Goal: Transaction & Acquisition: Purchase product/service

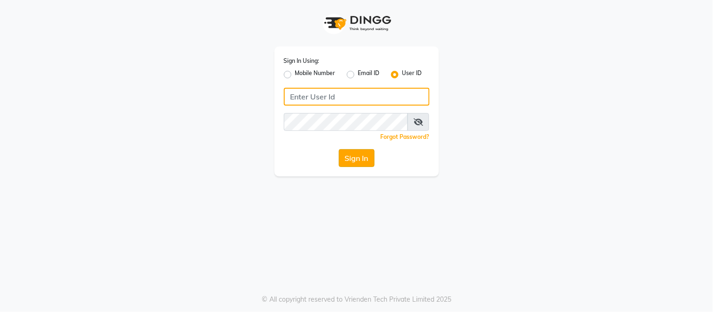
type input "samaaras@123"
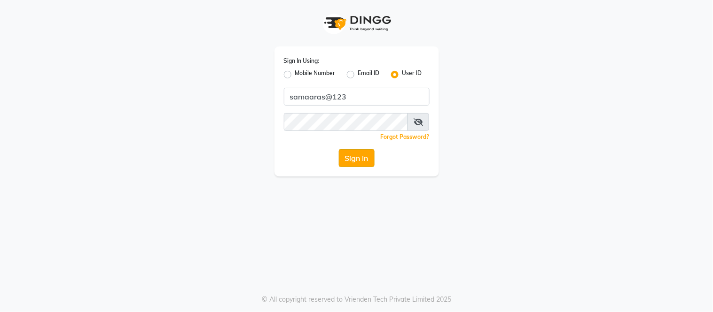
click at [358, 153] on button "Sign In" at bounding box center [357, 158] width 36 height 18
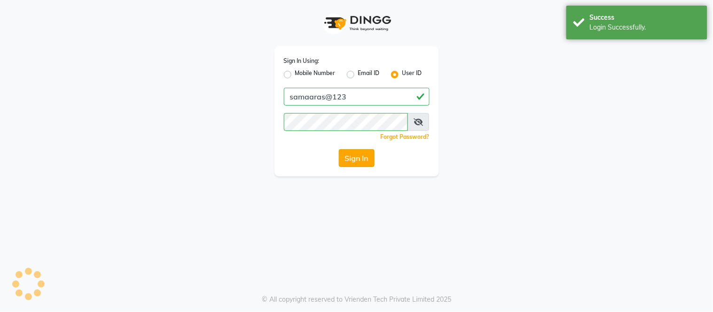
select select "4525"
select select "service"
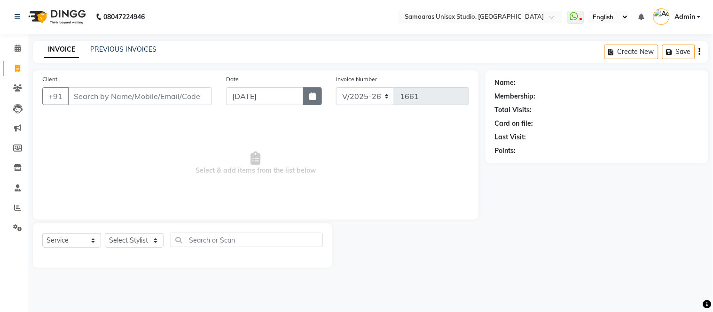
click at [315, 96] on icon "button" at bounding box center [312, 97] width 7 height 8
select select "9"
select select "2025"
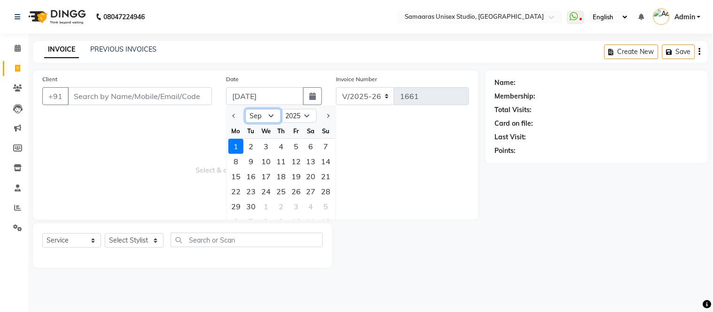
click at [264, 118] on select "Jan Feb Mar Apr May Jun [DATE] Aug Sep Oct Nov Dec" at bounding box center [263, 116] width 36 height 14
select select "8"
click at [245, 109] on select "Jan Feb Mar Apr May Jun [DATE] Aug Sep Oct Nov Dec" at bounding box center [263, 116] width 36 height 14
click at [322, 204] on div "31" at bounding box center [325, 206] width 15 height 15
type input "[DATE]"
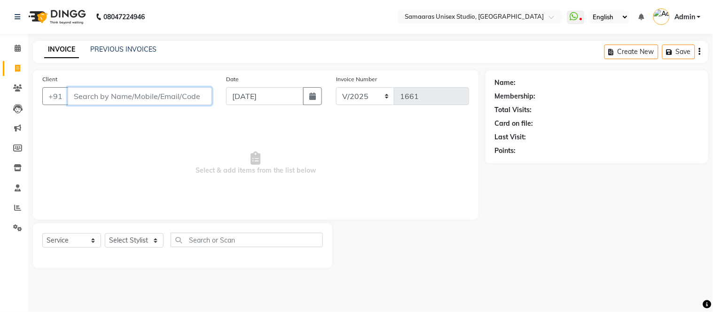
click at [98, 97] on input "Client" at bounding box center [140, 96] width 144 height 18
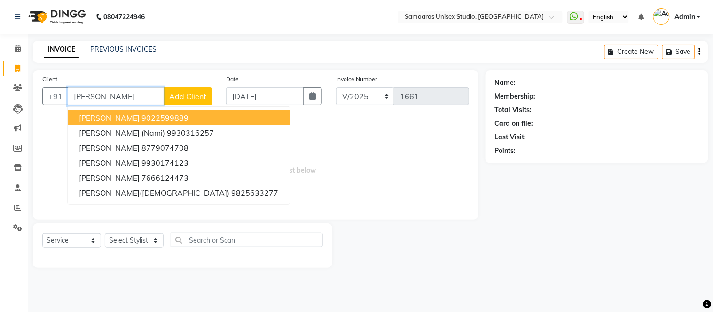
click at [141, 117] on ngb-highlight "9022599889" at bounding box center [164, 117] width 47 height 9
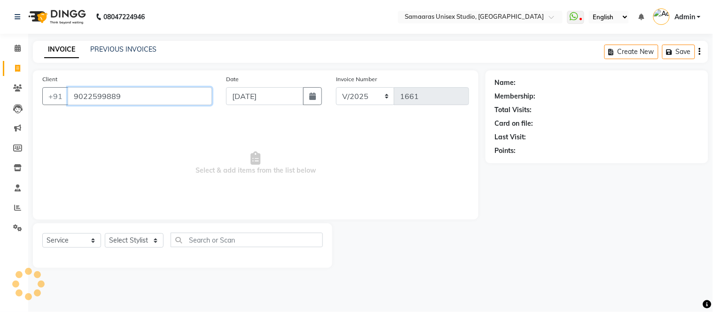
type input "9022599889"
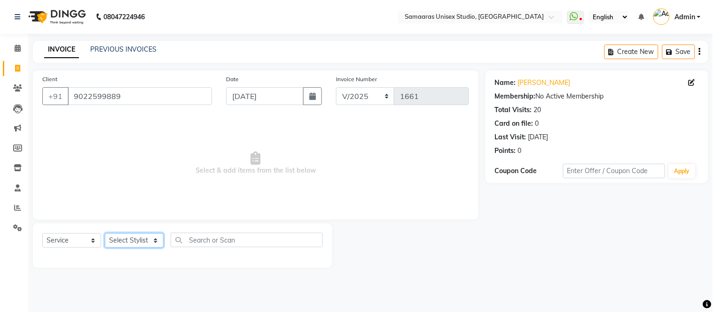
click at [150, 243] on select "Select Stylist [PERSON_NAME] Sir Front Desk junaid Kajal [PERSON_NAME] [PERSON_…" at bounding box center [134, 240] width 59 height 15
select select "50822"
click at [105, 234] on select "Select Stylist [PERSON_NAME] Sir Front Desk junaid Kajal [PERSON_NAME] [PERSON_…" at bounding box center [134, 240] width 59 height 15
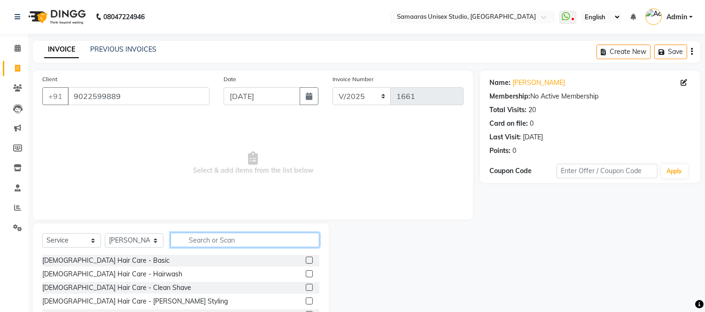
click at [194, 241] on input "text" at bounding box center [245, 240] width 149 height 15
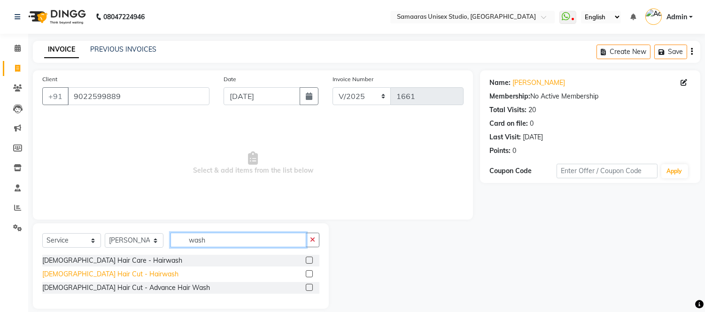
type input "wash"
click at [96, 279] on div "[DEMOGRAPHIC_DATA] Hair Cut - Hairwash" at bounding box center [110, 275] width 136 height 10
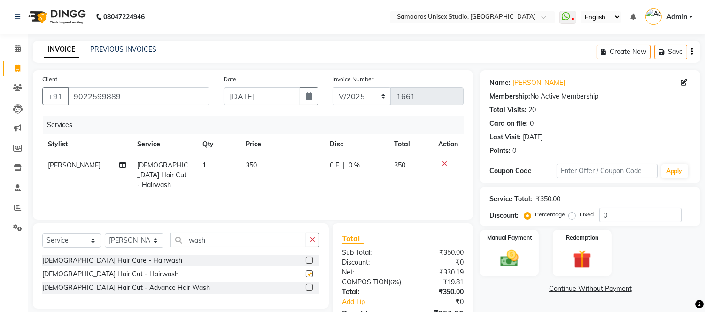
checkbox input "false"
click at [395, 153] on th "Total" at bounding box center [411, 144] width 44 height 21
click at [377, 162] on div "0 F | 0 %" at bounding box center [356, 166] width 53 height 10
select select "50822"
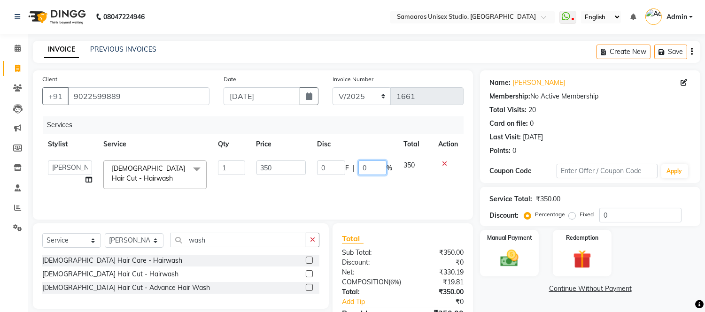
click at [377, 162] on input "0" at bounding box center [372, 168] width 28 height 15
type input "20"
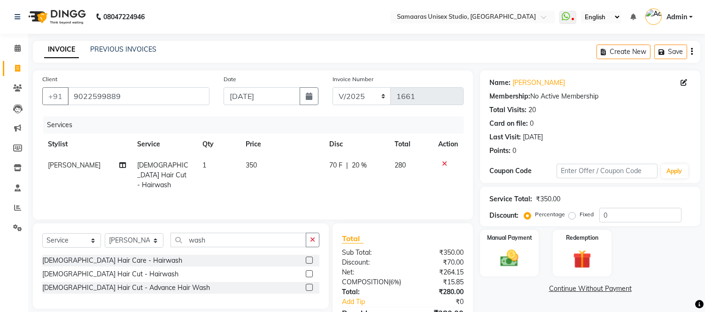
click at [393, 186] on div "Services Stylist Service Qty Price Disc Total Action Salman Bhai Female Hair Cu…" at bounding box center [252, 164] width 421 height 94
click at [511, 244] on div "Manual Payment" at bounding box center [509, 253] width 61 height 48
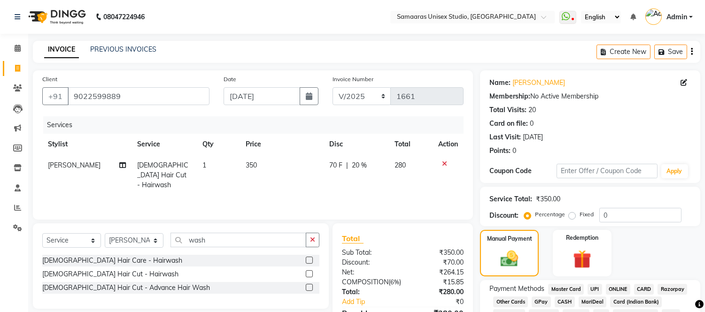
scroll to position [104, 0]
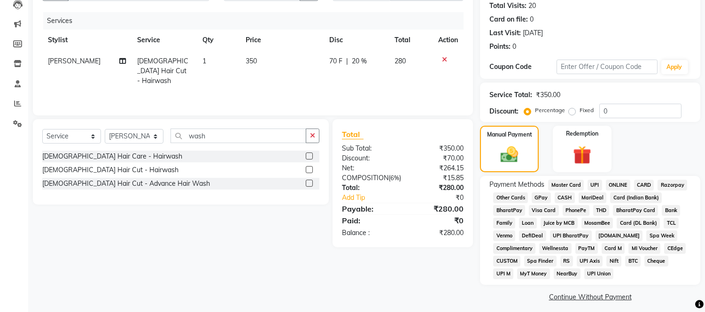
click at [565, 199] on span "CASH" at bounding box center [565, 198] width 20 height 11
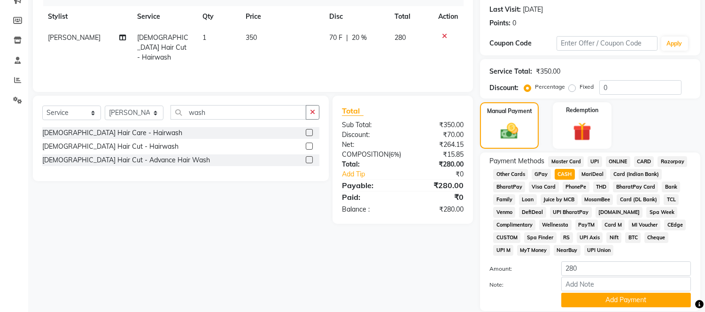
scroll to position [161, 0]
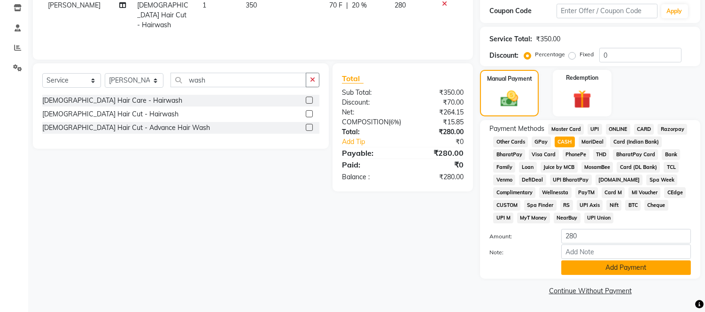
click at [578, 266] on button "Add Payment" at bounding box center [626, 268] width 130 height 15
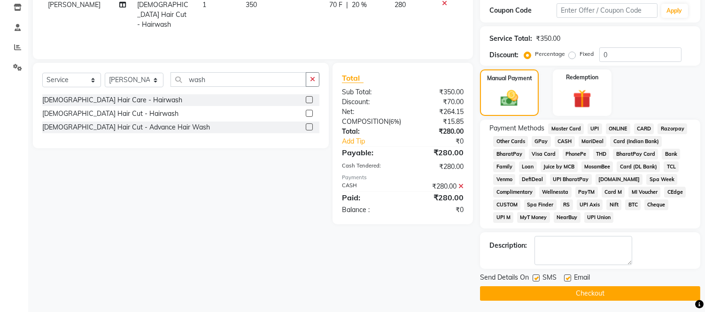
click at [574, 293] on button "Checkout" at bounding box center [590, 294] width 220 height 15
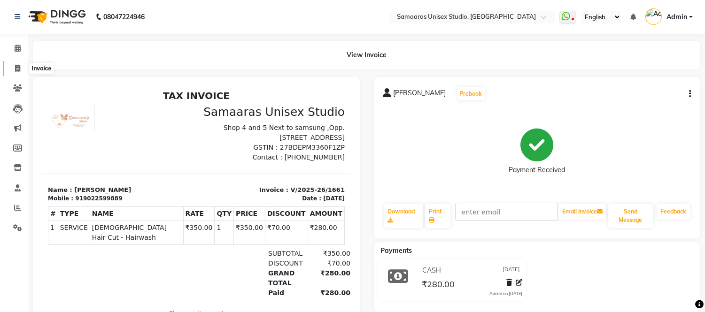
drag, startPoint x: 20, startPoint y: 72, endPoint x: 50, endPoint y: 76, distance: 30.4
click at [20, 72] on icon at bounding box center [17, 68] width 5 height 7
select select "service"
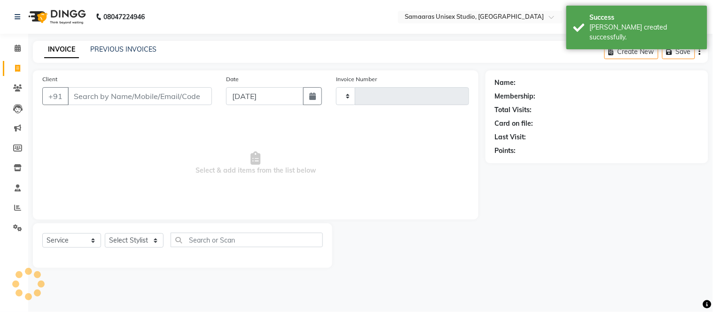
type input "1662"
select select "4525"
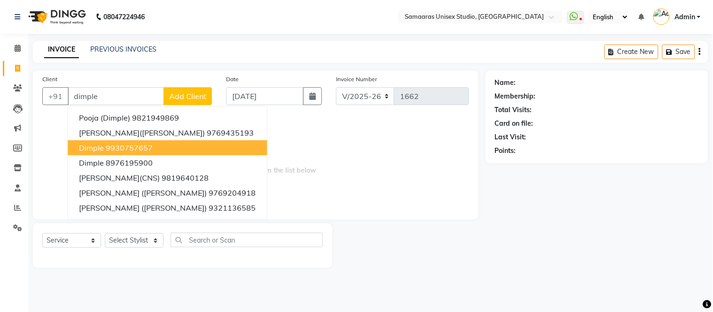
click at [146, 152] on ngb-highlight "9930757657" at bounding box center [129, 147] width 47 height 9
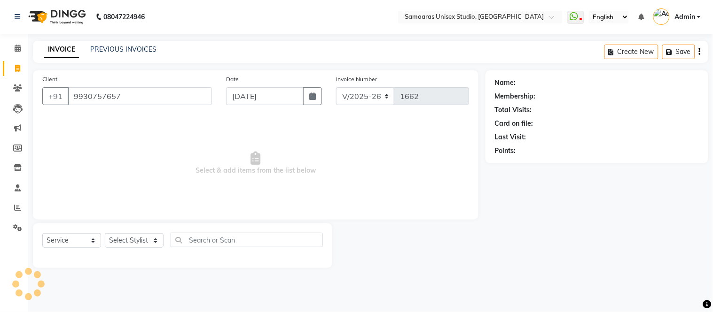
type input "9930757657"
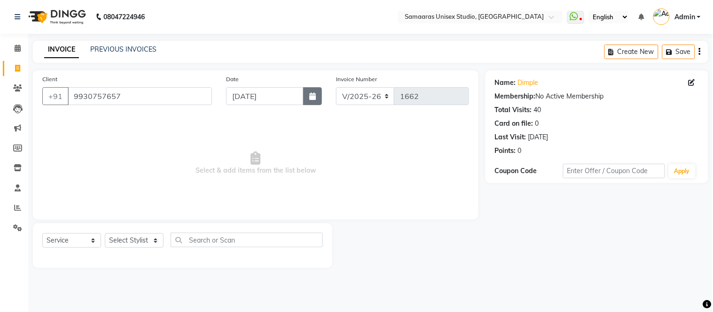
click at [306, 101] on button "button" at bounding box center [312, 96] width 19 height 18
select select "9"
select select "2025"
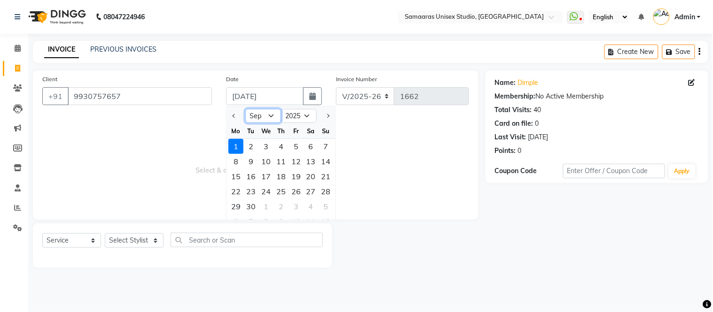
click at [275, 113] on select "Jan Feb Mar Apr May Jun [DATE] Aug Sep Oct Nov Dec" at bounding box center [263, 116] width 36 height 14
select select "8"
click at [245, 109] on select "Jan Feb Mar Apr May Jun [DATE] Aug Sep Oct Nov Dec" at bounding box center [263, 116] width 36 height 14
click at [326, 206] on div "31" at bounding box center [325, 206] width 15 height 15
type input "[DATE]"
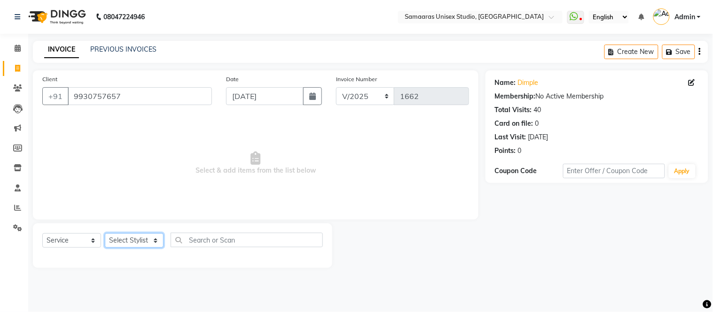
click at [119, 239] on select "Select Stylist [PERSON_NAME] Sir Front Desk junaid Kajal [PERSON_NAME] [PERSON_…" at bounding box center [134, 240] width 59 height 15
select select "88388"
click at [105, 234] on select "Select Stylist [PERSON_NAME] Sir Front Desk junaid Kajal [PERSON_NAME] [PERSON_…" at bounding box center [134, 240] width 59 height 15
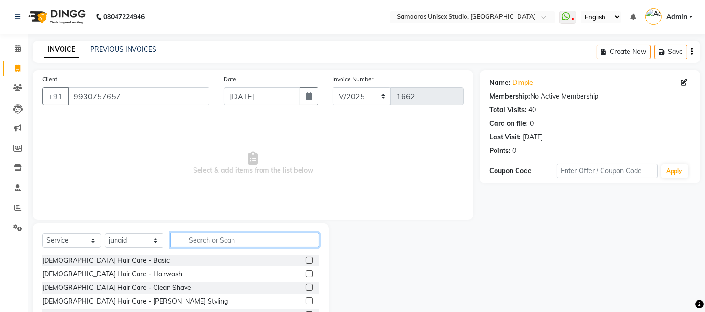
click at [194, 234] on input "text" at bounding box center [245, 240] width 149 height 15
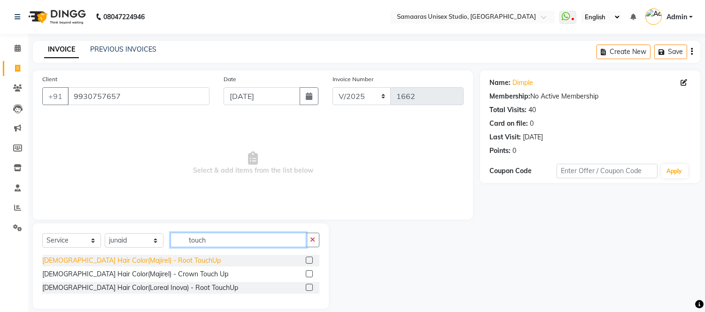
type input "touch"
click at [149, 264] on div "[DEMOGRAPHIC_DATA] Hair Color(Majirel) - Root TouchUp" at bounding box center [131, 261] width 179 height 10
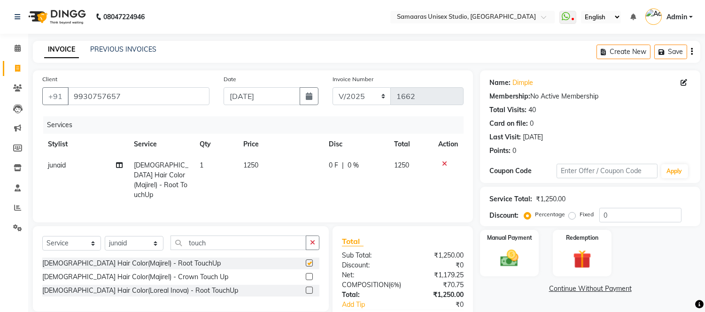
checkbox input "false"
click at [362, 165] on div "0 F | 0 %" at bounding box center [356, 166] width 54 height 10
select select "88388"
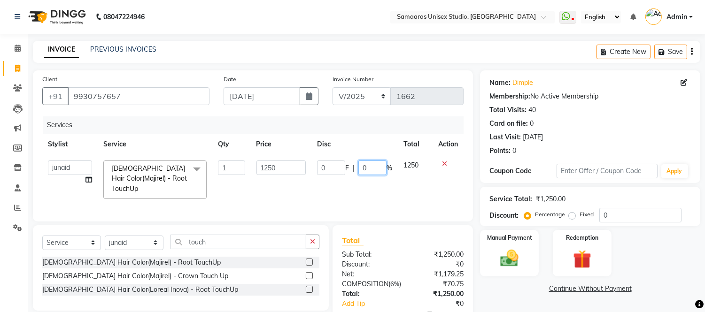
click at [362, 165] on input "0" at bounding box center [372, 168] width 28 height 15
type input "20"
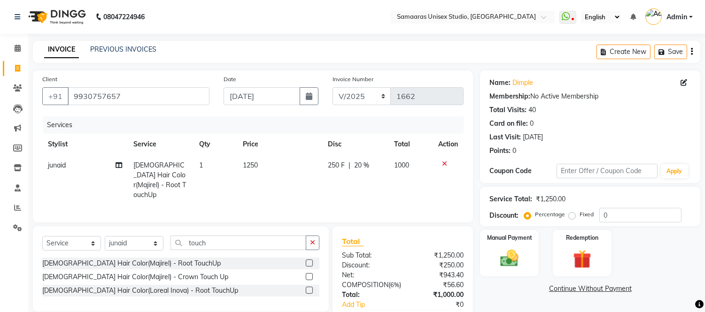
click at [364, 188] on td "250 F | 20 %" at bounding box center [355, 180] width 66 height 51
select select "88388"
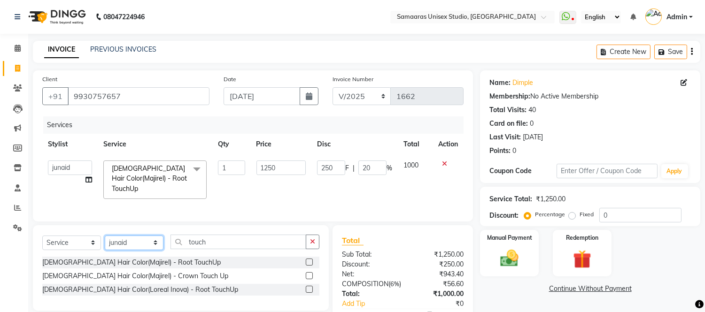
click at [127, 250] on select "Select Stylist [PERSON_NAME] Sir Front Desk junaid Kajal [PERSON_NAME] [PERSON_…" at bounding box center [134, 243] width 59 height 15
select select "88206"
click at [105, 244] on select "Select Stylist [PERSON_NAME] Sir Front Desk junaid Kajal [PERSON_NAME] [PERSON_…" at bounding box center [134, 243] width 59 height 15
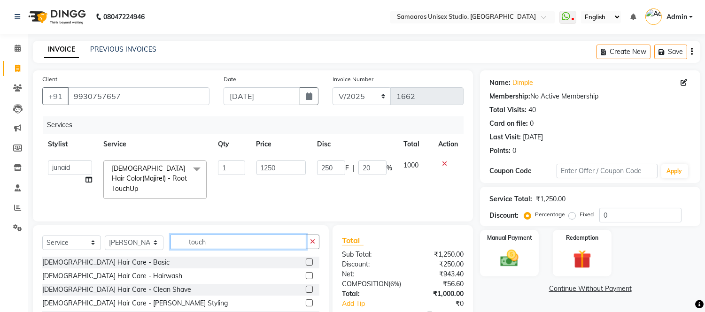
drag, startPoint x: 220, startPoint y: 248, endPoint x: 121, endPoint y: 245, distance: 98.7
click at [121, 245] on div "Select Service Product Membership Package Voucher Prepaid Gift Card Select Styl…" at bounding box center [180, 246] width 277 height 22
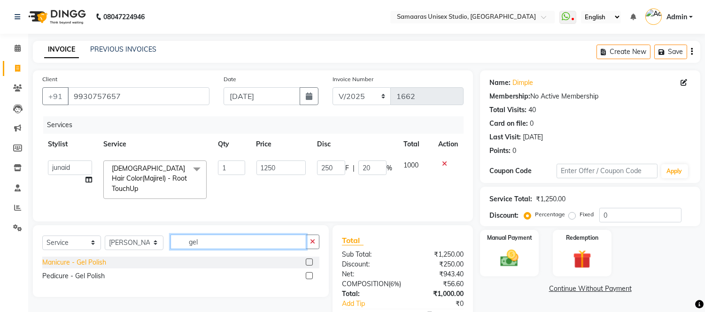
type input "gel"
click at [101, 268] on div "Manicure - Gel Polish" at bounding box center [74, 263] width 64 height 10
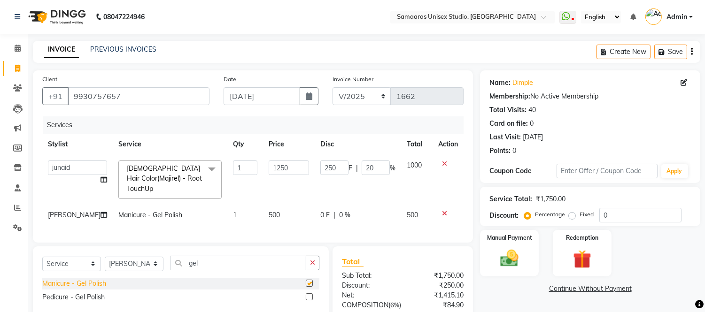
checkbox input "false"
click at [382, 217] on div "0 F | 0 %" at bounding box center [357, 215] width 75 height 10
select select "88206"
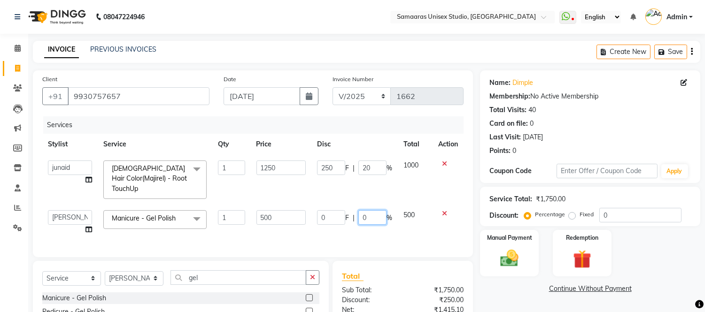
click at [382, 217] on input "0" at bounding box center [372, 217] width 28 height 15
type input "20"
click at [399, 183] on td "1000" at bounding box center [415, 180] width 35 height 50
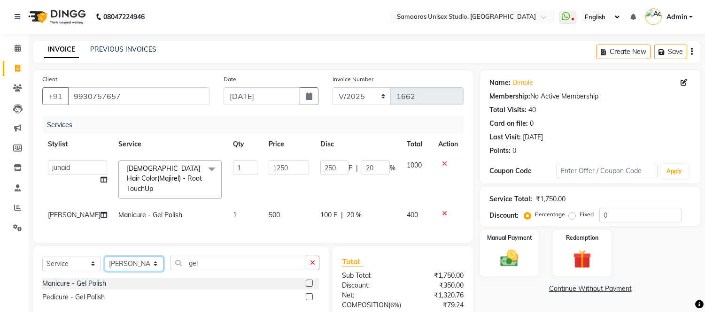
click at [133, 272] on select "Select Stylist [PERSON_NAME] Sir Front Desk junaid Kajal [PERSON_NAME] [PERSON_…" at bounding box center [134, 264] width 59 height 15
click at [105, 265] on select "Select Stylist [PERSON_NAME] Sir Front Desk junaid Kajal [PERSON_NAME] [PERSON_…" at bounding box center [134, 264] width 59 height 15
drag, startPoint x: 201, startPoint y: 272, endPoint x: 168, endPoint y: 264, distance: 33.2
click at [168, 264] on div "Select Service Product Membership Package Voucher Prepaid Gift Card Select Styl…" at bounding box center [180, 267] width 277 height 22
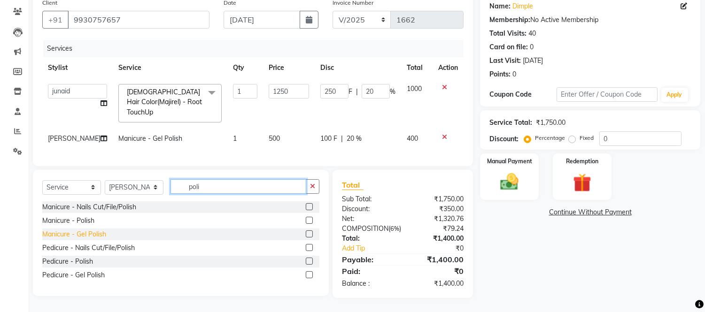
scroll to position [94, 0]
type input "poli"
click at [78, 216] on div "Manicure - Polish" at bounding box center [68, 221] width 52 height 10
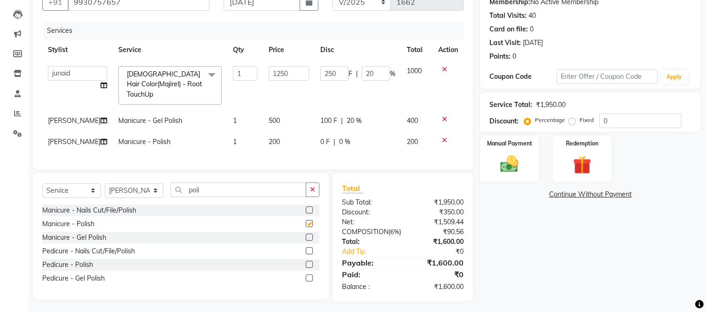
checkbox input "false"
click at [373, 138] on div "0 F | 0 %" at bounding box center [357, 142] width 75 height 10
select select "88206"
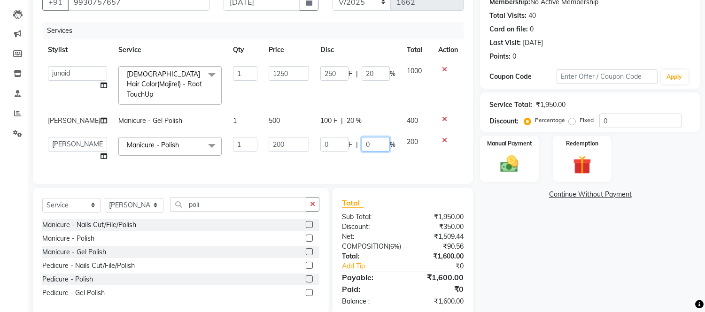
click at [373, 138] on input "0" at bounding box center [376, 144] width 28 height 15
type input "20"
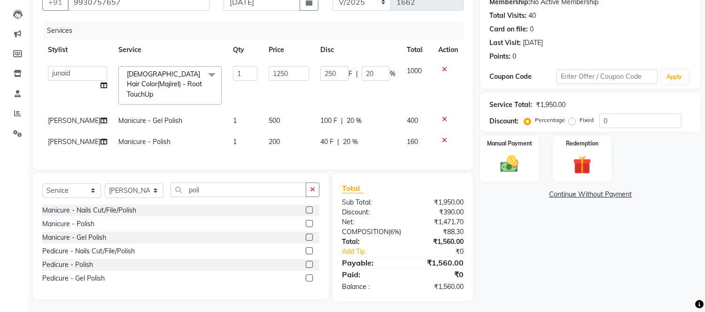
click at [380, 160] on div "Services Stylist Service Qty Price Disc Total Action Daksh Sir Front Desk junai…" at bounding box center [252, 91] width 421 height 138
click at [119, 198] on select "Select Stylist [PERSON_NAME] Sir Front Desk junaid Kajal [PERSON_NAME] [PERSON_…" at bounding box center [134, 191] width 59 height 15
select select "30495"
click at [105, 192] on select "Select Stylist [PERSON_NAME] Sir Front Desk junaid Kajal [PERSON_NAME] [PERSON_…" at bounding box center [134, 191] width 59 height 15
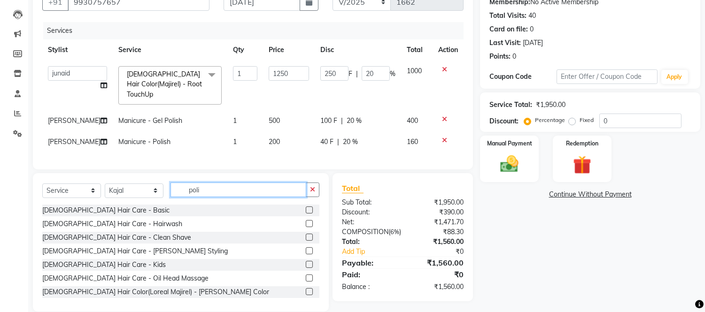
click at [233, 194] on input "poli" at bounding box center [239, 190] width 136 height 15
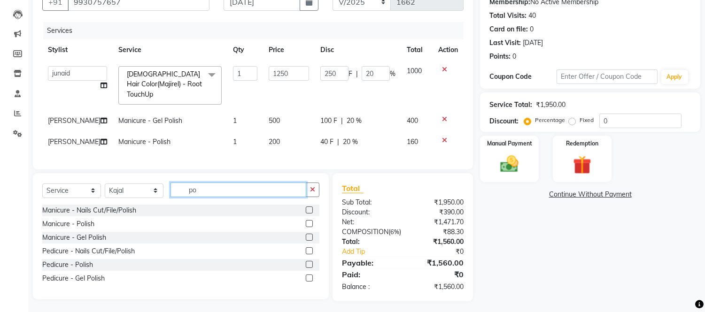
type input "p"
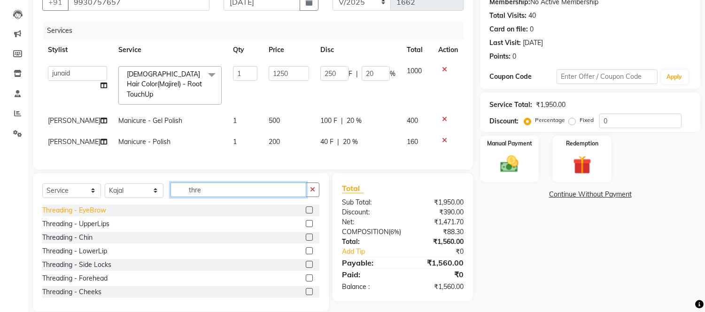
type input "thre"
click at [104, 216] on div "Threading - EyeBrow" at bounding box center [74, 211] width 64 height 10
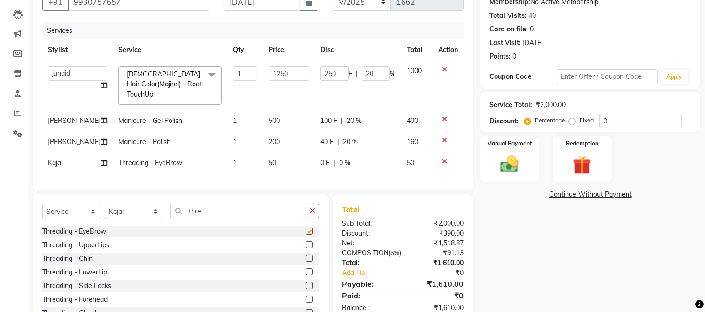
checkbox input "false"
click at [101, 250] on div "Threading - UpperLips" at bounding box center [75, 246] width 67 height 10
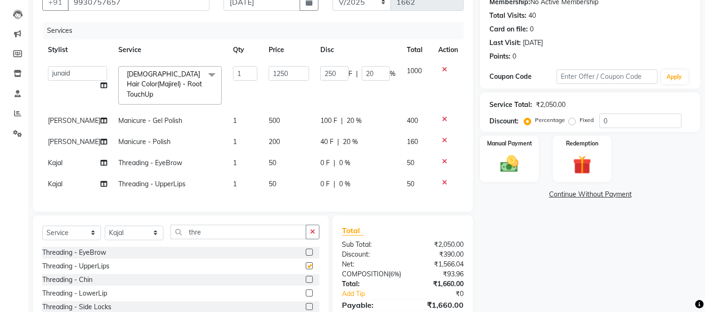
checkbox input "false"
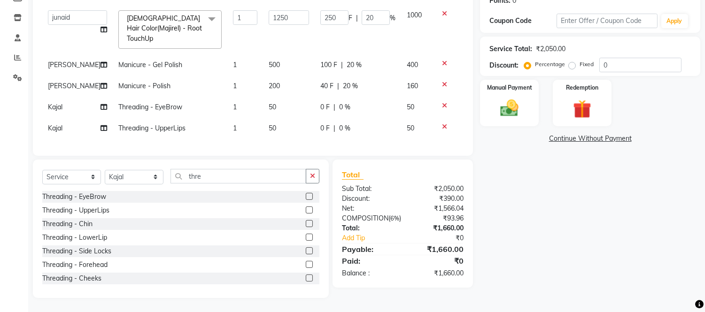
scroll to position [158, 0]
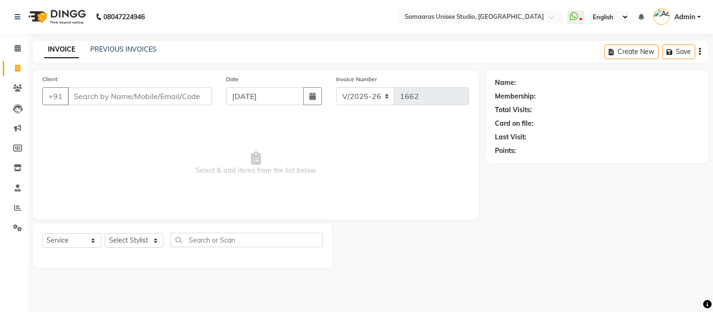
select select "4525"
select select "service"
type input "9702666190"
click at [199, 99] on span "Add Client" at bounding box center [187, 96] width 37 height 9
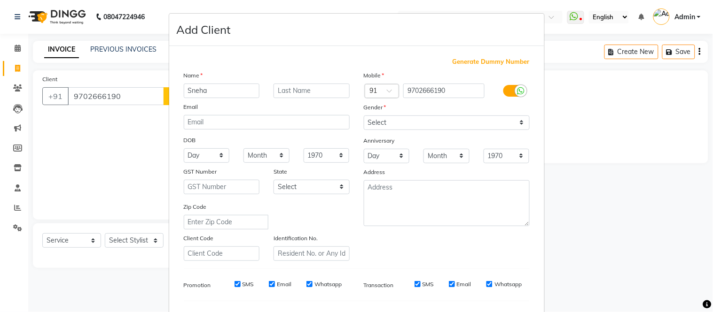
type input "Sneha"
click at [285, 90] on input "text" at bounding box center [311, 91] width 76 height 15
type input "Mehta"
click at [518, 124] on select "Select [DEMOGRAPHIC_DATA] [DEMOGRAPHIC_DATA] Other Prefer Not To Say" at bounding box center [447, 123] width 166 height 15
select select "[DEMOGRAPHIC_DATA]"
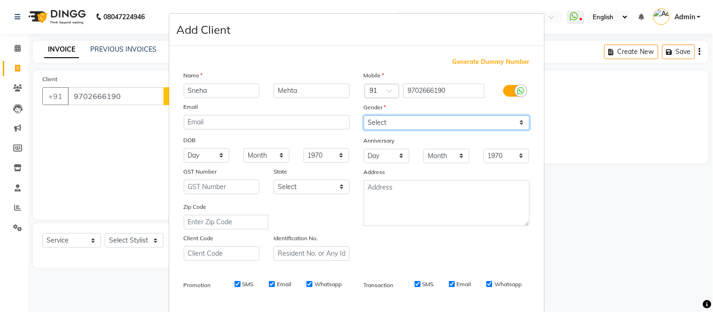
click at [364, 116] on select "Select [DEMOGRAPHIC_DATA] [DEMOGRAPHIC_DATA] Other Prefer Not To Say" at bounding box center [447, 123] width 166 height 15
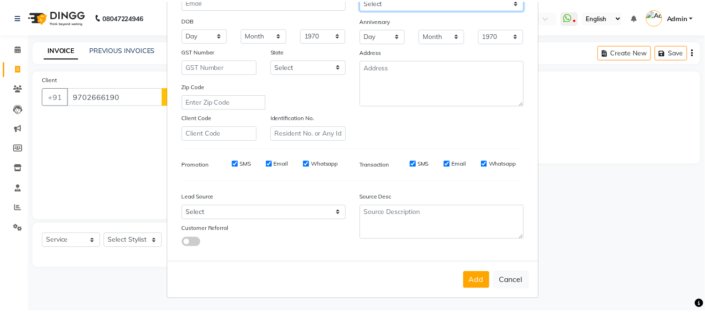
scroll to position [121, 0]
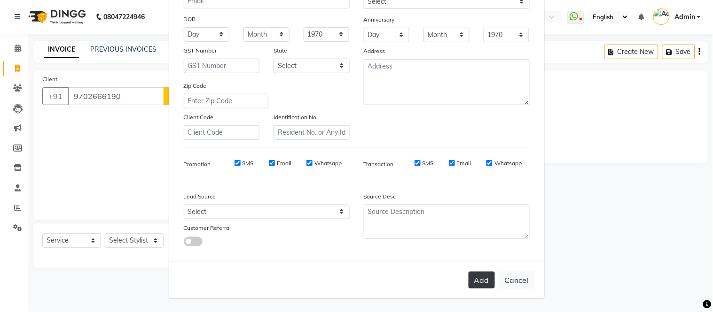
click at [469, 280] on button "Add" at bounding box center [481, 280] width 26 height 17
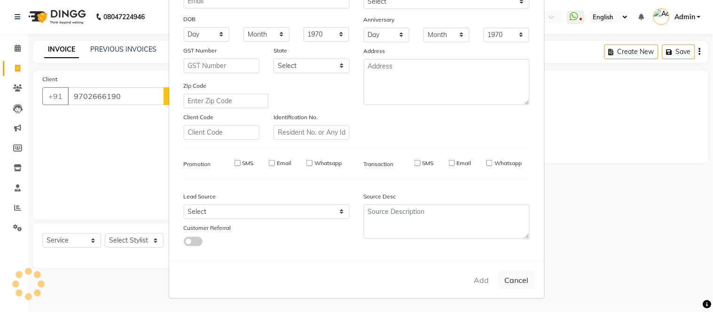
select select
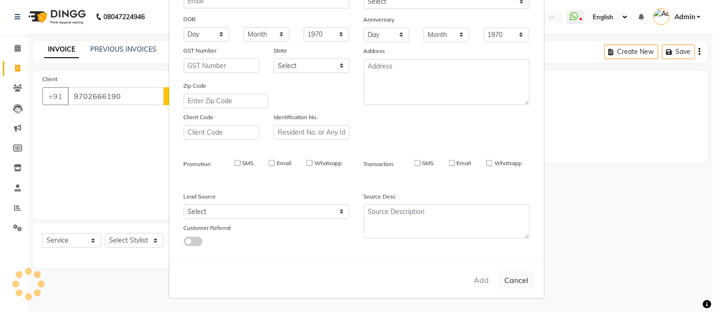
select select
checkbox input "false"
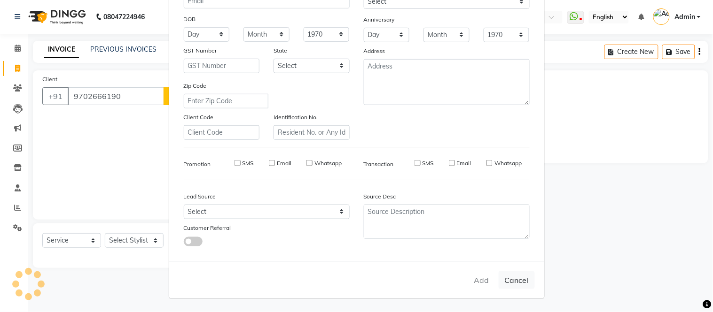
checkbox input "false"
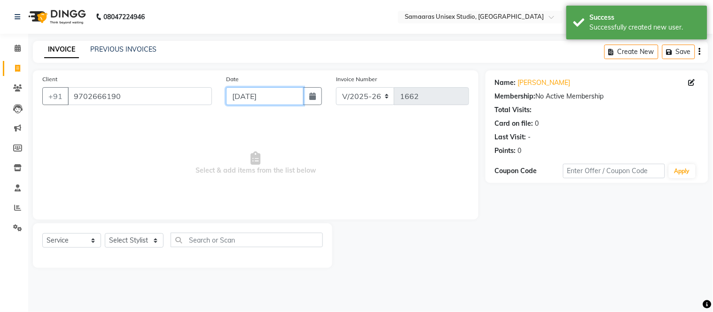
click at [301, 101] on input "[DATE]" at bounding box center [265, 96] width 78 height 18
select select "9"
select select "2025"
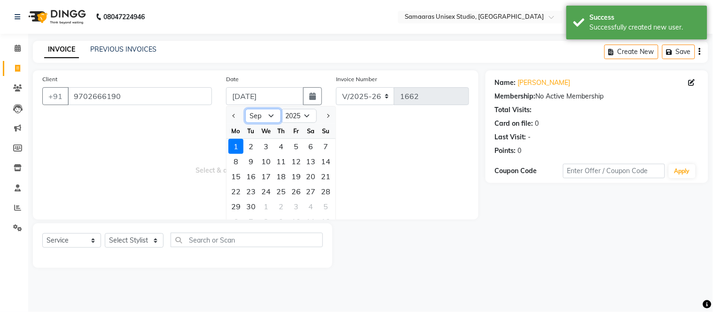
click at [257, 122] on select "Jan Feb Mar Apr May Jun [DATE] Aug Sep Oct Nov Dec" at bounding box center [263, 116] width 36 height 14
select select "8"
click at [245, 109] on select "Jan Feb Mar Apr May Jun [DATE] Aug Sep Oct Nov Dec" at bounding box center [263, 116] width 36 height 14
click at [327, 205] on div "31" at bounding box center [325, 206] width 15 height 15
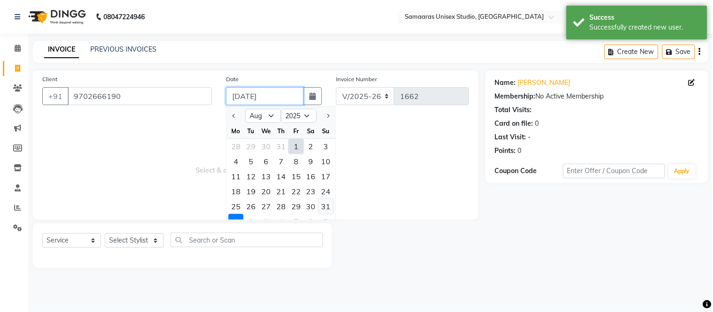
type input "[DATE]"
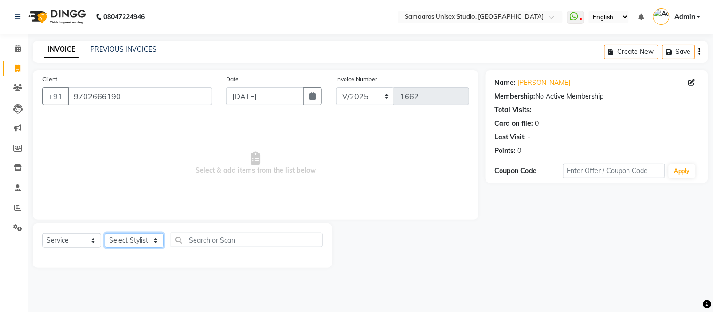
click at [137, 241] on select "Select Stylist [PERSON_NAME] Sir Front Desk junaid Kajal [PERSON_NAME] [PERSON_…" at bounding box center [134, 240] width 59 height 15
select select "30495"
click at [105, 234] on select "Select Stylist [PERSON_NAME] Sir Front Desk junaid Kajal [PERSON_NAME] [PERSON_…" at bounding box center [134, 240] width 59 height 15
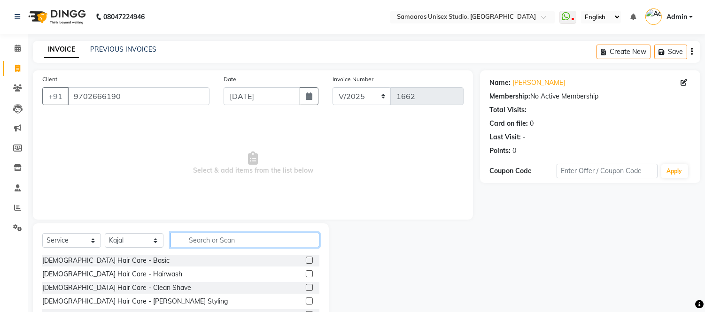
click at [234, 240] on input "text" at bounding box center [245, 240] width 149 height 15
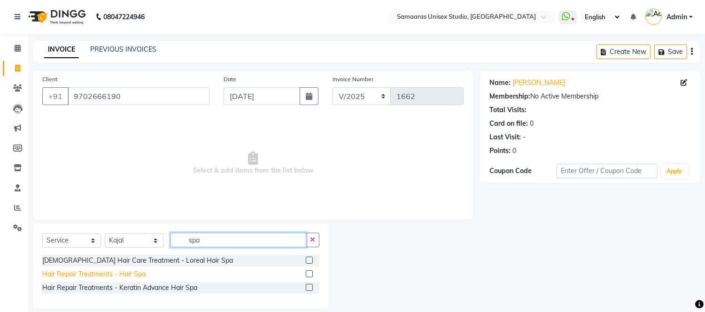
type input "spa"
click at [61, 274] on div "Hair Repair Treatments - Hair Spa" at bounding box center [93, 275] width 103 height 10
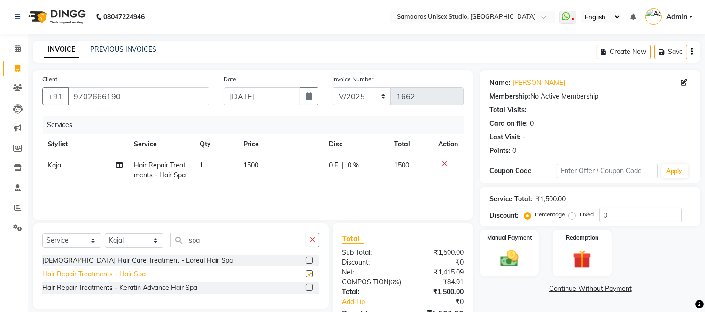
checkbox input "false"
click at [367, 169] on div "0 F | 0 %" at bounding box center [356, 166] width 54 height 10
select select "30495"
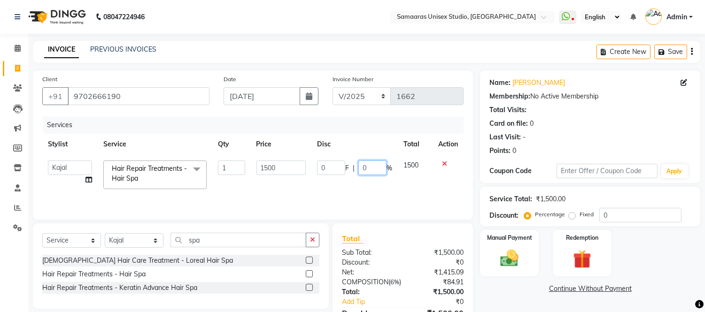
click at [370, 166] on input "0" at bounding box center [372, 168] width 28 height 15
type input "20"
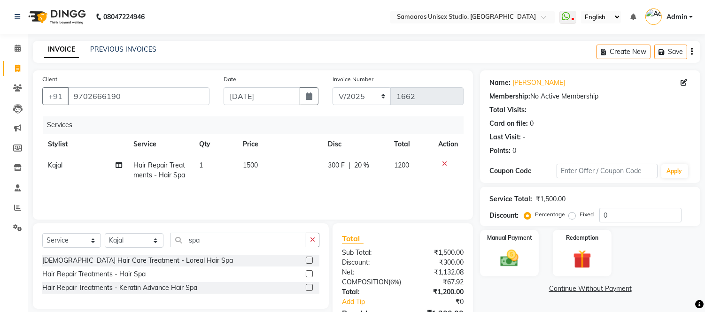
click at [373, 176] on td "300 F | 20 %" at bounding box center [355, 170] width 66 height 31
select select "30495"
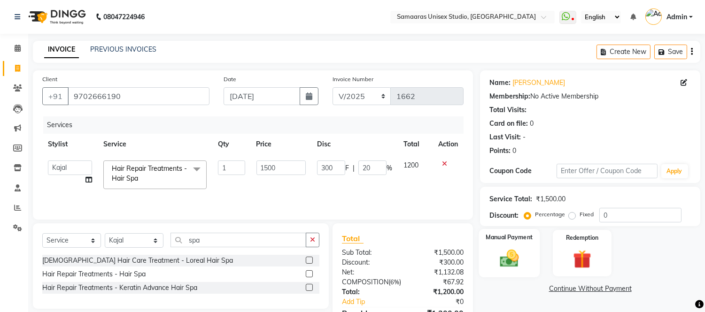
click at [511, 251] on img at bounding box center [509, 259] width 31 height 22
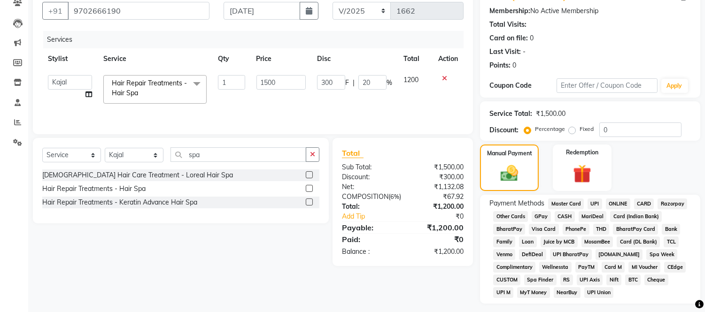
scroll to position [104, 0]
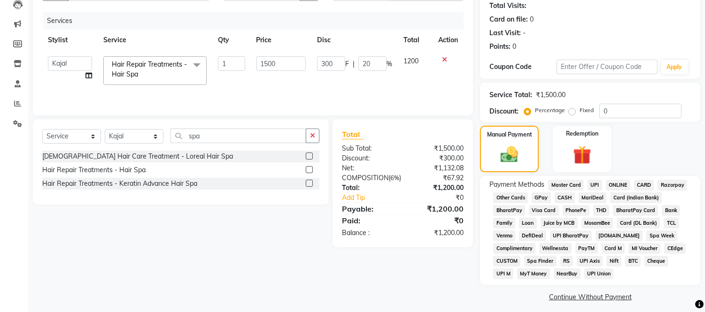
click at [569, 194] on span "CASH" at bounding box center [565, 198] width 20 height 11
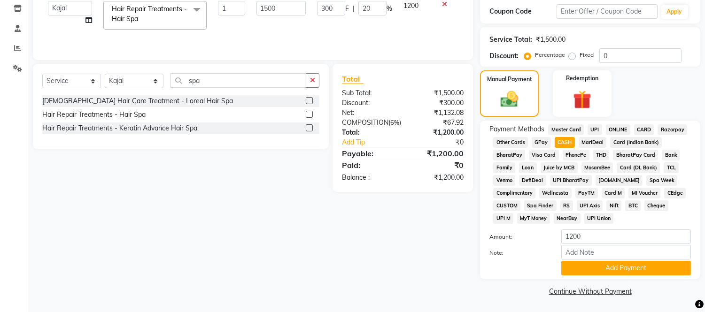
scroll to position [161, 0]
click at [581, 275] on button "Add Payment" at bounding box center [626, 268] width 130 height 15
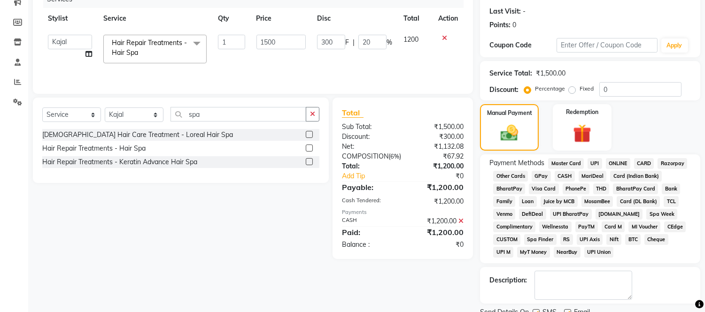
scroll to position [163, 0]
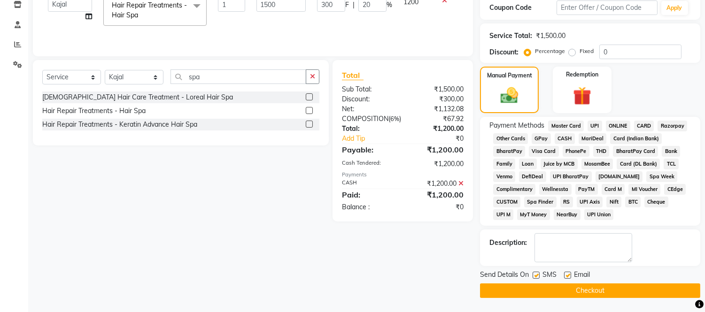
click at [580, 289] on button "Checkout" at bounding box center [590, 291] width 220 height 15
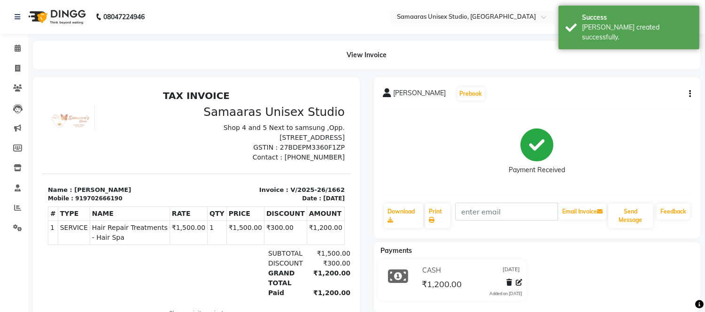
click at [64, 17] on img at bounding box center [56, 17] width 64 height 26
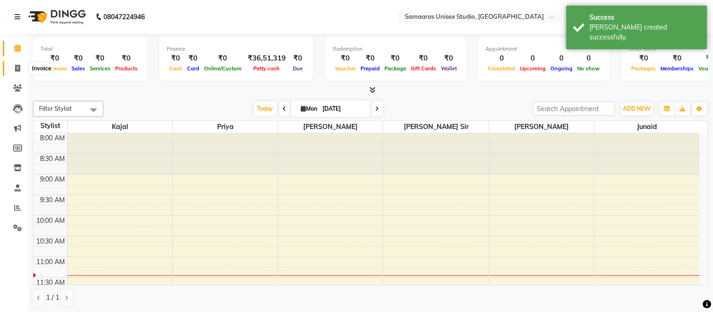
click at [24, 64] on span at bounding box center [17, 68] width 16 height 11
select select "4525"
select select "service"
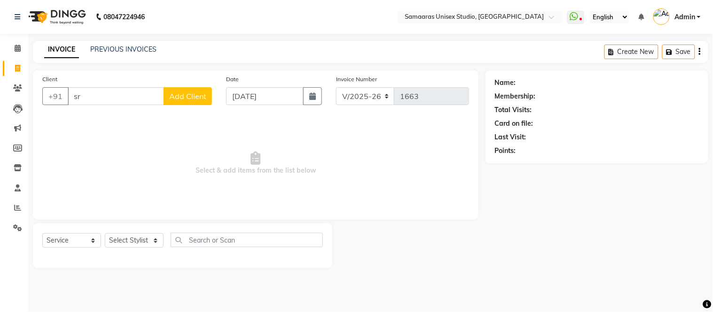
type input "s"
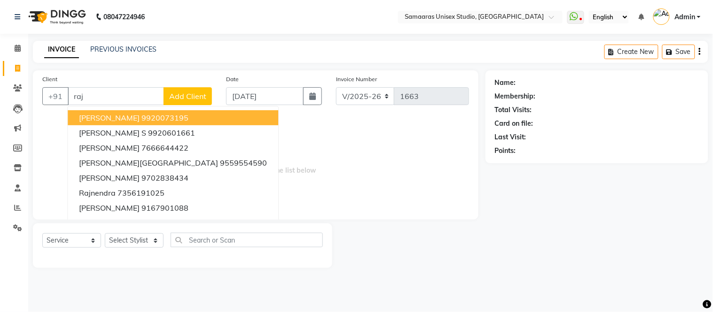
click at [111, 117] on span "[PERSON_NAME]" at bounding box center [109, 117] width 61 height 9
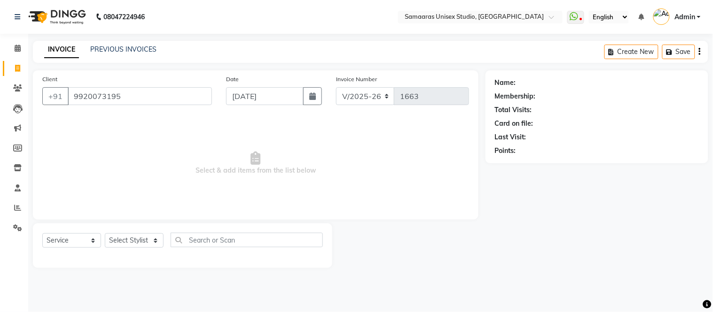
type input "9920073195"
select select "1: Object"
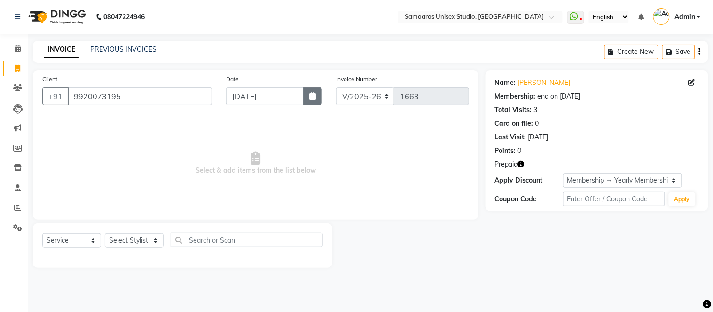
click at [313, 104] on button "button" at bounding box center [312, 96] width 19 height 18
select select "9"
select select "2025"
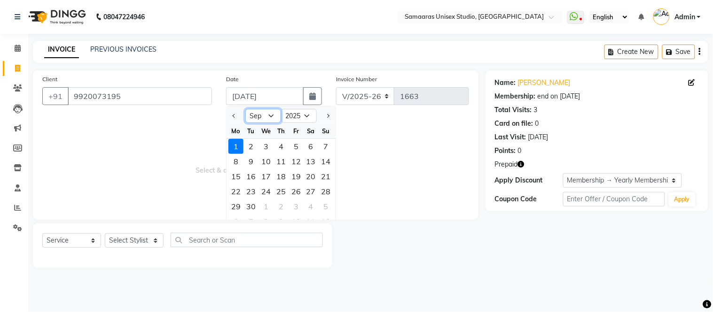
click at [267, 113] on select "Jan Feb Mar Apr May Jun [DATE] Aug Sep Oct Nov Dec" at bounding box center [263, 116] width 36 height 14
select select "8"
click at [245, 109] on select "Jan Feb Mar Apr May Jun [DATE] Aug Sep Oct Nov Dec" at bounding box center [263, 116] width 36 height 14
click at [324, 209] on div "31" at bounding box center [325, 206] width 15 height 15
type input "[DATE]"
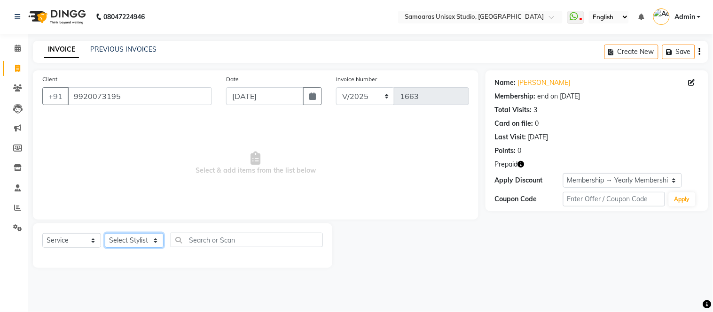
click at [155, 241] on select "Select Stylist [PERSON_NAME] Sir Front Desk junaid Kajal [PERSON_NAME] [PERSON_…" at bounding box center [134, 240] width 59 height 15
select select "88388"
click at [105, 234] on select "Select Stylist [PERSON_NAME] Sir Front Desk junaid Kajal [PERSON_NAME] [PERSON_…" at bounding box center [134, 240] width 59 height 15
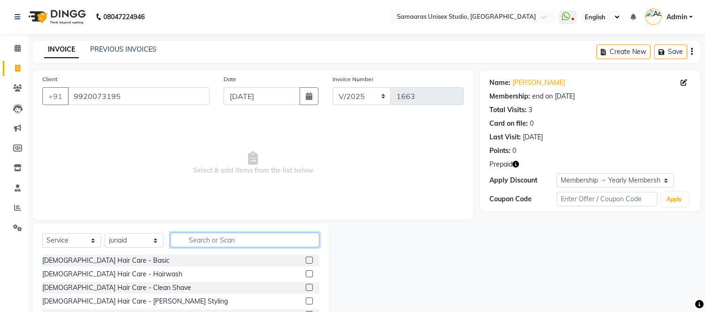
click at [205, 236] on input "text" at bounding box center [245, 240] width 149 height 15
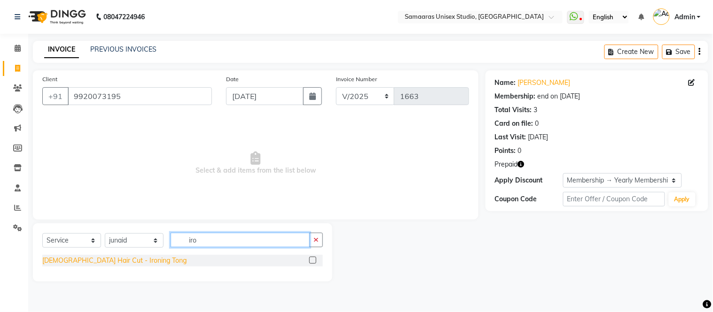
type input "iro"
click at [120, 259] on div "[DEMOGRAPHIC_DATA] Hair Cut - Ironing Tong" at bounding box center [114, 261] width 144 height 10
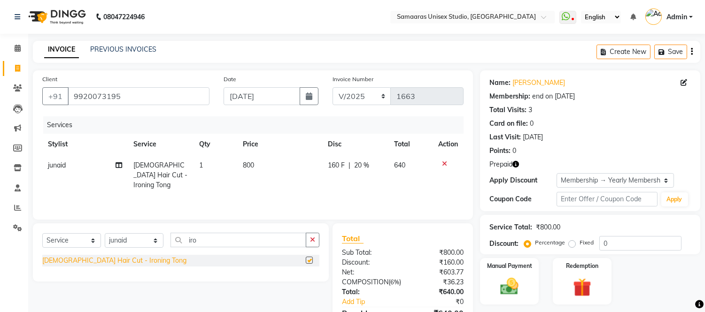
checkbox input "false"
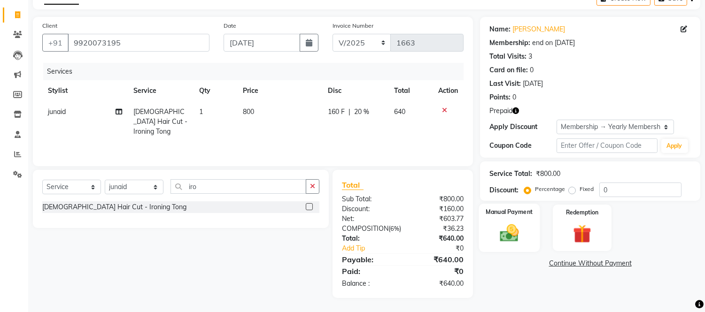
click at [508, 208] on label "Manual Payment" at bounding box center [509, 212] width 47 height 9
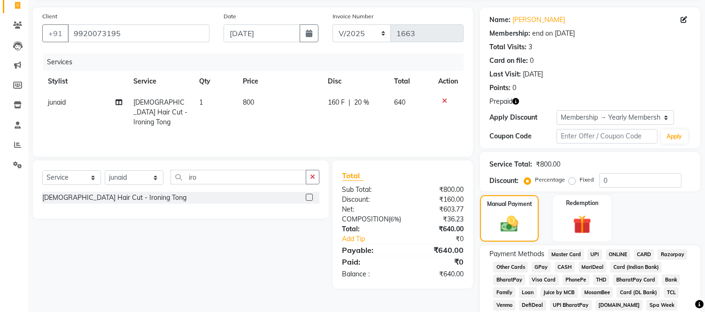
click at [555, 269] on span "CASH" at bounding box center [565, 267] width 20 height 11
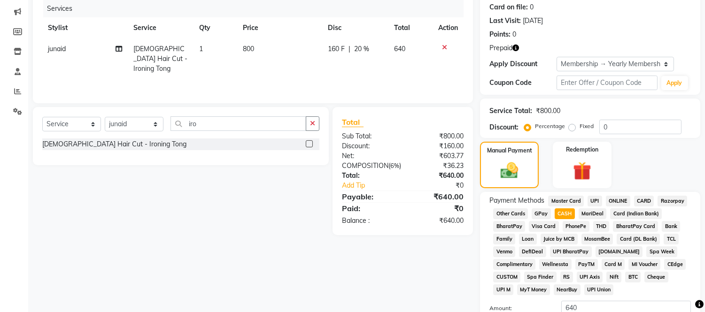
scroll to position [189, 0]
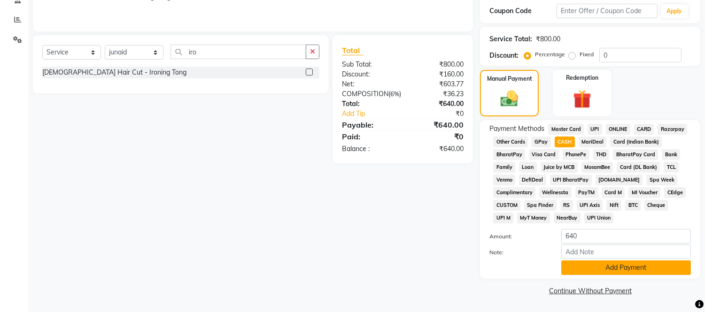
click at [578, 266] on button "Add Payment" at bounding box center [626, 268] width 130 height 15
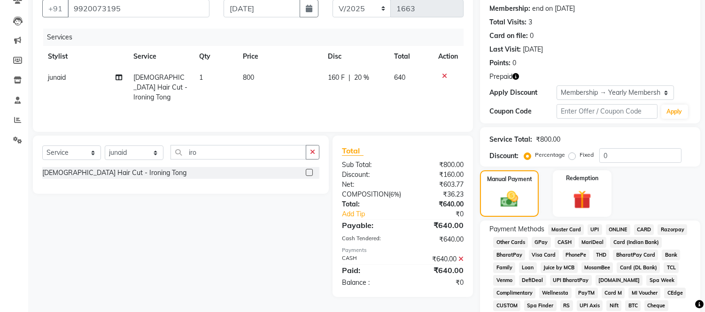
scroll to position [192, 0]
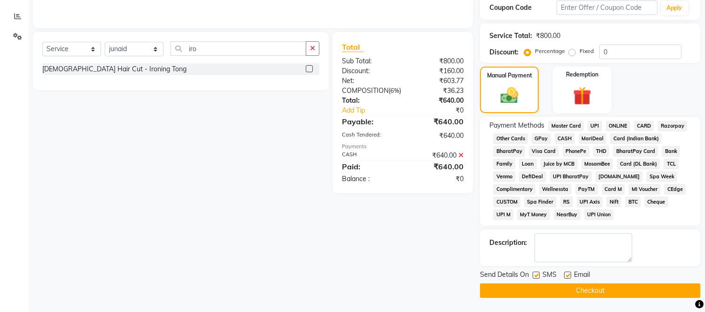
click at [651, 291] on button "Checkout" at bounding box center [590, 291] width 220 height 15
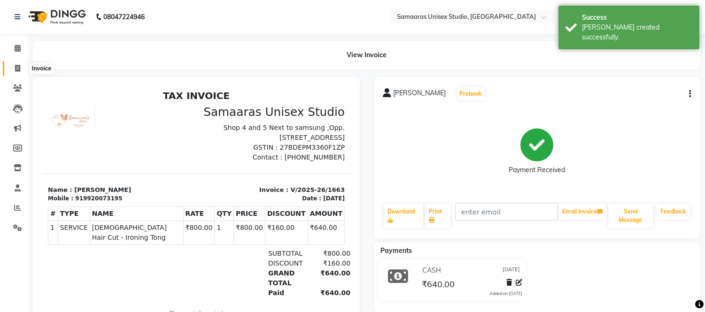
click at [19, 68] on icon at bounding box center [17, 68] width 5 height 7
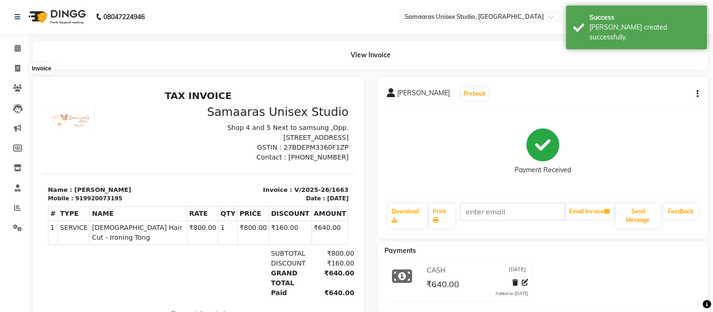
select select "4525"
select select "service"
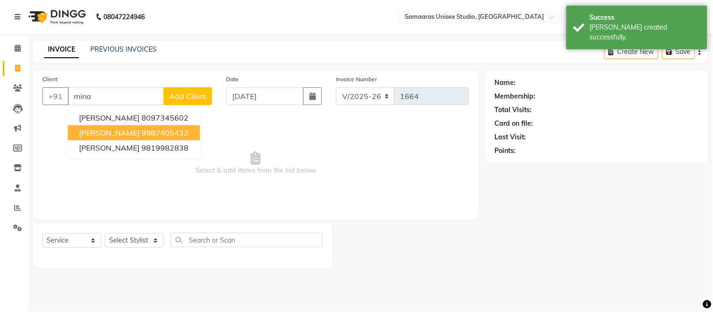
click at [141, 129] on ngb-highlight "9987405432" at bounding box center [164, 132] width 47 height 9
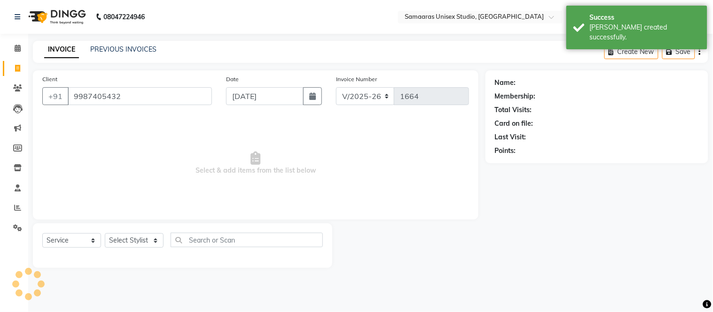
type input "9987405432"
select select "1: Object"
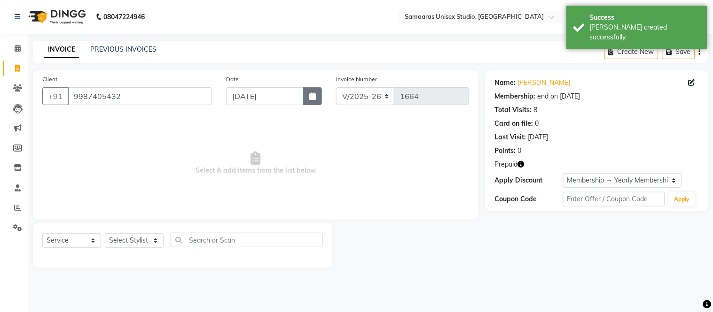
click at [306, 99] on button "button" at bounding box center [312, 96] width 19 height 18
select select "9"
select select "2025"
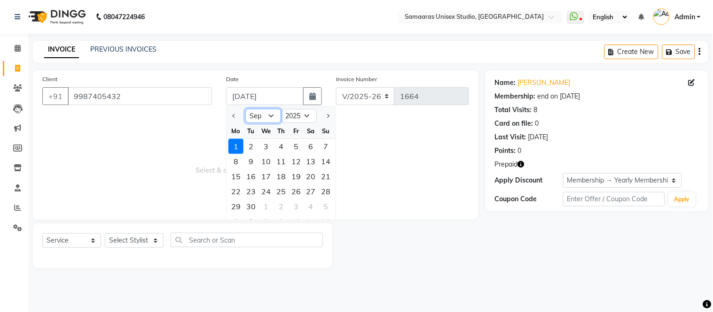
click at [272, 116] on select "Jan Feb Mar Apr May Jun [DATE] Aug Sep Oct Nov Dec" at bounding box center [263, 116] width 36 height 14
select select "8"
click at [245, 109] on select "Jan Feb Mar Apr May Jun [DATE] Aug Sep Oct Nov Dec" at bounding box center [263, 116] width 36 height 14
click at [329, 202] on div "31" at bounding box center [325, 206] width 15 height 15
type input "[DATE]"
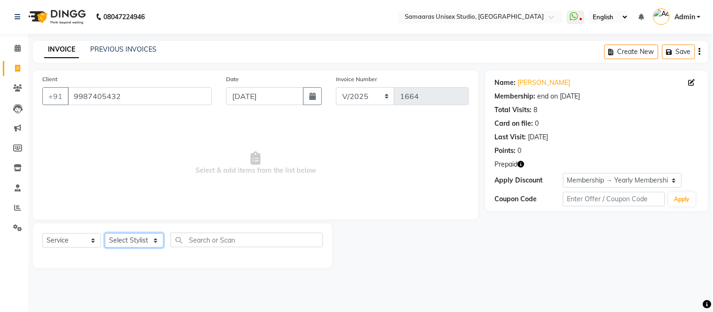
click at [153, 245] on select "Select Stylist [PERSON_NAME] Sir Front Desk junaid Kajal [PERSON_NAME] [PERSON_…" at bounding box center [134, 240] width 59 height 15
select select "50822"
click at [105, 234] on select "Select Stylist [PERSON_NAME] Sir Front Desk junaid Kajal [PERSON_NAME] [PERSON_…" at bounding box center [134, 240] width 59 height 15
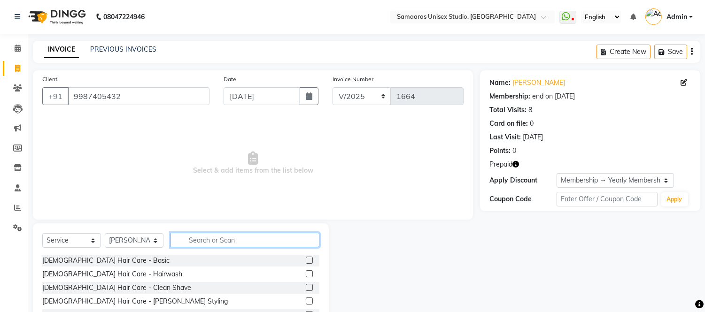
click at [215, 245] on input "text" at bounding box center [245, 240] width 149 height 15
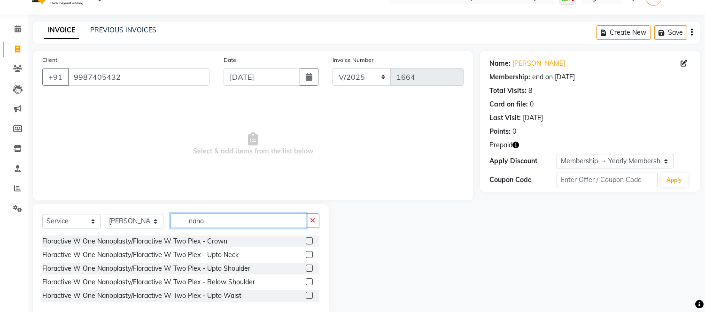
scroll to position [38, 0]
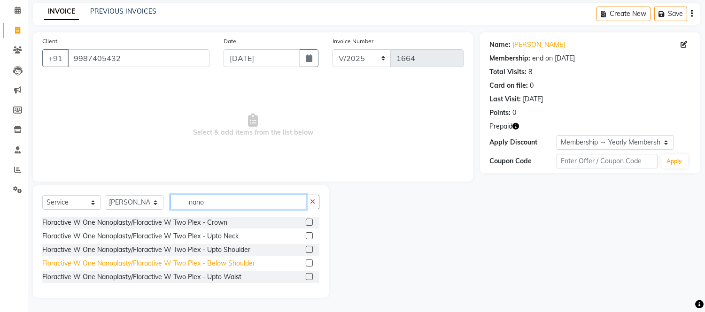
type input "nano"
click at [228, 264] on div "Floractive W One Nanoplasty/Floractive W Two Plex - Below Shoulder" at bounding box center [148, 264] width 213 height 10
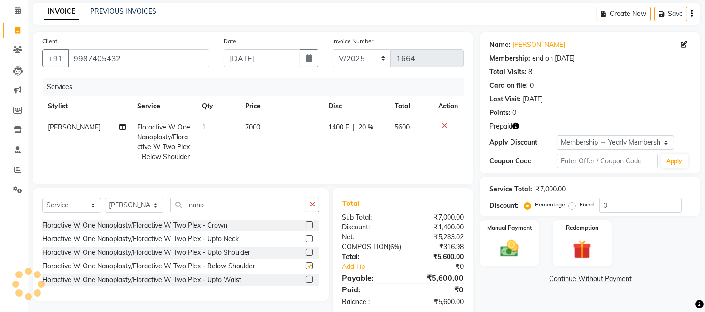
checkbox input "false"
click at [264, 127] on td "7000" at bounding box center [281, 142] width 83 height 51
select select "50822"
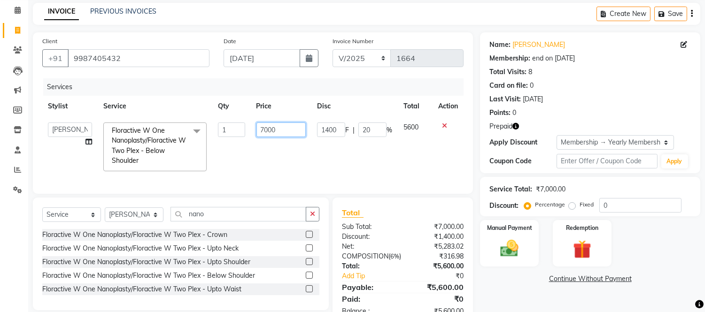
drag, startPoint x: 288, startPoint y: 129, endPoint x: 227, endPoint y: 119, distance: 61.9
click at [227, 119] on tr "[PERSON_NAME] Sir Front Desk junaid Kajal [PERSON_NAME] Priya Salman Bhai Flora…" at bounding box center [252, 147] width 421 height 60
type input "3000"
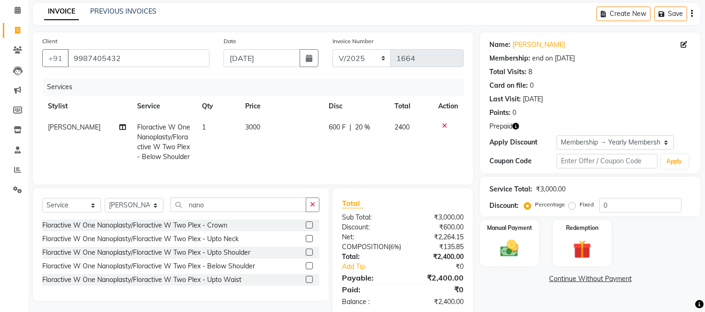
click at [180, 147] on span "Floractive W One Nanoplasty/Floractive W Two Plex - Below Shoulder" at bounding box center [163, 142] width 53 height 38
select select "50822"
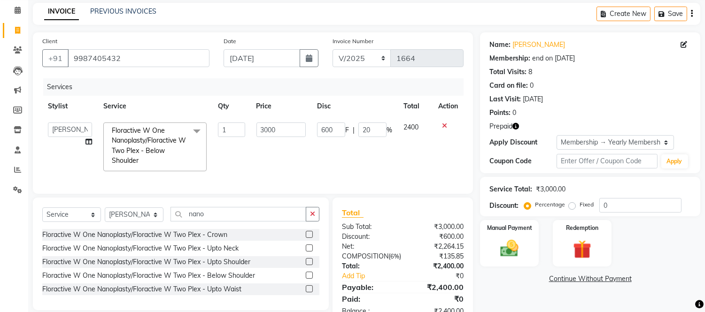
click at [183, 140] on span "Floractive W One Nanoplasty/Floractive W Two Plex - Below Shoulder" at bounding box center [149, 145] width 74 height 39
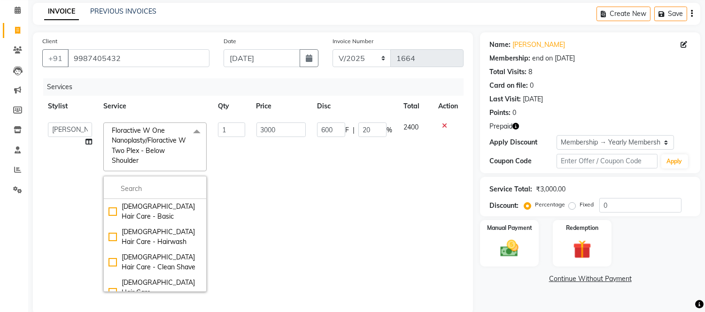
click at [183, 140] on span "Floractive W One Nanoplasty/Floractive W Two Plex - Below Shoulder" at bounding box center [149, 145] width 74 height 39
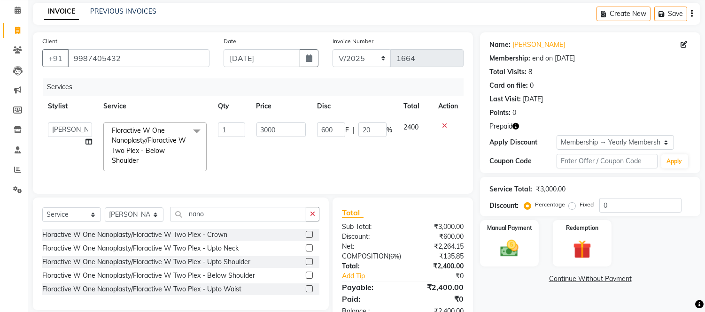
click at [236, 140] on td "1" at bounding box center [231, 147] width 38 height 60
click at [151, 222] on select "Select Stylist [PERSON_NAME] Sir Front Desk junaid Kajal [PERSON_NAME] [PERSON_…" at bounding box center [134, 215] width 59 height 15
select select "88388"
click at [105, 216] on select "Select Stylist [PERSON_NAME] Sir Front Desk junaid Kajal [PERSON_NAME] [PERSON_…" at bounding box center [134, 215] width 59 height 15
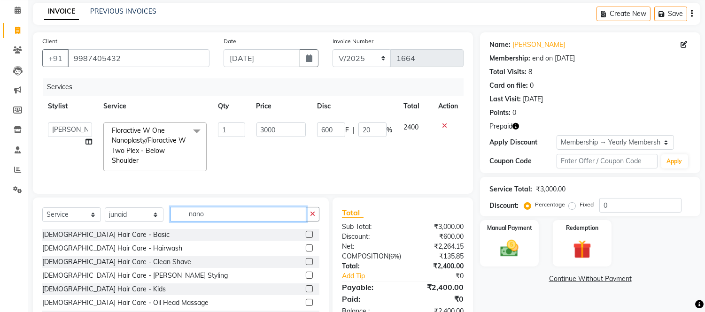
click at [218, 222] on input "nano" at bounding box center [239, 214] width 136 height 15
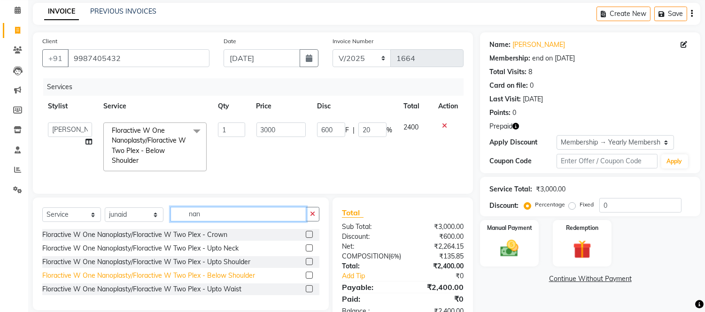
type input "nan"
click at [227, 279] on div "Floractive W One Nanoplasty/Floractive W Two Plex - Below Shoulder" at bounding box center [148, 276] width 213 height 10
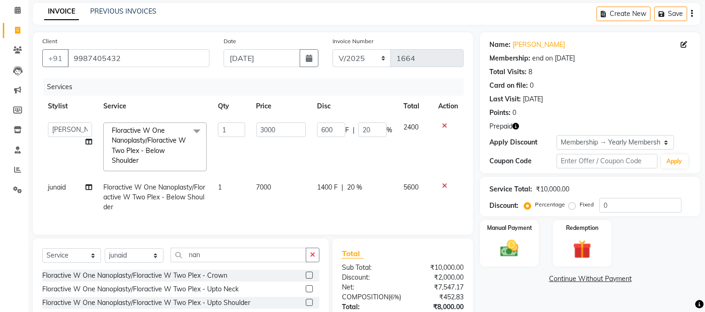
checkbox input "false"
click at [287, 179] on td "7000" at bounding box center [281, 197] width 61 height 41
select select "88388"
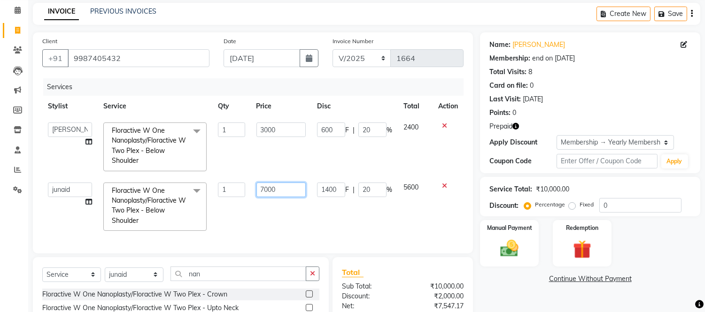
drag, startPoint x: 287, startPoint y: 181, endPoint x: 208, endPoint y: 185, distance: 78.5
click at [208, 185] on tr "[PERSON_NAME] Sir Front Desk junaid Kajal [PERSON_NAME] Priya Salman Bhai Flora…" at bounding box center [252, 207] width 421 height 60
type input "6"
type input "3000"
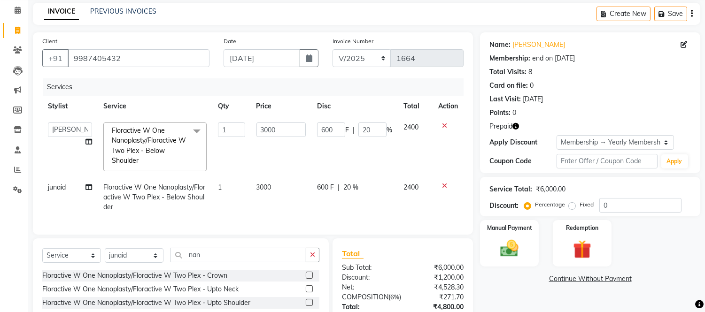
click at [387, 225] on div "Services Stylist Service Qty Price Disc Total Action [PERSON_NAME] Sir Front De…" at bounding box center [252, 151] width 421 height 147
click at [373, 133] on input "20" at bounding box center [372, 130] width 28 height 15
type input "2"
type input "0"
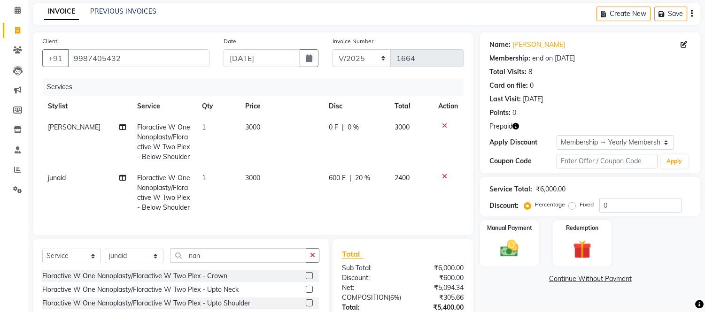
click at [354, 190] on td "600 F | 20 %" at bounding box center [356, 193] width 66 height 51
select select "88388"
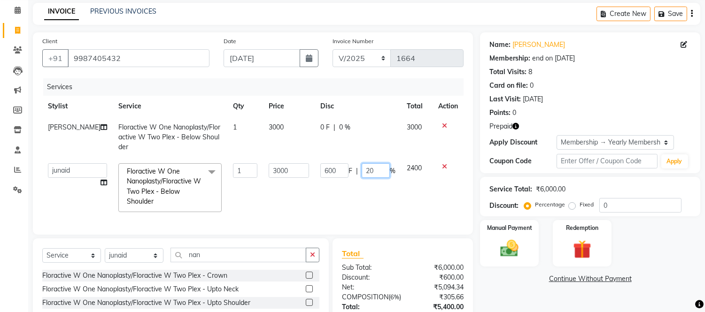
click at [373, 176] on input "20" at bounding box center [376, 170] width 28 height 15
type input "2"
type input "0"
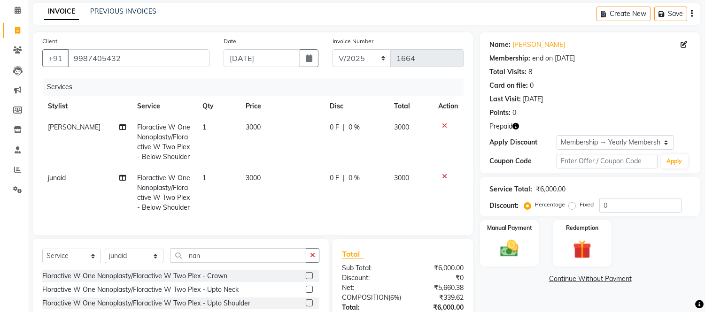
click at [416, 206] on td "3000" at bounding box center [411, 193] width 44 height 51
select select "88388"
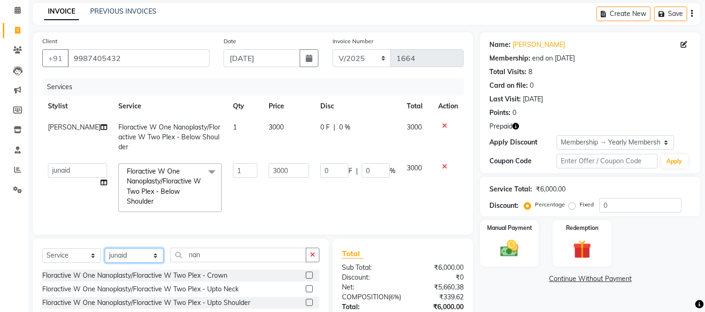
click at [151, 263] on select "Select Stylist [PERSON_NAME] Sir Front Desk junaid Kajal [PERSON_NAME] [PERSON_…" at bounding box center [134, 256] width 59 height 15
select select "50822"
click at [105, 256] on select "Select Stylist [PERSON_NAME] Sir Front Desk junaid Kajal [PERSON_NAME] [PERSON_…" at bounding box center [134, 256] width 59 height 15
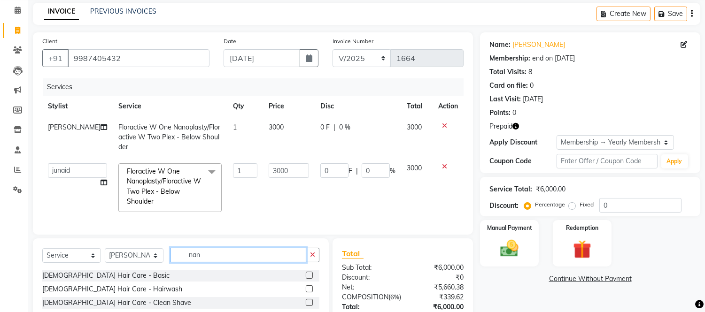
drag, startPoint x: 246, startPoint y: 264, endPoint x: 0, endPoint y: 210, distance: 251.7
click at [0, 211] on app-home "08047224946 Select Location × [GEOGRAPHIC_DATA] Studio, Kandivali WhatsApp Stat…" at bounding box center [352, 176] width 705 height 429
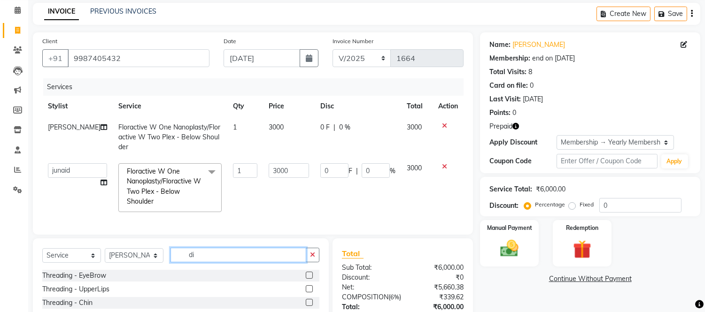
type input "di"
click at [48, 254] on div "Select Service Product Membership Package Voucher Prepaid Gift Card Select Styl…" at bounding box center [181, 308] width 296 height 139
click at [53, 263] on select "Select Service Product Membership Package Voucher Prepaid Gift Card" at bounding box center [71, 256] width 59 height 15
select select "product"
click at [42, 256] on select "Select Service Product Membership Package Voucher Prepaid Gift Card" at bounding box center [71, 256] width 59 height 15
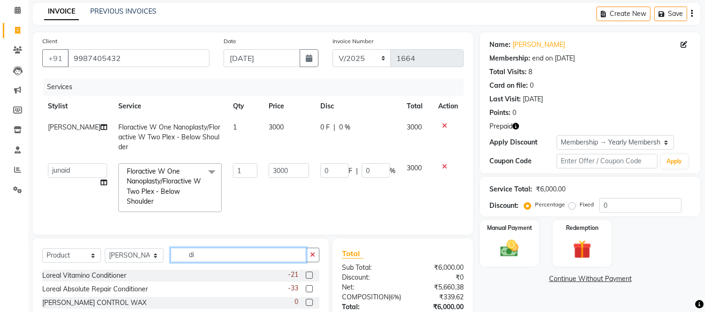
click at [225, 263] on input "di" at bounding box center [239, 255] width 136 height 15
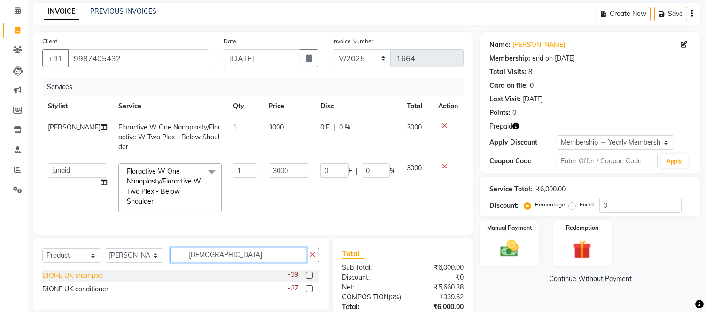
type input "[DEMOGRAPHIC_DATA]"
click at [101, 281] on div "DIONE UK shampoo" at bounding box center [72, 276] width 61 height 10
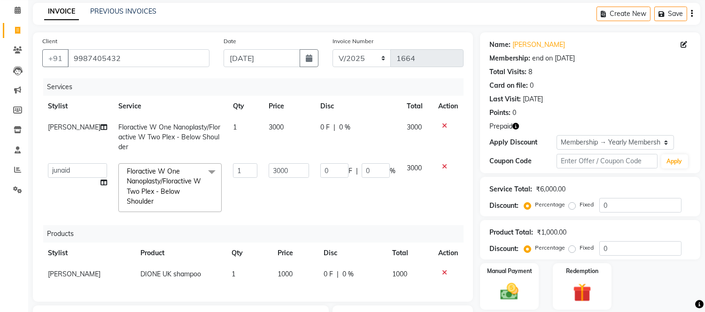
checkbox input "false"
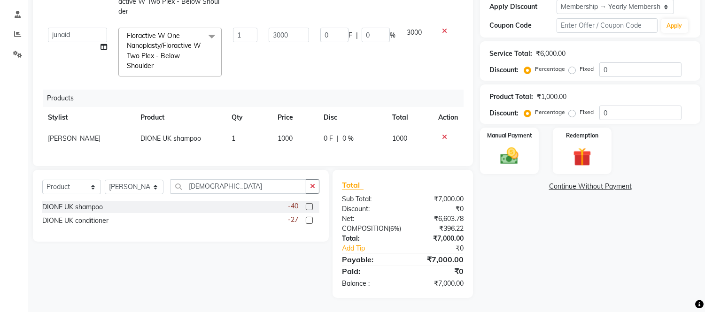
scroll to position [191, 0]
click at [90, 216] on div "DIONE UK conditioner" at bounding box center [75, 221] width 66 height 10
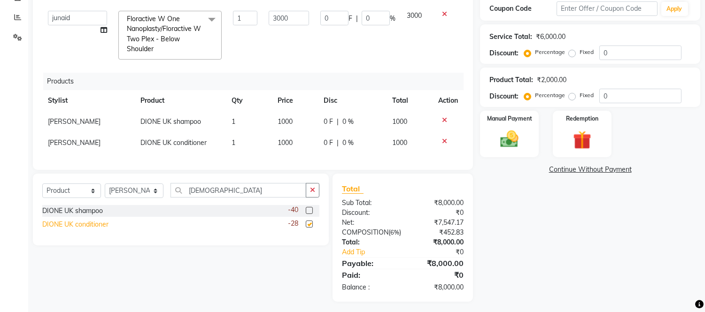
checkbox input "false"
click at [125, 193] on select "Select Stylist [PERSON_NAME] Sir Front Desk junaid Kajal [PERSON_NAME] [PERSON_…" at bounding box center [134, 191] width 59 height 15
select select "30495"
click at [105, 184] on select "Select Stylist [PERSON_NAME] Sir Front Desk junaid Kajal [PERSON_NAME] [PERSON_…" at bounding box center [134, 191] width 59 height 15
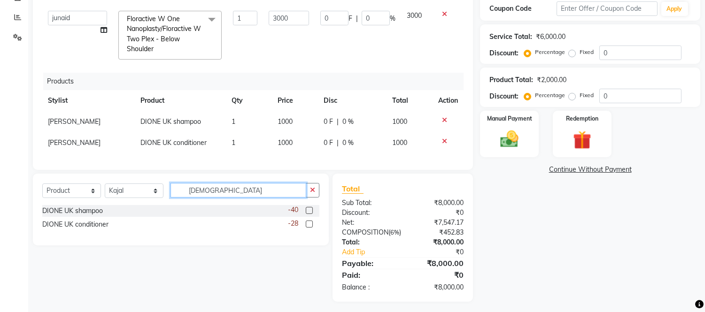
click at [222, 196] on input "[DEMOGRAPHIC_DATA]" at bounding box center [239, 190] width 136 height 15
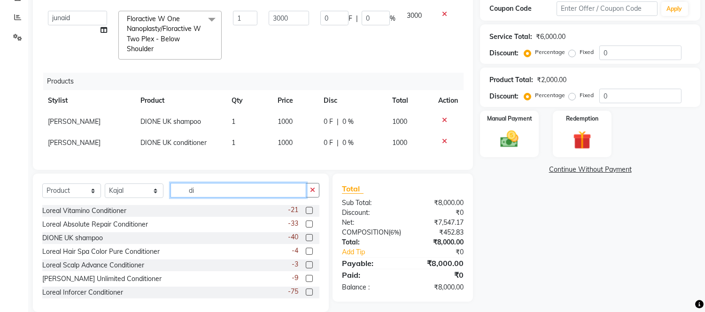
type input "d"
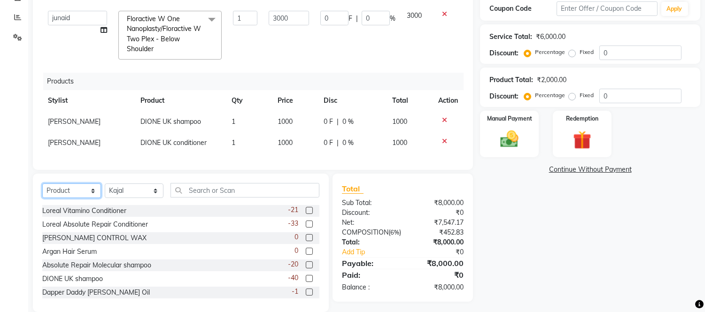
click at [81, 188] on select "Select Service Product Membership Package Voucher Prepaid Gift Card" at bounding box center [71, 191] width 59 height 15
select select "service"
click at [42, 184] on select "Select Service Product Membership Package Voucher Prepaid Gift Card" at bounding box center [71, 191] width 59 height 15
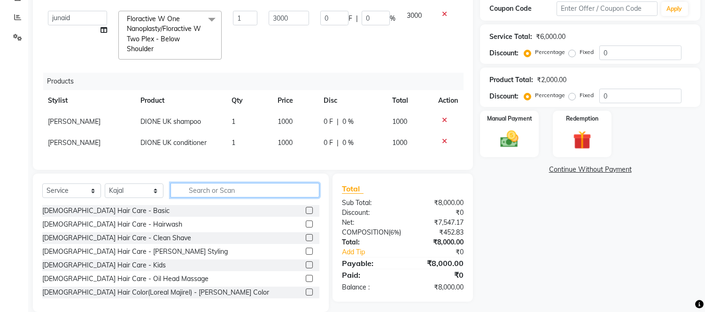
click at [214, 194] on input "text" at bounding box center [245, 190] width 149 height 15
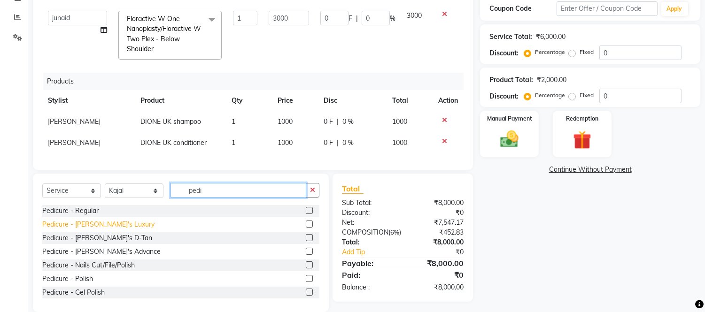
type input "pedi"
click at [58, 224] on div "Pedicure - [PERSON_NAME]'s Luxury" at bounding box center [98, 225] width 112 height 10
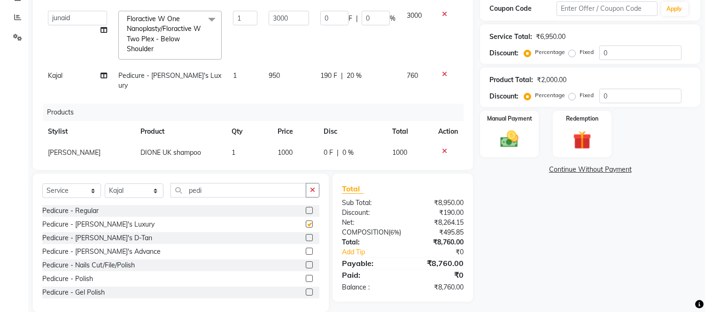
checkbox input "false"
click at [442, 71] on icon at bounding box center [444, 74] width 5 height 7
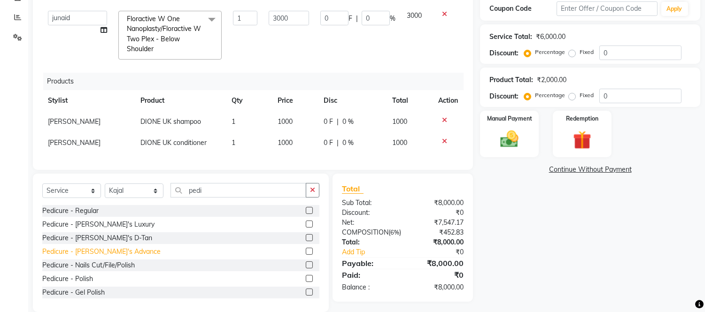
click at [76, 254] on div "Pedicure - [PERSON_NAME]'s Advance" at bounding box center [101, 252] width 118 height 10
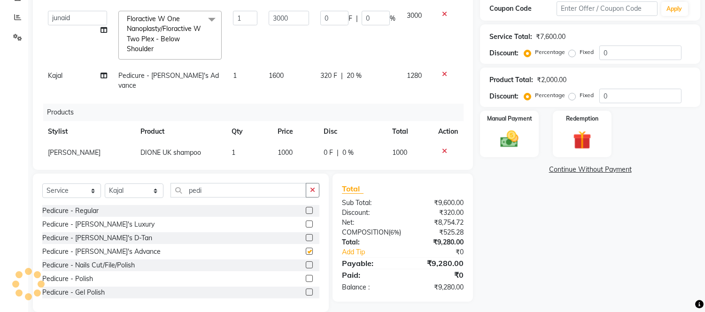
checkbox input "false"
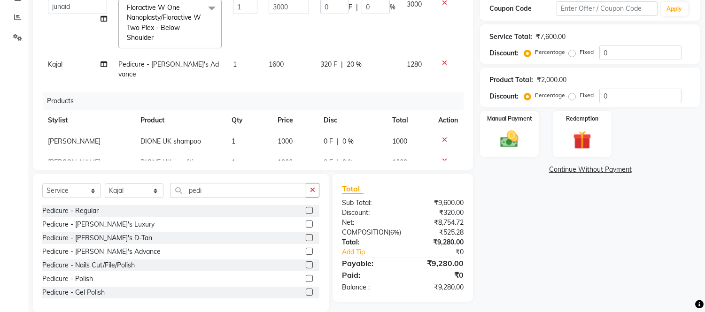
scroll to position [29, 0]
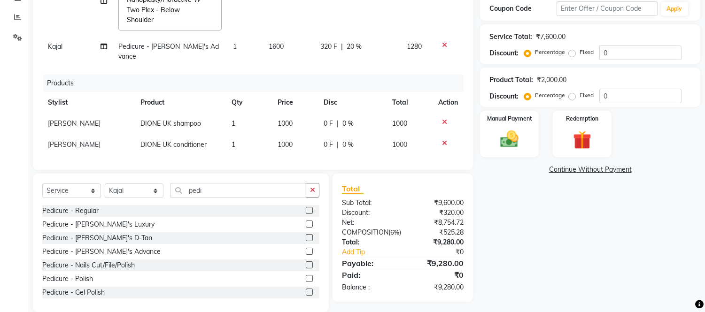
click at [292, 113] on td "1000" at bounding box center [295, 123] width 46 height 21
select select "50822"
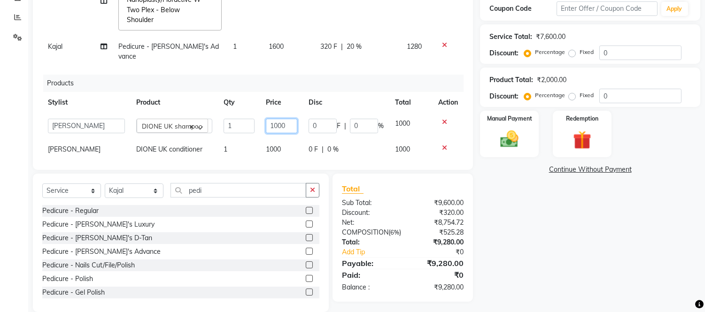
click at [280, 119] on input "1000" at bounding box center [282, 126] width 32 height 15
type input "1"
type input "999"
click at [360, 75] on div "Products" at bounding box center [256, 83] width 427 height 17
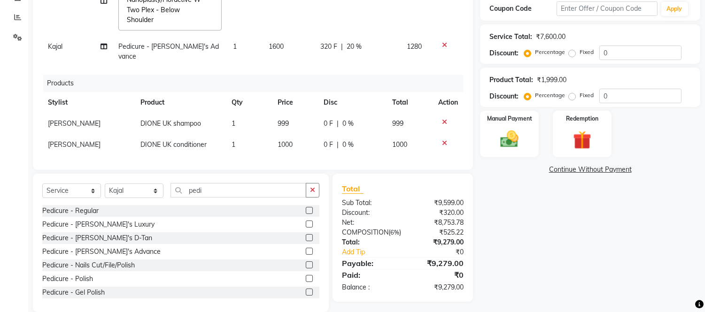
click at [306, 138] on td "1000" at bounding box center [295, 144] width 46 height 21
select select "50822"
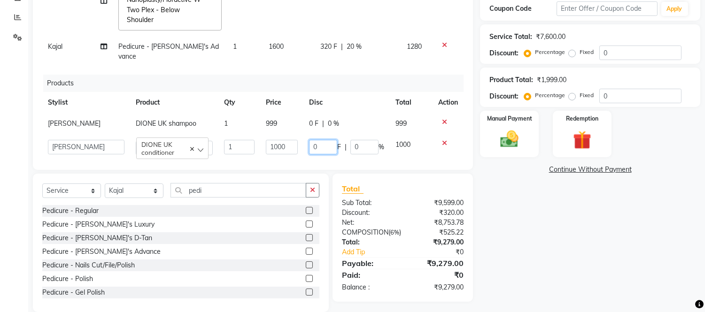
click at [309, 140] on input "0" at bounding box center [323, 147] width 28 height 15
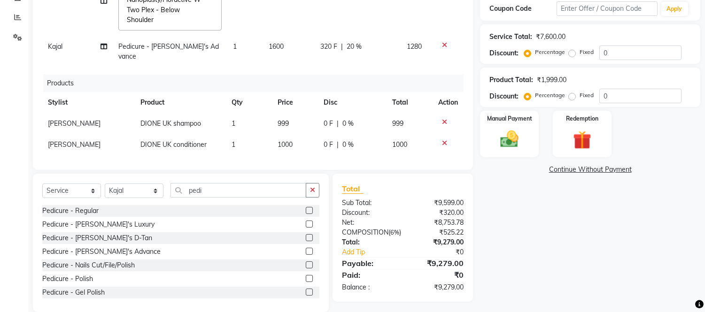
click at [283, 140] on span "1000" at bounding box center [285, 144] width 15 height 8
select select "50822"
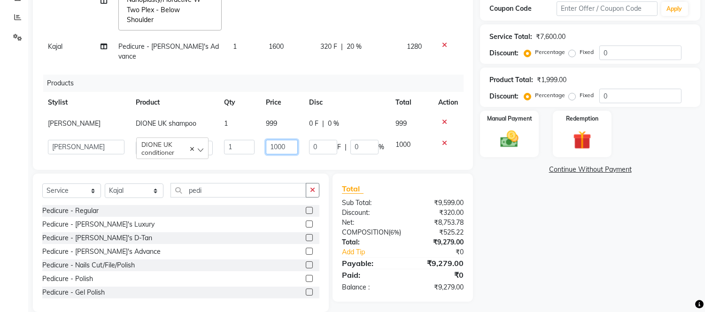
click at [283, 140] on input "1000" at bounding box center [281, 147] width 31 height 15
type input "1"
type input "999"
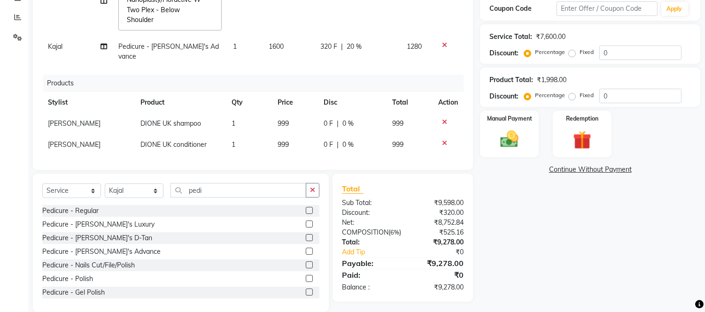
click at [283, 152] on div "Services Stylist Service Qty Price Disc Total Action Salman Bhai Floractive W O…" at bounding box center [252, 43] width 421 height 235
click at [522, 135] on img at bounding box center [509, 140] width 31 height 22
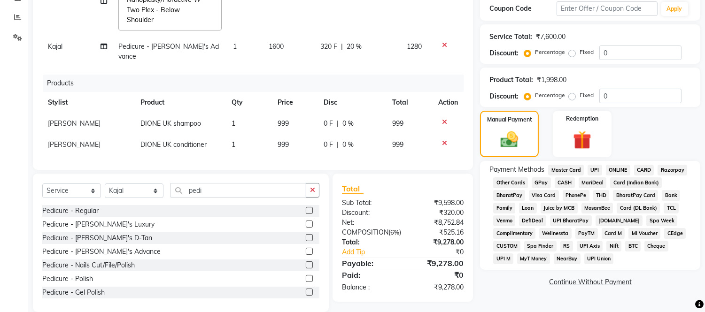
drag, startPoint x: 645, startPoint y: 170, endPoint x: 630, endPoint y: 164, distance: 16.5
click at [645, 170] on span "CARD" at bounding box center [644, 170] width 20 height 11
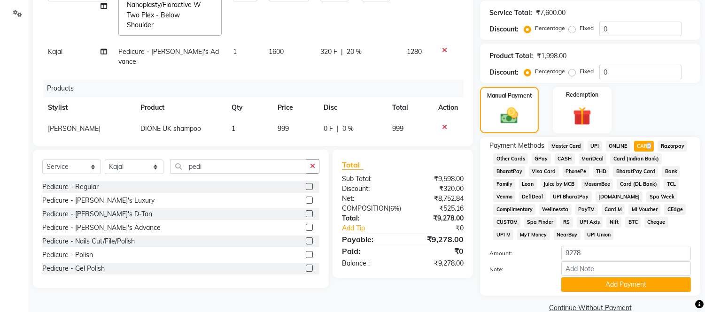
scroll to position [232, 0]
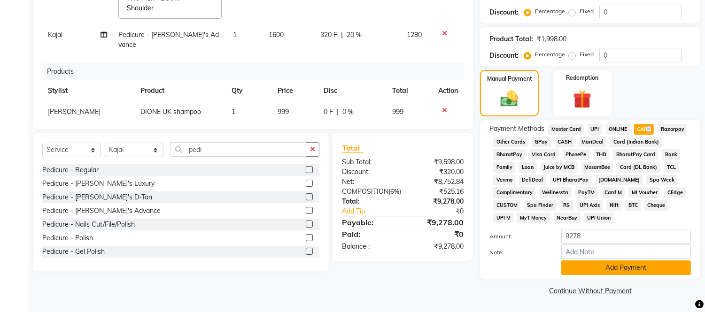
click at [596, 269] on button "Add Payment" at bounding box center [626, 268] width 130 height 15
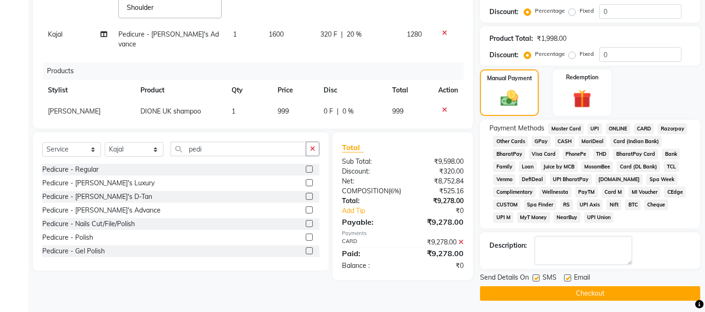
click at [462, 246] on icon at bounding box center [460, 242] width 5 height 7
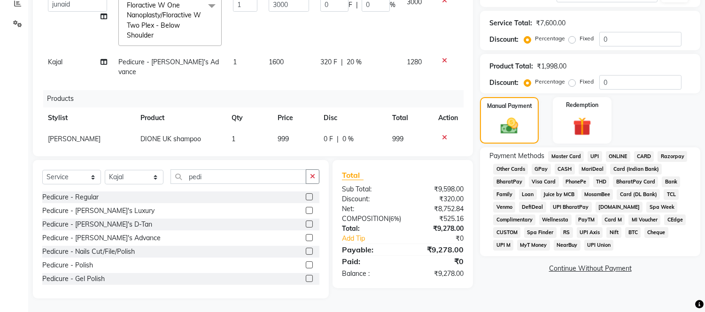
click at [644, 152] on span "CARD" at bounding box center [644, 156] width 20 height 11
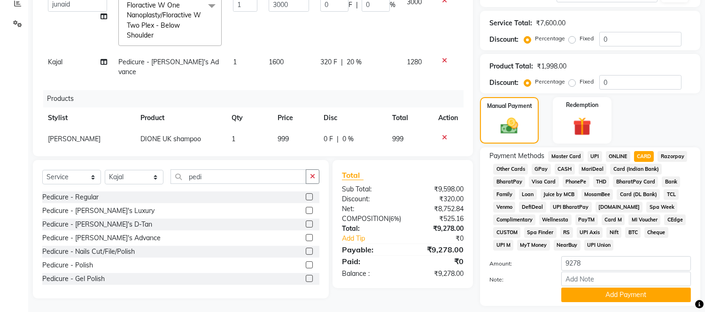
scroll to position [232, 0]
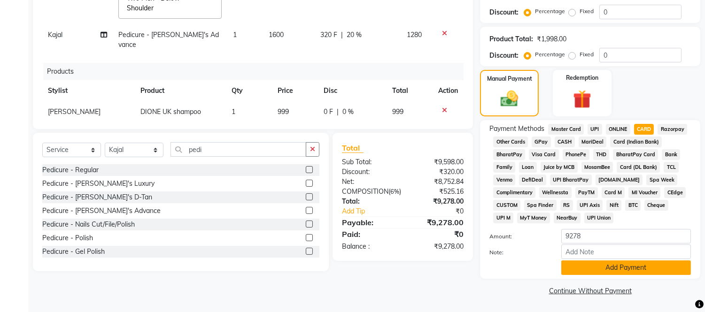
click at [587, 269] on button "Add Payment" at bounding box center [626, 268] width 130 height 15
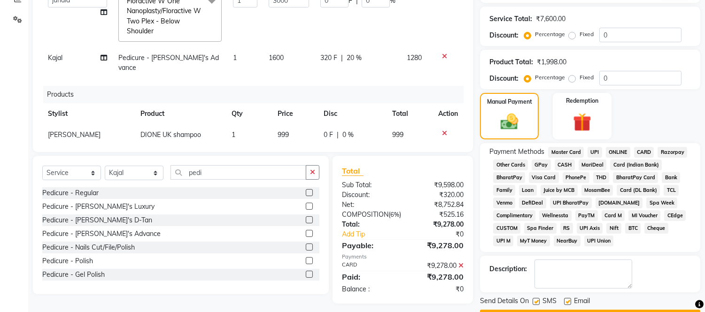
scroll to position [235, 0]
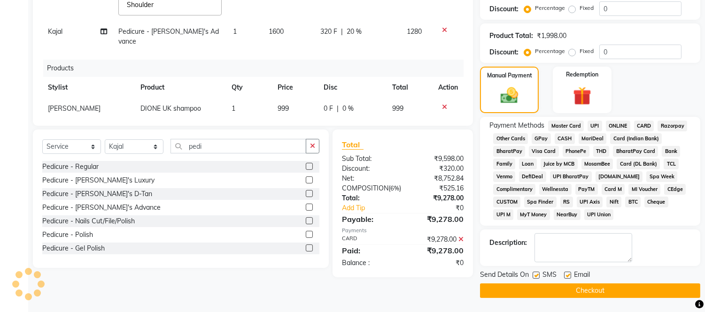
click at [564, 287] on button "Checkout" at bounding box center [590, 291] width 220 height 15
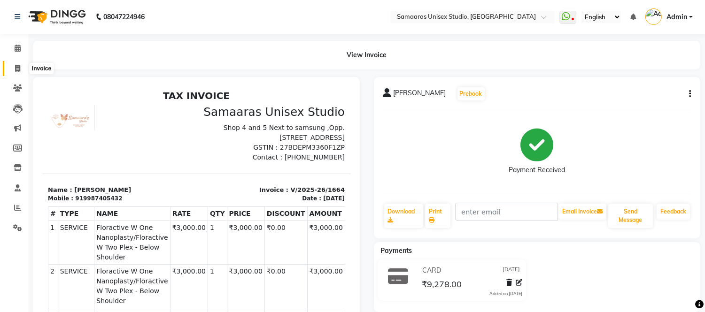
click at [17, 64] on span at bounding box center [17, 68] width 16 height 11
select select "service"
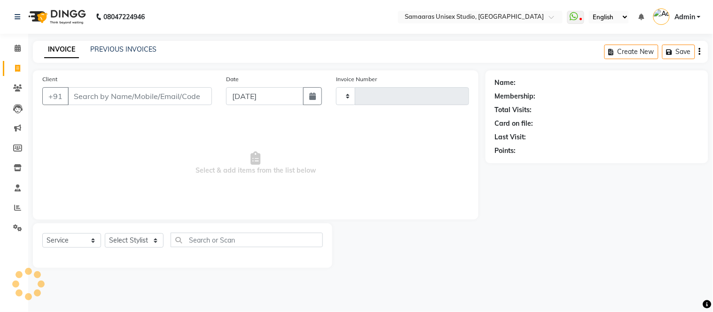
type input "1665"
select select "4525"
click at [315, 93] on icon "button" at bounding box center [312, 97] width 7 height 8
select select "9"
select select "2025"
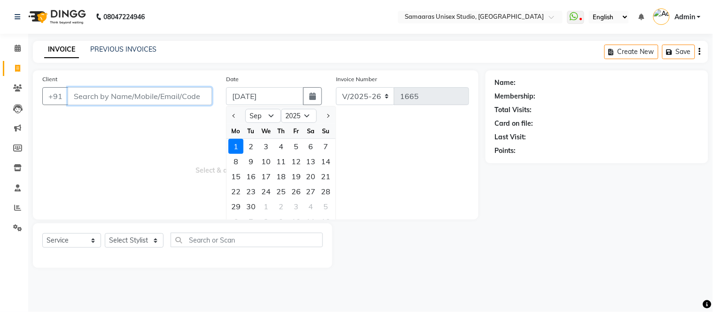
click at [198, 88] on input "Client" at bounding box center [140, 96] width 144 height 18
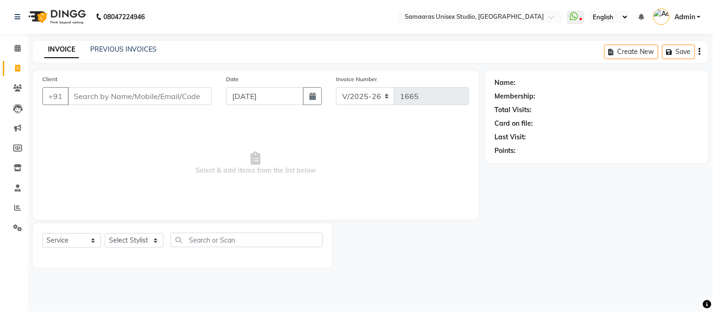
click at [163, 69] on main "INVOICE PREVIOUS INVOICES Create New Save Client +91 Date [DATE] Invoice Number…" at bounding box center [370, 161] width 684 height 241
click at [163, 96] on input "Client" at bounding box center [140, 96] width 144 height 18
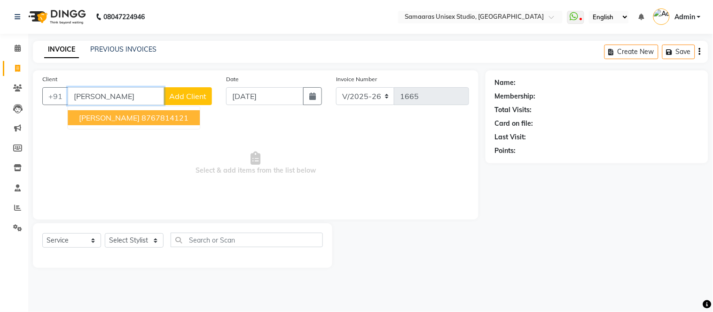
click at [163, 124] on button "[PERSON_NAME] 8767814121" at bounding box center [134, 117] width 132 height 15
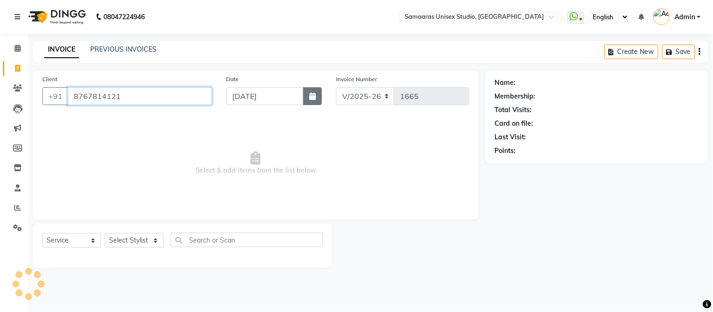
type input "8767814121"
click at [310, 101] on button "button" at bounding box center [312, 96] width 19 height 18
select select "9"
select select "2025"
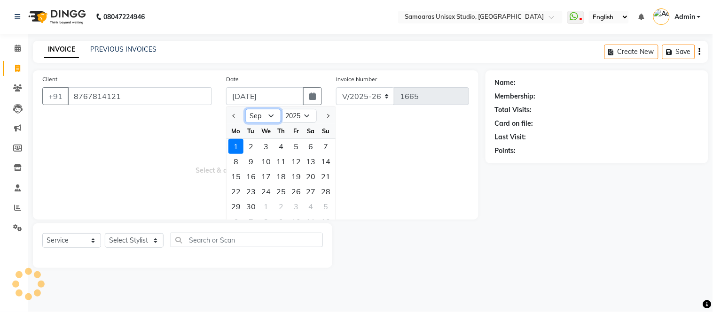
click at [271, 119] on select "Jan Feb Mar Apr May Jun [DATE] Aug Sep Oct Nov Dec" at bounding box center [263, 116] width 36 height 14
select select "8"
click at [245, 109] on select "Jan Feb Mar Apr May Jun [DATE] Aug Sep Oct Nov Dec" at bounding box center [263, 116] width 36 height 14
click at [326, 206] on div "31" at bounding box center [325, 206] width 15 height 15
type input "[DATE]"
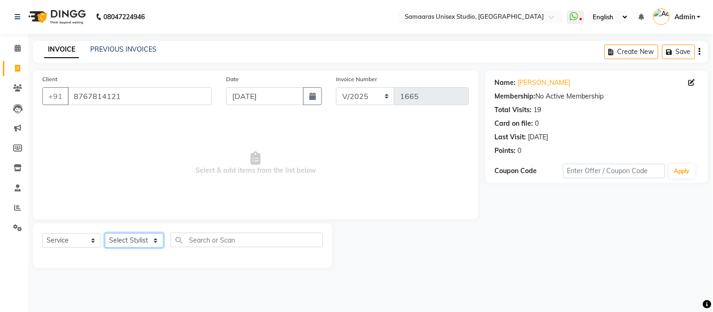
click at [122, 243] on select "Select Stylist [PERSON_NAME] Sir Front Desk junaid Kajal [PERSON_NAME] [PERSON_…" at bounding box center [134, 240] width 59 height 15
select select "88206"
click at [105, 234] on select "Select Stylist [PERSON_NAME] Sir Front Desk junaid Kajal [PERSON_NAME] [PERSON_…" at bounding box center [134, 240] width 59 height 15
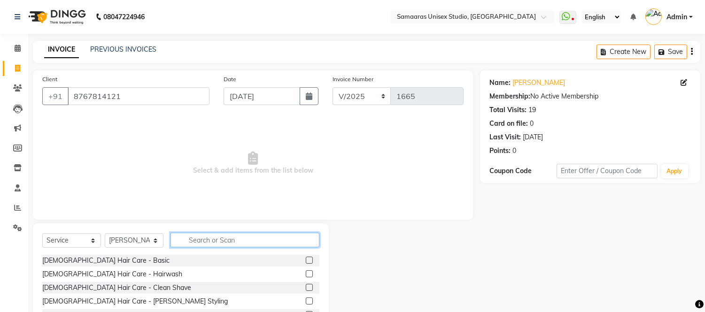
click at [202, 239] on input "text" at bounding box center [245, 240] width 149 height 15
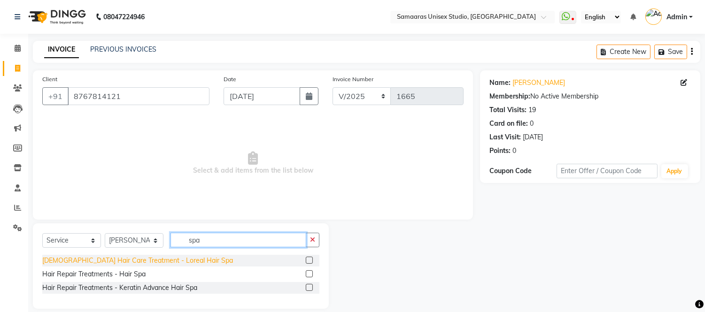
type input "spa"
click at [140, 259] on div "[DEMOGRAPHIC_DATA] Hair Care Treatment - Loreal Hair Spa" at bounding box center [137, 261] width 191 height 10
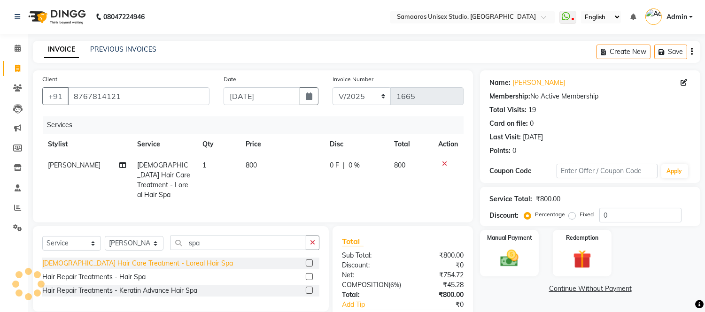
click at [154, 260] on div "[DEMOGRAPHIC_DATA] Hair Care Treatment - Loreal Hair Spa" at bounding box center [137, 264] width 191 height 10
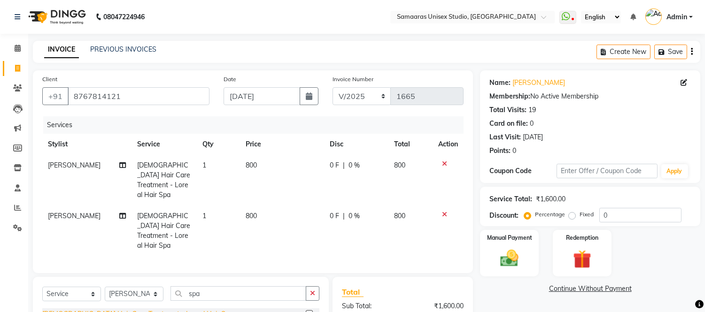
checkbox input "false"
click at [442, 211] on icon at bounding box center [444, 214] width 5 height 7
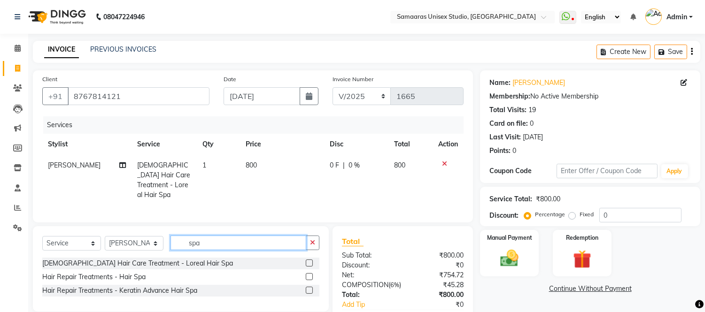
drag, startPoint x: 236, startPoint y: 243, endPoint x: 77, endPoint y: 214, distance: 161.3
click at [90, 219] on div "Client [PHONE_NUMBER] Date [DATE] Invoice Number V/2025 V/[PHONE_NUMBER] Servic…" at bounding box center [253, 212] width 454 height 284
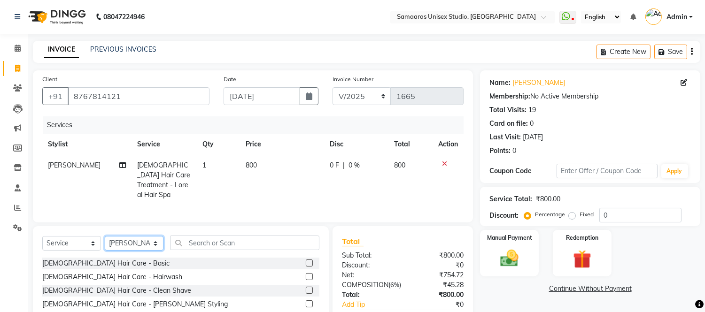
click at [137, 242] on select "Select Stylist [PERSON_NAME] Sir Front Desk junaid Kajal [PERSON_NAME] [PERSON_…" at bounding box center [134, 243] width 59 height 15
select select "50822"
click at [105, 236] on select "Select Stylist [PERSON_NAME] Sir Front Desk junaid Kajal [PERSON_NAME] [PERSON_…" at bounding box center [134, 243] width 59 height 15
click at [208, 247] on input "text" at bounding box center [245, 243] width 149 height 15
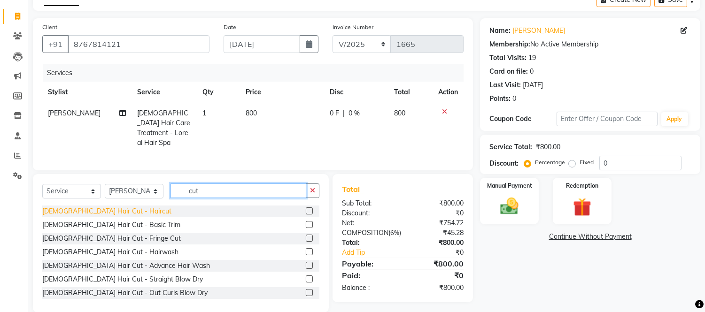
type input "cut"
click at [110, 210] on div "[DEMOGRAPHIC_DATA] Hair Cut - Haircut" at bounding box center [106, 212] width 129 height 10
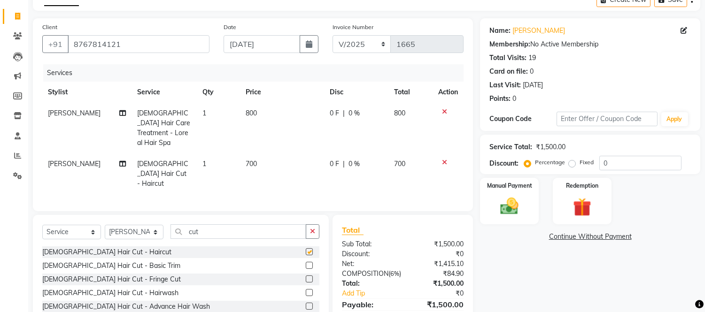
checkbox input "false"
click at [265, 104] on td "800" at bounding box center [282, 128] width 84 height 51
select select "88206"
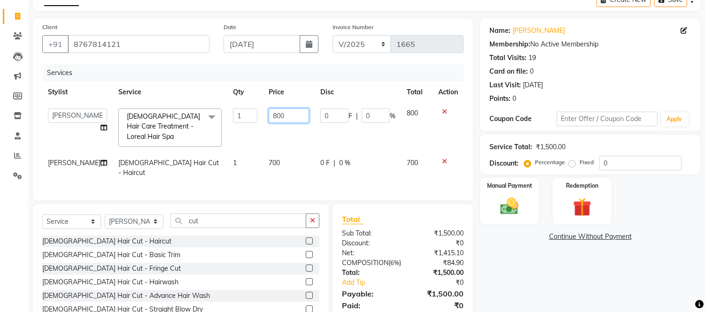
click at [269, 111] on input "800" at bounding box center [289, 116] width 40 height 15
type input "8"
type input "4"
type input "599"
click at [268, 158] on td "700" at bounding box center [289, 168] width 52 height 31
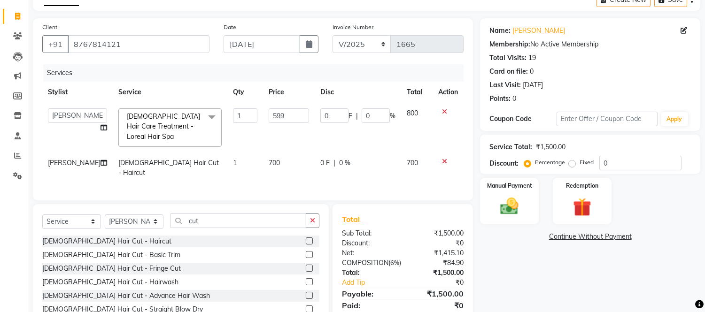
select select "50822"
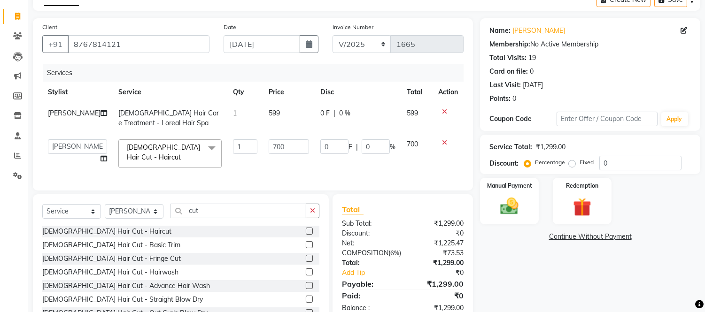
click at [274, 155] on td "700" at bounding box center [289, 154] width 52 height 40
click at [280, 146] on input "700" at bounding box center [289, 147] width 40 height 15
type input "7"
type input "599"
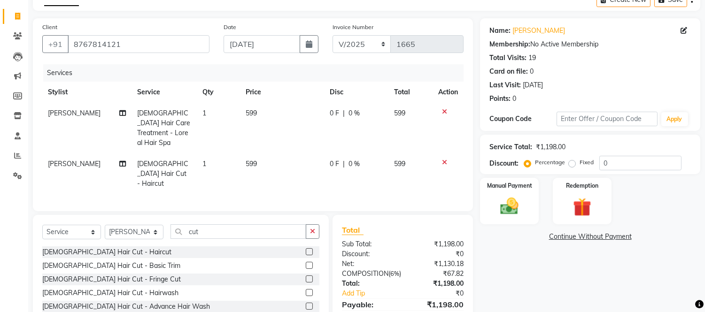
click at [278, 166] on td "599" at bounding box center [282, 174] width 84 height 41
select select "50822"
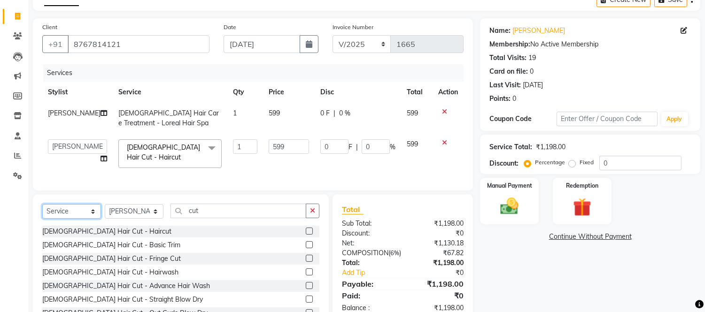
click at [91, 219] on select "Select Service Product Membership Package Voucher Prepaid Gift Card" at bounding box center [71, 211] width 59 height 15
select select "product"
click at [42, 212] on select "Select Service Product Membership Package Voucher Prepaid Gift Card" at bounding box center [71, 211] width 59 height 15
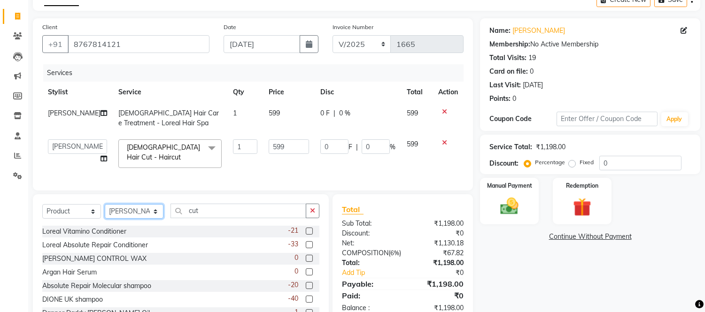
click at [157, 216] on select "Select Stylist [PERSON_NAME] Sir Front Desk junaid Kajal [PERSON_NAME] [PERSON_…" at bounding box center [134, 211] width 59 height 15
select select "88206"
click at [105, 212] on select "Select Stylist [PERSON_NAME] Sir Front Desk junaid Kajal [PERSON_NAME] [PERSON_…" at bounding box center [134, 211] width 59 height 15
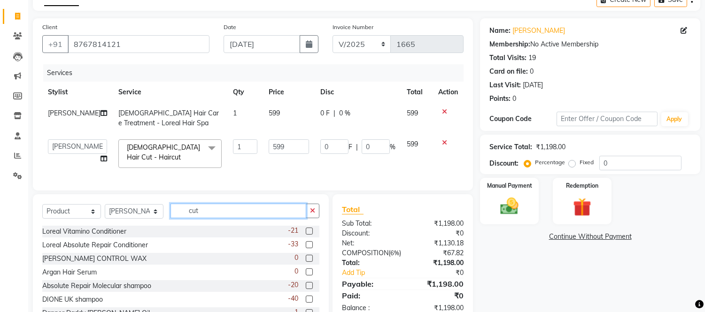
click at [217, 214] on input "cut" at bounding box center [239, 211] width 136 height 15
type input "c"
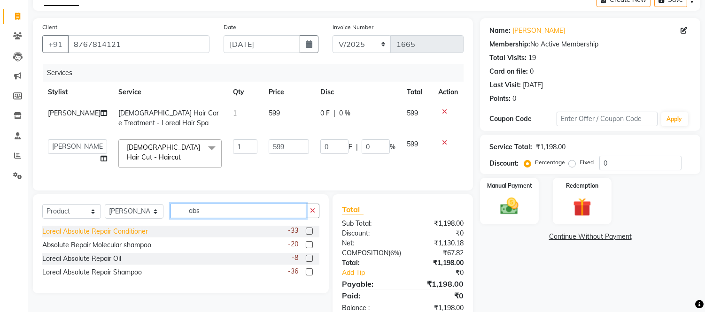
type input "abs"
click at [109, 234] on div "Loreal Absolute Repair Conditioner" at bounding box center [95, 232] width 106 height 10
checkbox input "false"
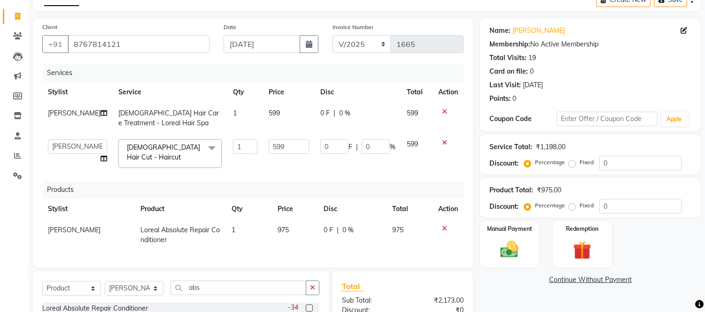
click at [295, 226] on td "975" at bounding box center [295, 235] width 46 height 31
select select "88206"
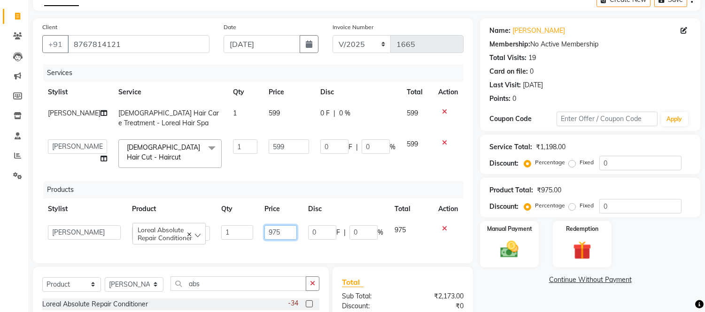
click at [295, 226] on input "975" at bounding box center [280, 232] width 32 height 15
type input "990"
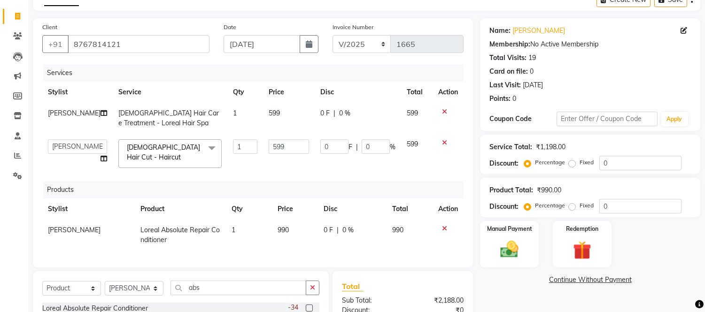
click at [403, 185] on div "Products" at bounding box center [256, 189] width 427 height 17
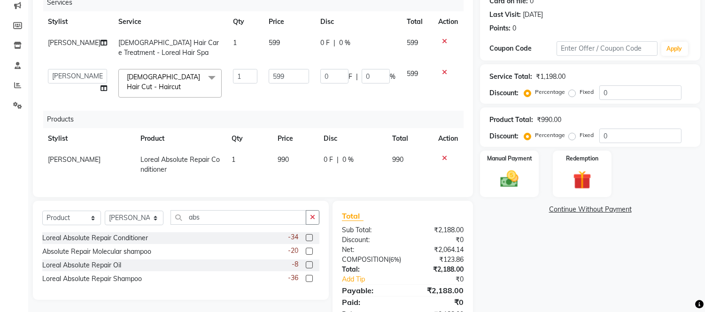
scroll to position [104, 0]
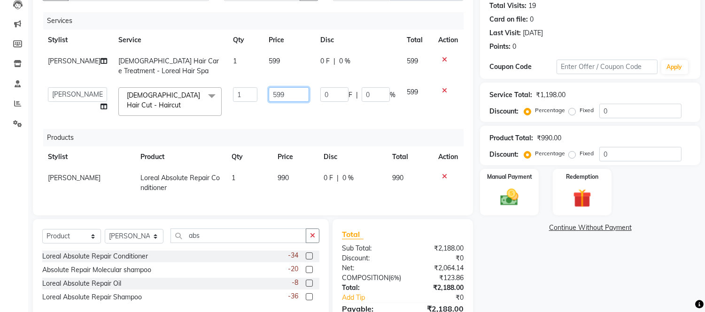
click at [282, 99] on input "599" at bounding box center [289, 94] width 40 height 15
type input "5"
type input "600"
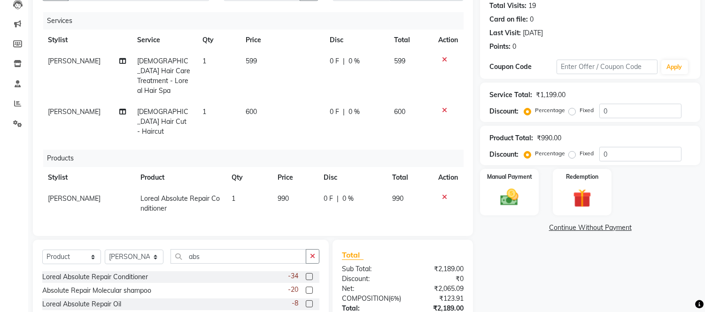
click at [379, 106] on td "0 F | 0 %" at bounding box center [356, 121] width 64 height 41
select select "50822"
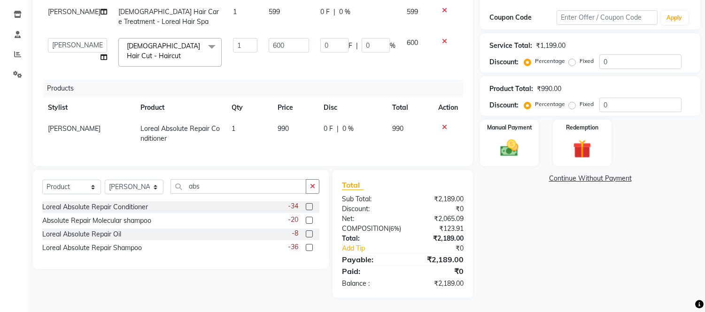
scroll to position [171, 0]
click at [517, 138] on img at bounding box center [509, 149] width 31 height 22
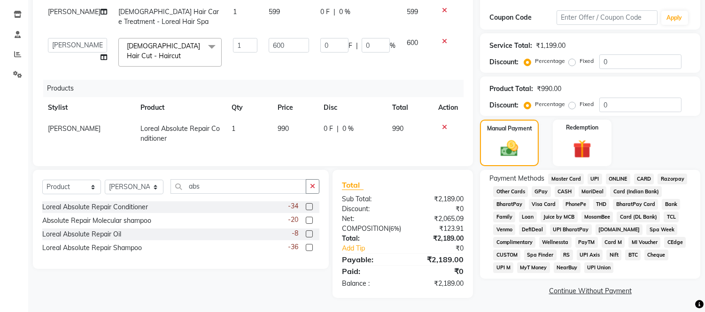
click at [539, 186] on div "GPay" at bounding box center [539, 192] width 23 height 13
click at [539, 186] on span "GPay" at bounding box center [541, 191] width 19 height 11
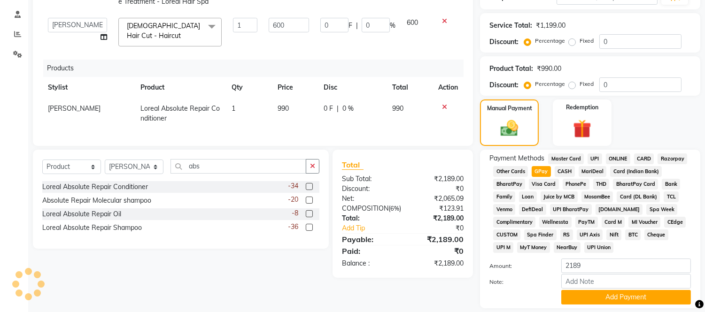
scroll to position [204, 0]
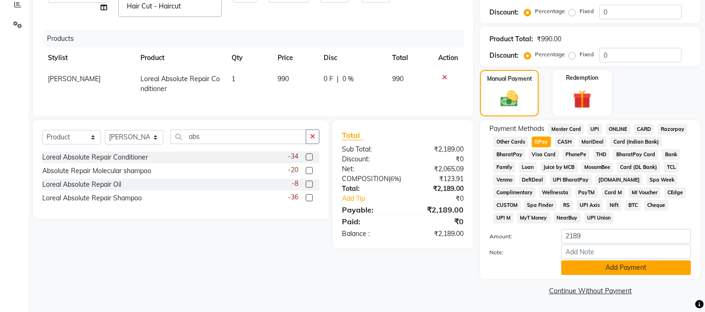
click at [655, 273] on button "Add Payment" at bounding box center [626, 268] width 130 height 15
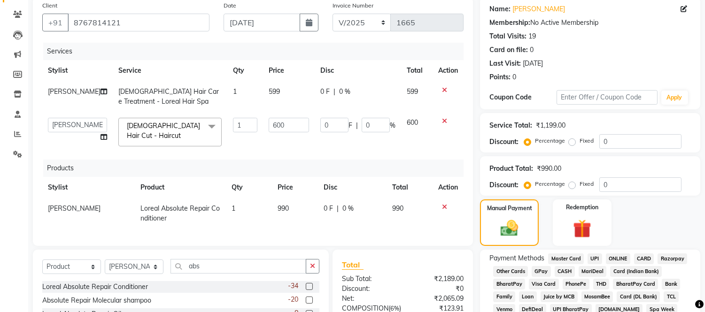
scroll to position [207, 0]
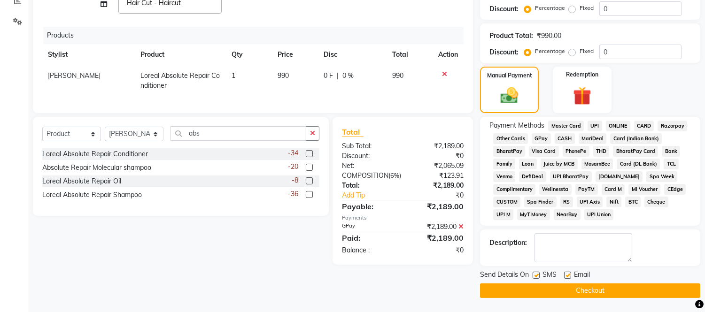
click at [655, 284] on button "Checkout" at bounding box center [590, 291] width 220 height 15
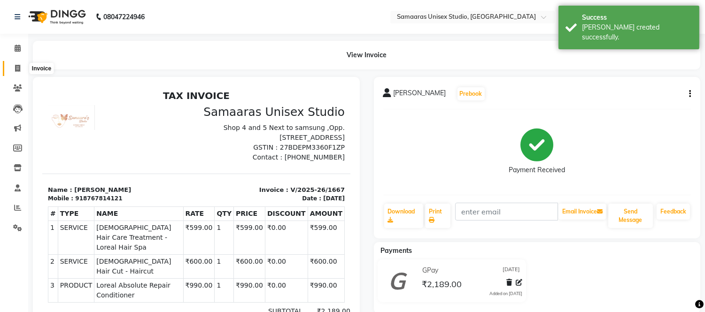
click at [9, 68] on span at bounding box center [17, 68] width 16 height 11
select select "service"
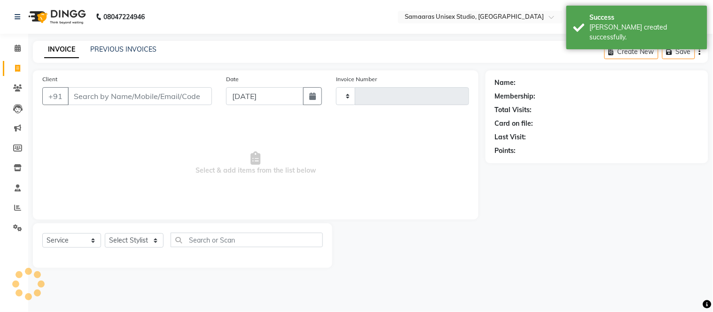
type input "1668"
select select "4525"
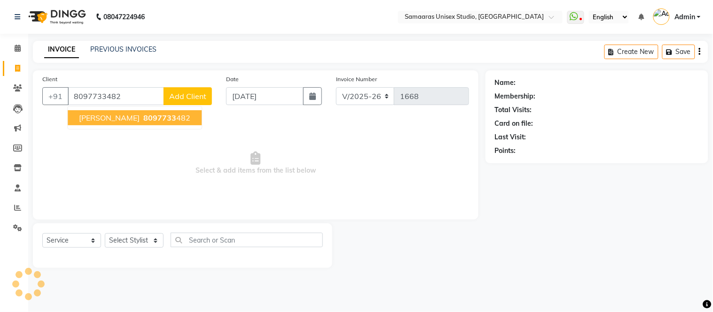
type input "8097733482"
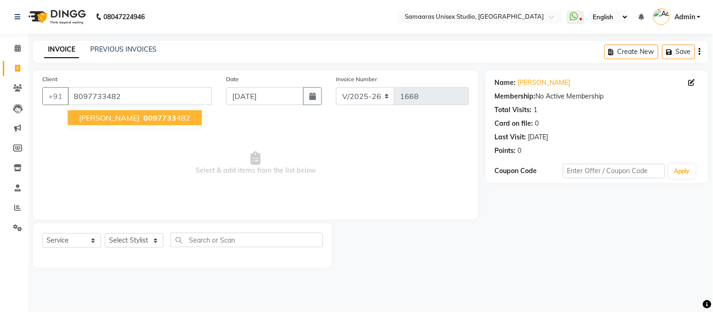
click at [172, 121] on span "8097733" at bounding box center [159, 117] width 33 height 9
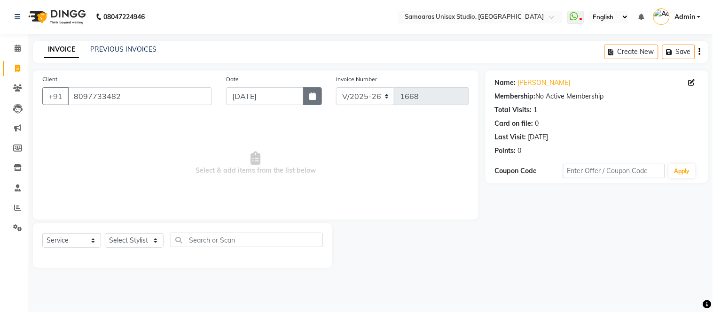
click at [317, 91] on button "button" at bounding box center [312, 96] width 19 height 18
select select "9"
select select "2025"
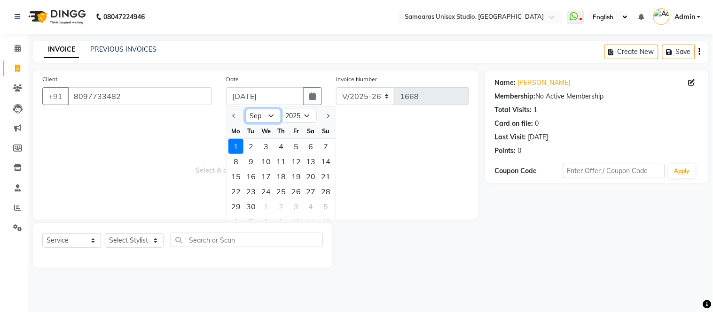
click at [280, 117] on select "Jan Feb Mar Apr May Jun [DATE] Aug Sep Oct Nov Dec" at bounding box center [263, 116] width 36 height 14
select select "8"
click at [245, 109] on select "Jan Feb Mar Apr May Jun [DATE] Aug Sep Oct Nov Dec" at bounding box center [263, 116] width 36 height 14
click at [325, 205] on div "31" at bounding box center [325, 206] width 15 height 15
type input "[DATE]"
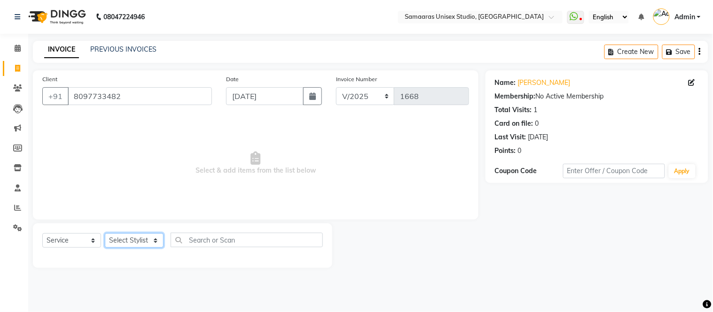
click at [147, 237] on select "Select Stylist [PERSON_NAME] Sir Front Desk junaid Kajal [PERSON_NAME] [PERSON_…" at bounding box center [134, 240] width 59 height 15
click at [105, 234] on select "Select Stylist [PERSON_NAME] Sir Front Desk junaid Kajal [PERSON_NAME] [PERSON_…" at bounding box center [134, 240] width 59 height 15
click at [135, 245] on select "Select Stylist [PERSON_NAME] Sir Front Desk junaid Kajal [PERSON_NAME] [PERSON_…" at bounding box center [134, 240] width 59 height 15
select select "88388"
click at [105, 234] on select "Select Stylist [PERSON_NAME] Sir Front Desk junaid Kajal [PERSON_NAME] [PERSON_…" at bounding box center [134, 240] width 59 height 15
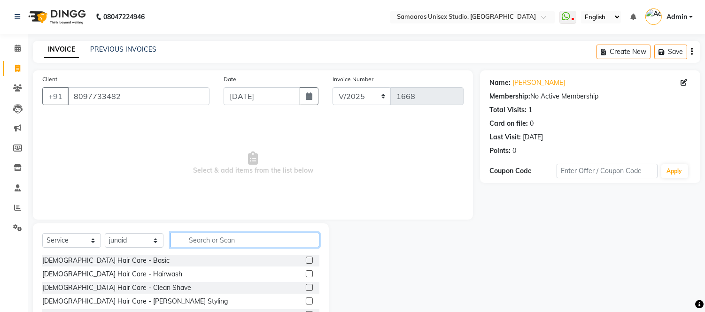
click at [227, 246] on input "text" at bounding box center [245, 240] width 149 height 15
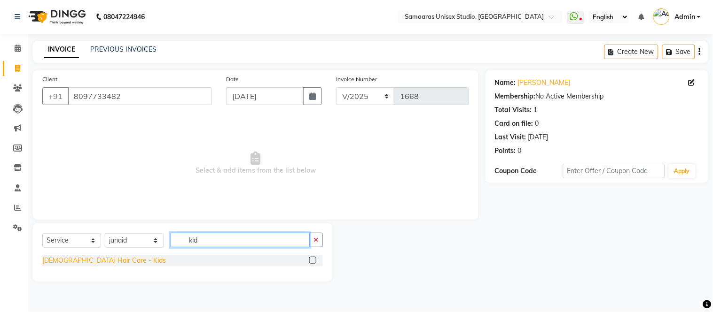
type input "kid"
click at [89, 262] on div "[DEMOGRAPHIC_DATA] Hair Care - Kids" at bounding box center [104, 261] width 124 height 10
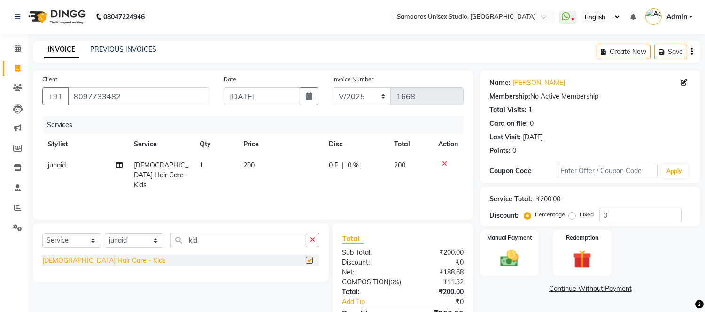
checkbox input "false"
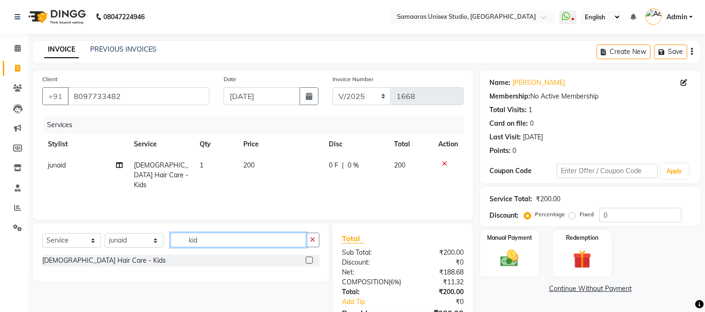
click at [235, 237] on input "kid" at bounding box center [239, 240] width 136 height 15
type input "k"
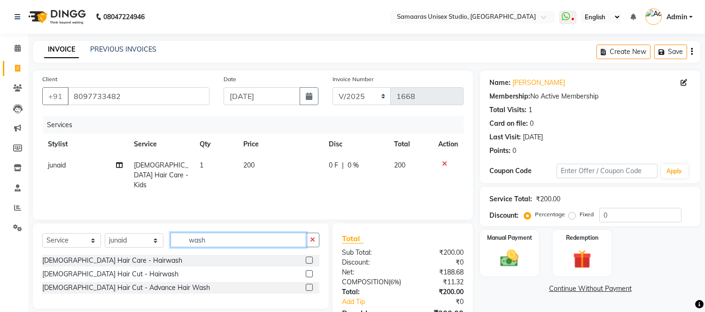
type input "wash"
click at [362, 171] on td "0 F | 0 %" at bounding box center [355, 175] width 65 height 41
select select "88388"
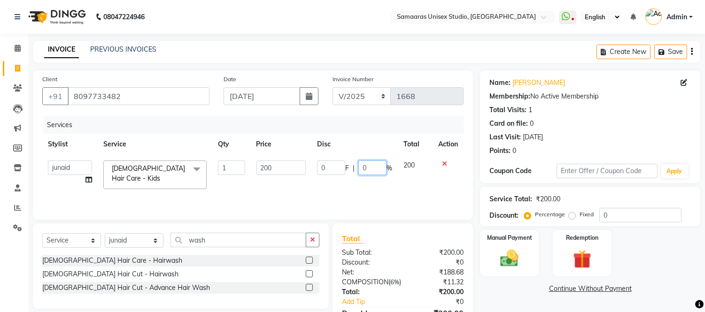
click at [363, 171] on input "0" at bounding box center [372, 168] width 28 height 15
type input "20"
click at [365, 183] on td "0 F | 20 %" at bounding box center [354, 175] width 86 height 40
select select "88388"
click at [106, 257] on div "[DEMOGRAPHIC_DATA] Hair Care - Hairwash" at bounding box center [112, 261] width 140 height 10
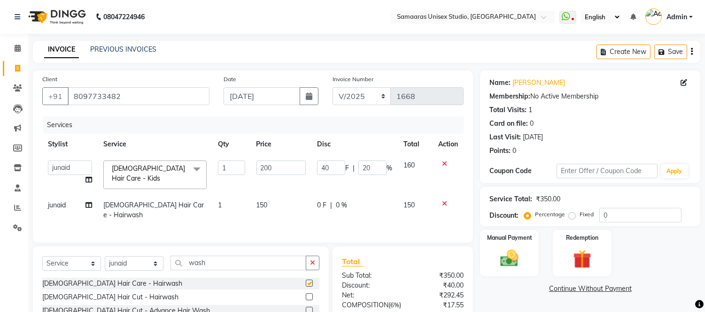
checkbox input "false"
click at [387, 210] on td "0 F | 0 %" at bounding box center [354, 210] width 86 height 31
select select "88388"
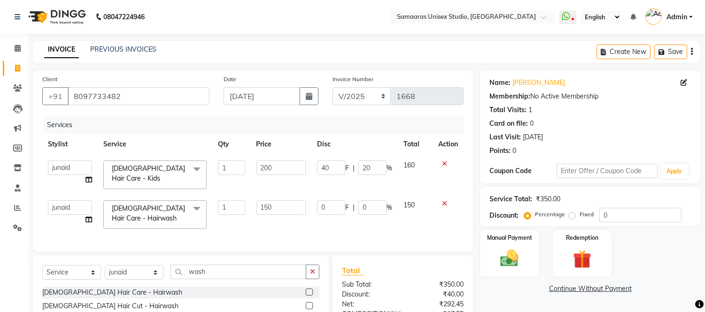
scroll to position [99, 0]
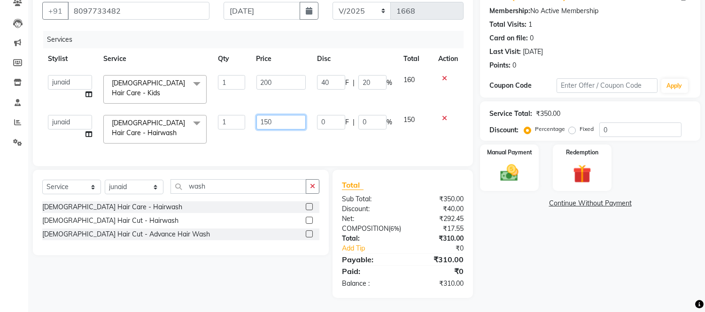
click at [280, 115] on input "150" at bounding box center [280, 122] width 49 height 15
type input "140"
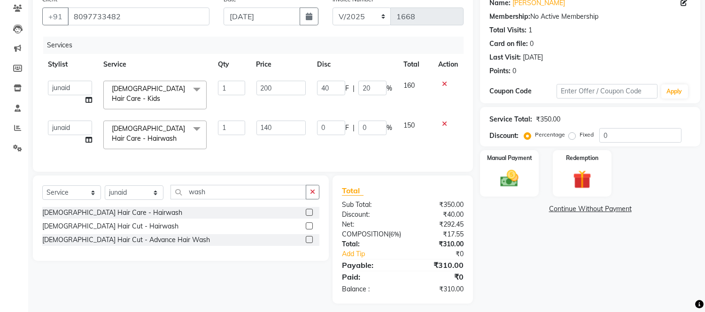
click at [299, 138] on div "Services Stylist Service Qty Price Disc Total Action [PERSON_NAME] Sir Front De…" at bounding box center [252, 100] width 421 height 126
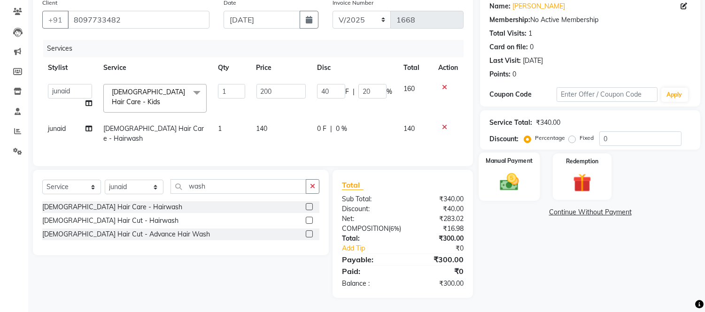
click at [512, 186] on img at bounding box center [509, 182] width 31 height 22
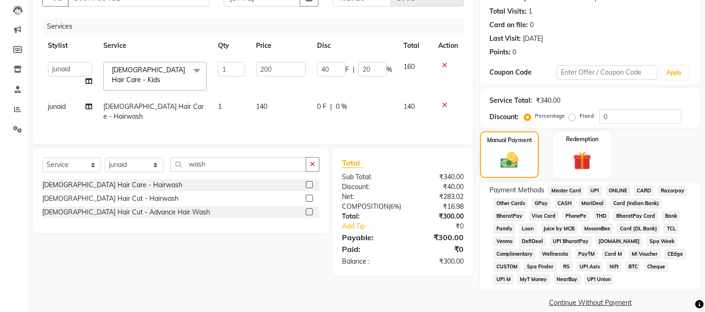
click at [636, 193] on span "CARD" at bounding box center [644, 191] width 20 height 11
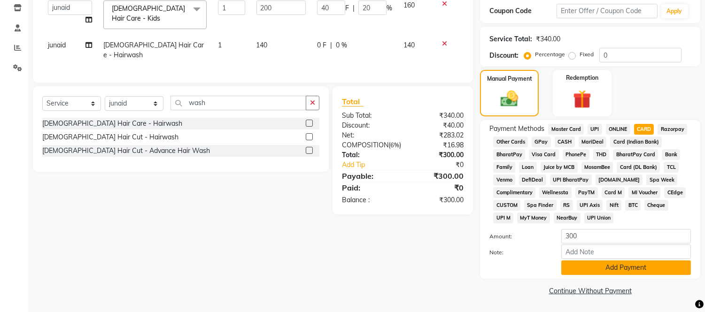
click at [627, 266] on button "Add Payment" at bounding box center [626, 268] width 130 height 15
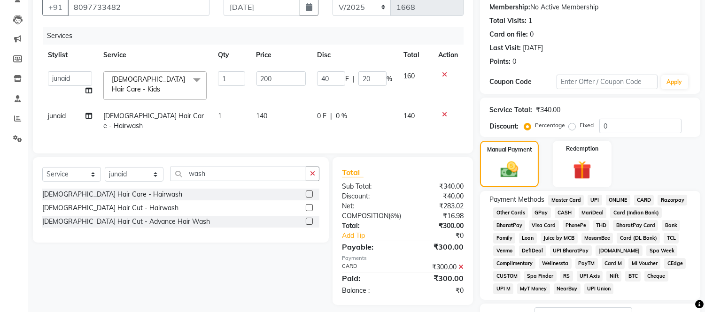
scroll to position [163, 0]
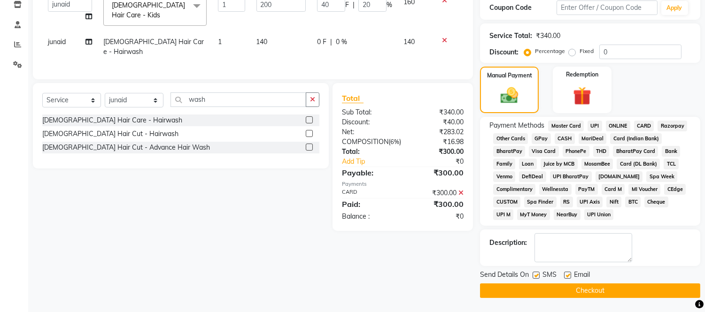
click at [523, 294] on button "Checkout" at bounding box center [590, 291] width 220 height 15
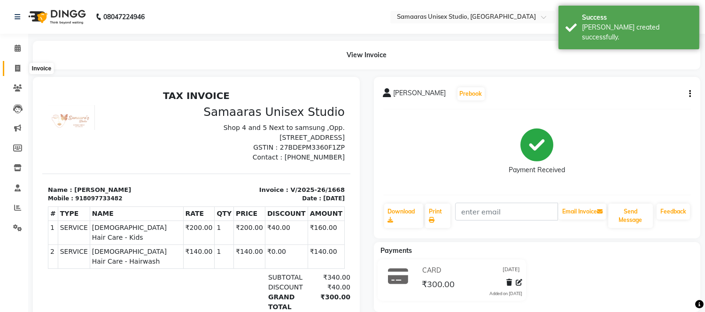
click at [16, 67] on icon at bounding box center [17, 68] width 5 height 7
select select "service"
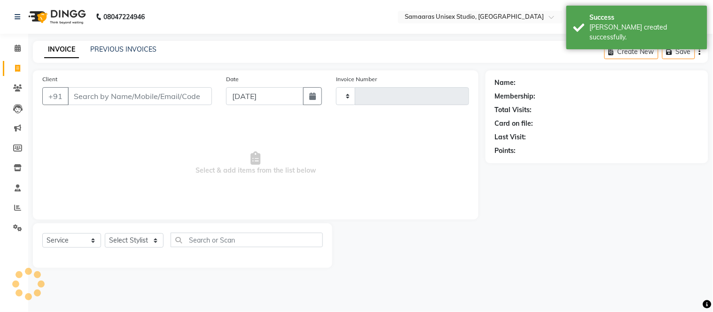
type input "1669"
select select "4525"
click at [311, 93] on icon "button" at bounding box center [312, 97] width 7 height 8
select select "9"
select select "2025"
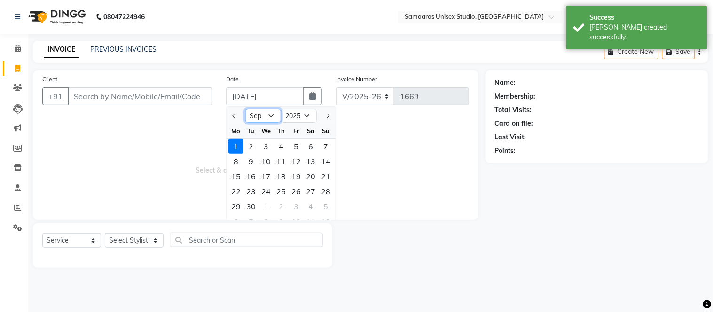
click at [262, 112] on select "Jan Feb Mar Apr May Jun [DATE] Aug Sep Oct Nov Dec" at bounding box center [263, 116] width 36 height 14
select select "8"
click at [245, 109] on select "Jan Feb Mar Apr May Jun [DATE] Aug Sep Oct Nov Dec" at bounding box center [263, 116] width 36 height 14
click at [326, 210] on div "31" at bounding box center [325, 206] width 15 height 15
type input "[DATE]"
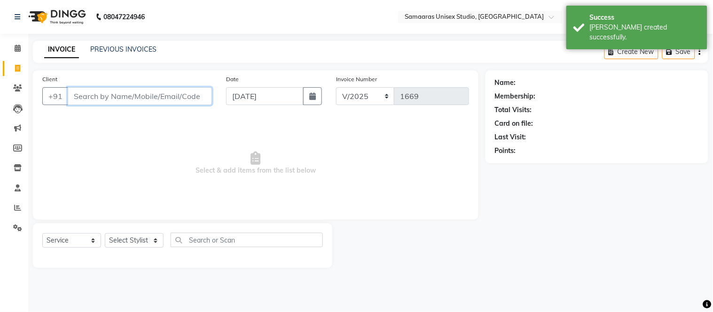
click at [204, 95] on input "Client" at bounding box center [140, 96] width 144 height 18
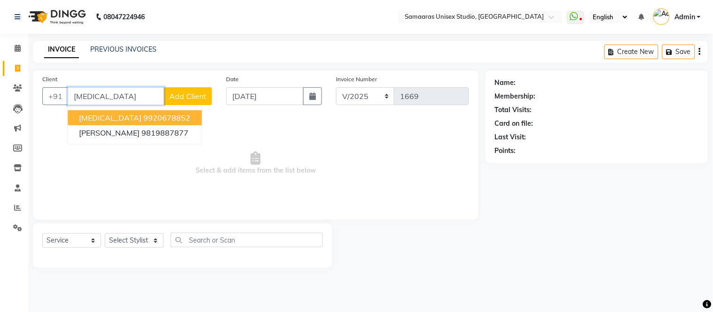
click at [185, 117] on button "[MEDICAL_DATA] 9920678852" at bounding box center [135, 117] width 134 height 15
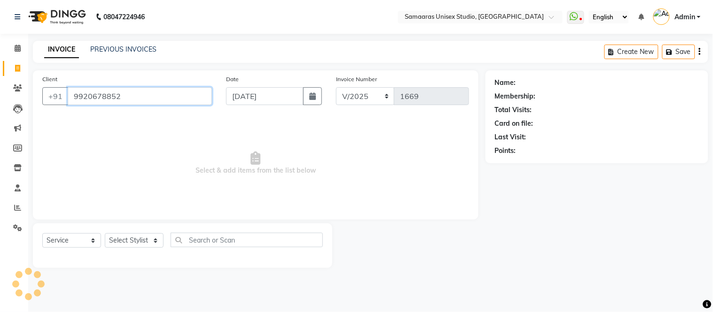
type input "9920678852"
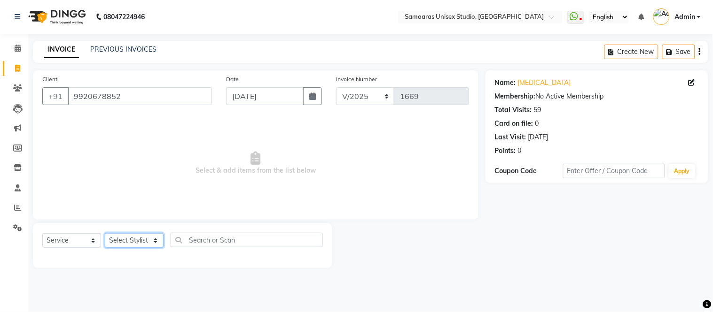
click at [131, 233] on select "Select Stylist [PERSON_NAME] Sir Front Desk junaid Kajal [PERSON_NAME] [PERSON_…" at bounding box center [134, 240] width 59 height 15
select select "50822"
click at [105, 234] on select "Select Stylist [PERSON_NAME] Sir Front Desk junaid Kajal [PERSON_NAME] [PERSON_…" at bounding box center [134, 240] width 59 height 15
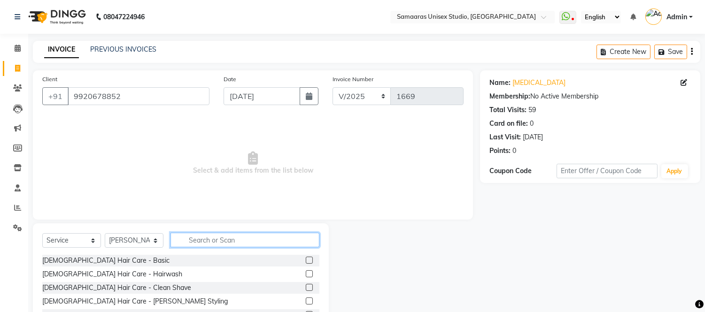
click at [220, 242] on input "text" at bounding box center [245, 240] width 149 height 15
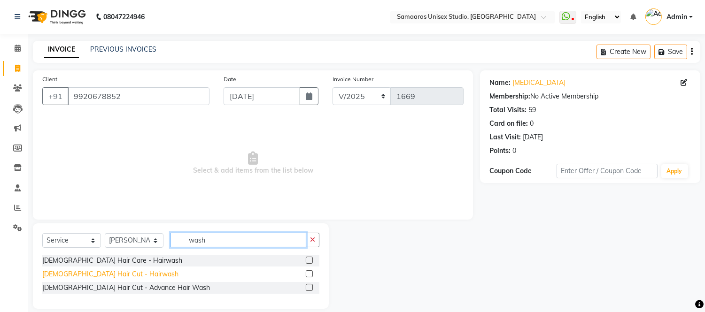
type input "wash"
click at [60, 272] on div "[DEMOGRAPHIC_DATA] Hair Cut - Hairwash" at bounding box center [110, 275] width 136 height 10
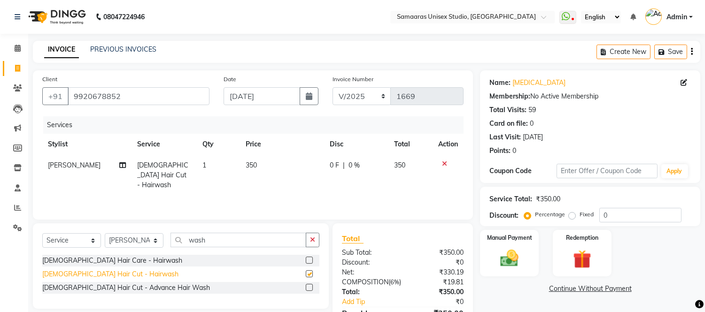
checkbox input "false"
click at [371, 167] on div "0 F | 0 %" at bounding box center [356, 166] width 53 height 10
select select "50822"
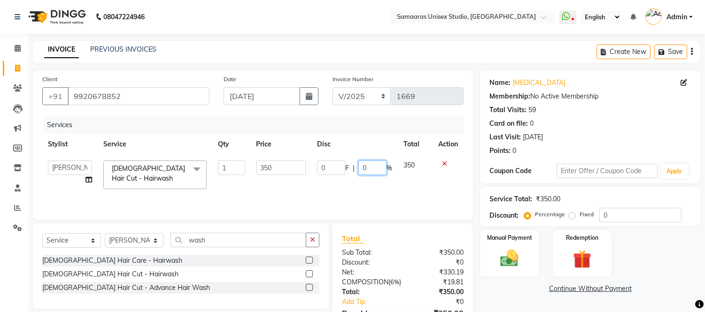
click at [371, 167] on input "0" at bounding box center [372, 168] width 28 height 15
type input "20"
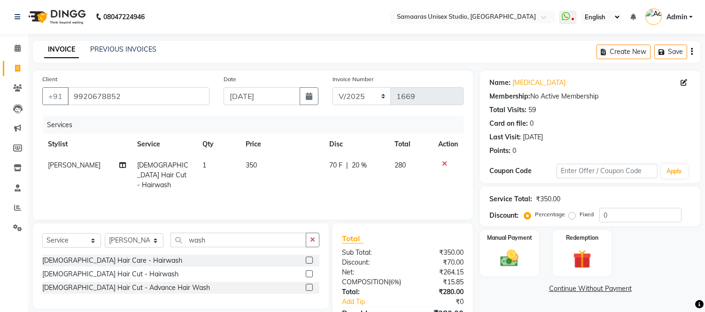
click at [378, 186] on td "70 F | 20 %" at bounding box center [356, 175] width 65 height 41
select select "50822"
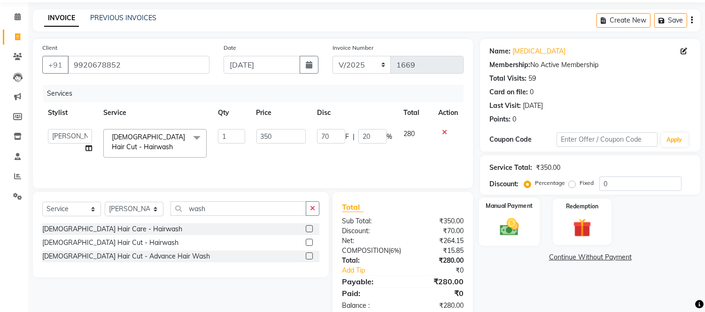
scroll to position [63, 0]
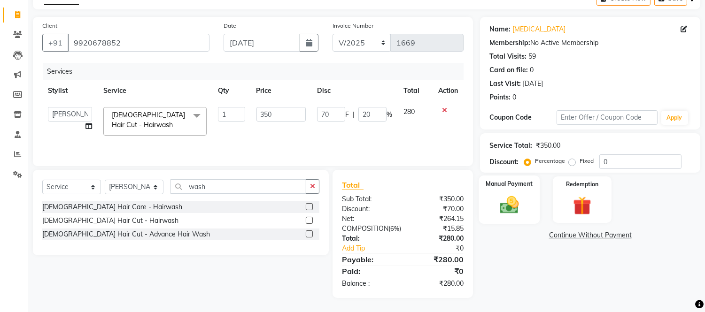
click at [511, 198] on img at bounding box center [509, 205] width 31 height 22
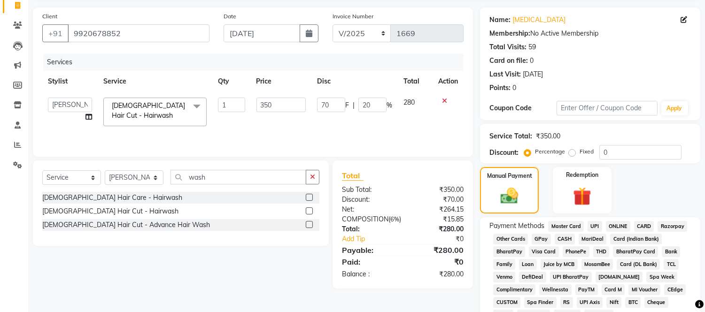
click at [545, 235] on span "GPay" at bounding box center [541, 239] width 19 height 11
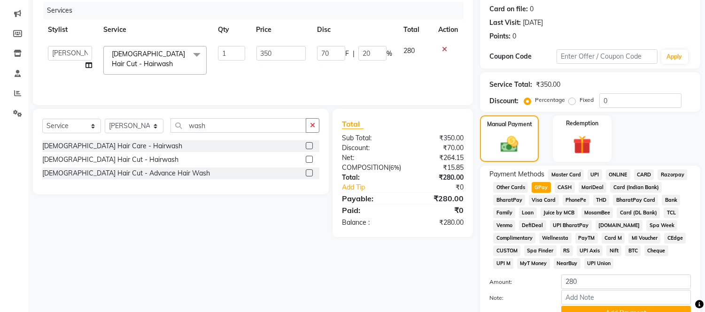
scroll to position [161, 0]
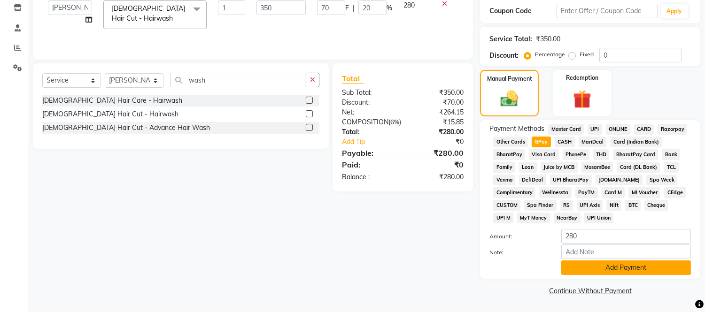
click at [584, 269] on button "Add Payment" at bounding box center [626, 268] width 130 height 15
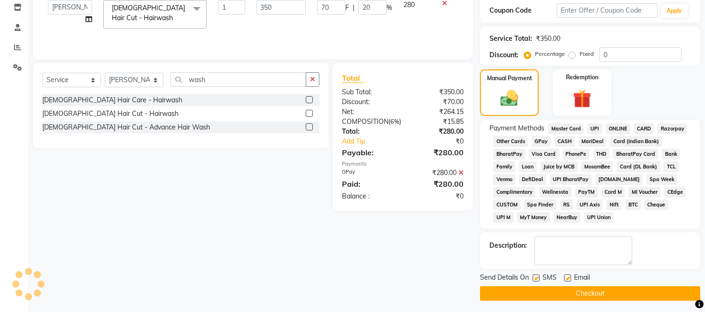
click at [587, 289] on button "Checkout" at bounding box center [590, 294] width 220 height 15
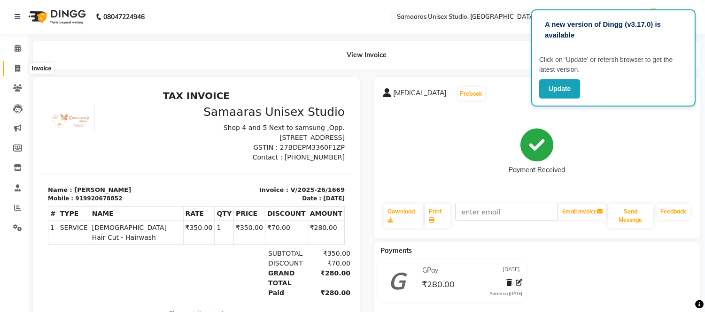
click at [13, 70] on span at bounding box center [17, 68] width 16 height 11
select select "service"
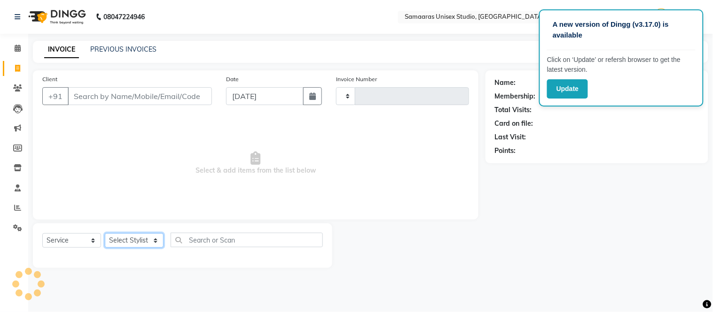
click at [126, 238] on select "Select Stylist" at bounding box center [134, 240] width 59 height 15
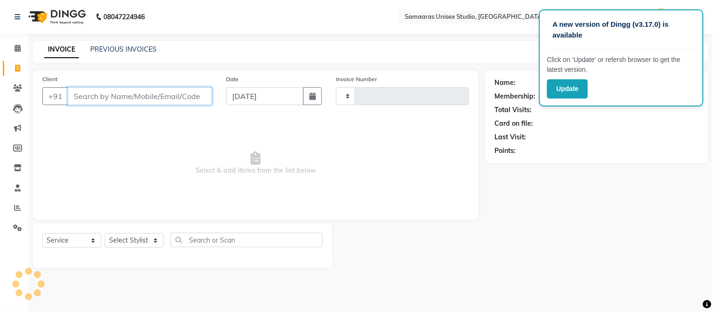
click at [123, 100] on input "Client" at bounding box center [140, 96] width 144 height 18
type input "[PERSON_NAME]"
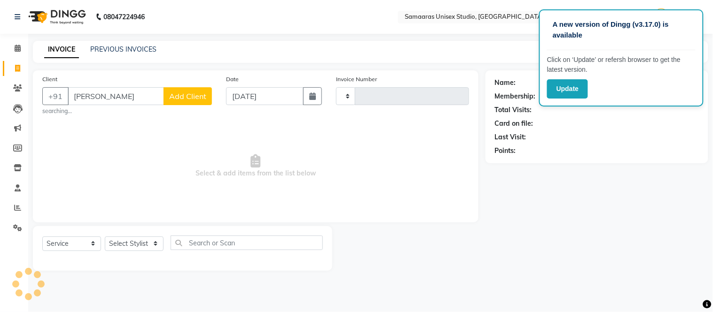
click at [364, 47] on div "INVOICE PREVIOUS INVOICES Create New Save" at bounding box center [370, 52] width 675 height 22
click at [24, 67] on span at bounding box center [17, 68] width 16 height 11
select select "service"
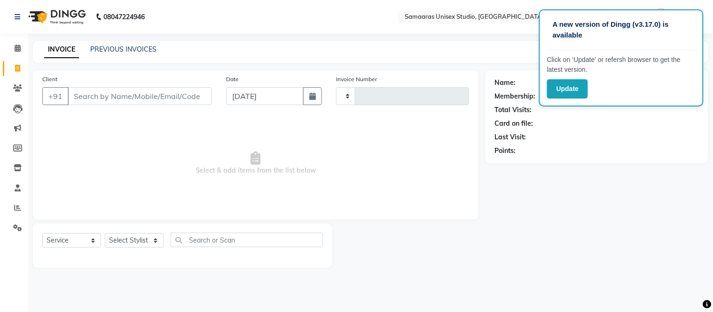
click at [311, 26] on nav "08047224946 Select Location × [GEOGRAPHIC_DATA], [GEOGRAPHIC_DATA] WhatsApp Sta…" at bounding box center [356, 17] width 713 height 34
click at [286, 195] on span "Select & add items from the list below" at bounding box center [255, 164] width 427 height 94
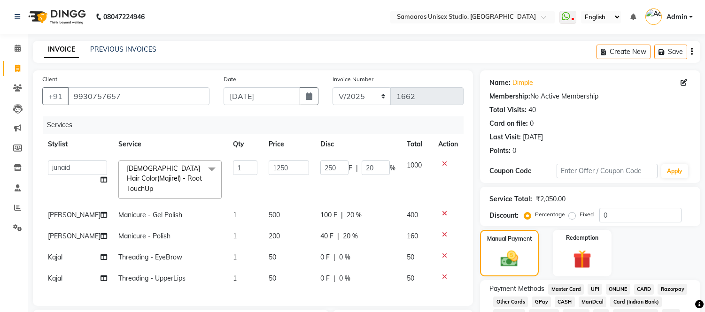
select select "88388"
select select "service"
select select "30495"
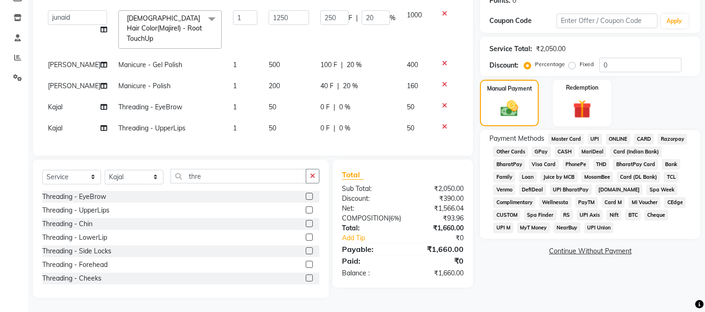
click at [547, 147] on span "GPay" at bounding box center [541, 152] width 19 height 11
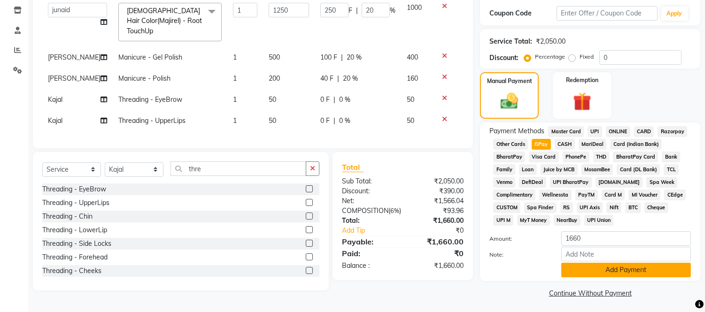
click at [644, 266] on button "Add Payment" at bounding box center [626, 270] width 130 height 15
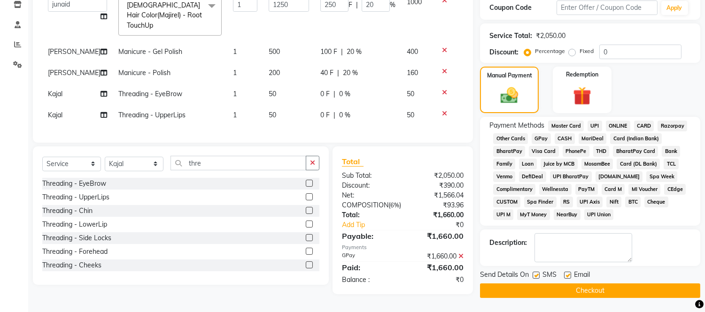
scroll to position [177, 0]
click at [642, 284] on button "Checkout" at bounding box center [590, 291] width 220 height 15
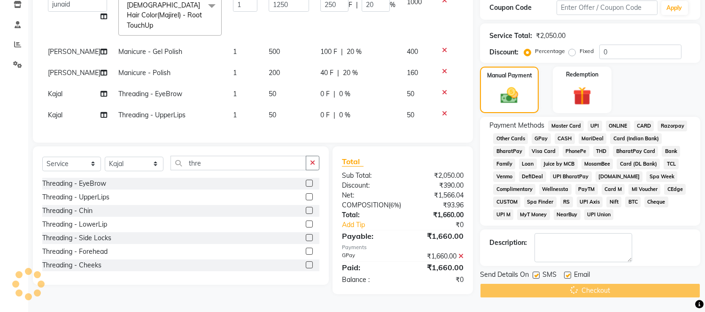
scroll to position [21, 0]
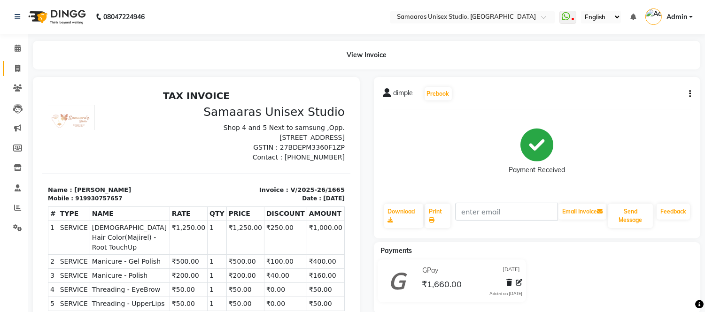
click at [19, 62] on link "Invoice" at bounding box center [14, 69] width 23 height 16
select select "service"
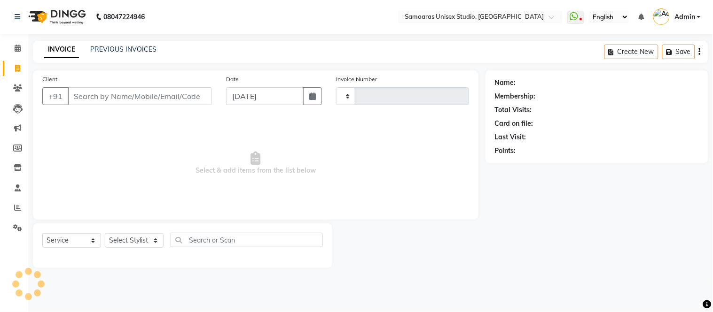
type input "1666"
select select "4525"
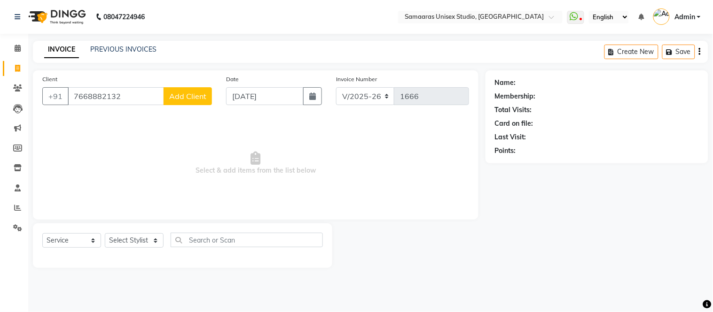
type input "7668882132"
click at [200, 92] on span "Add Client" at bounding box center [187, 96] width 37 height 9
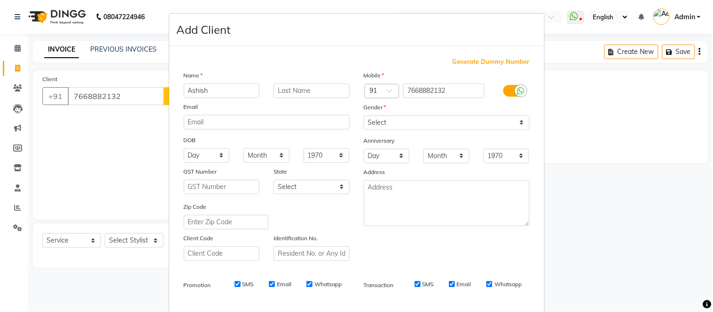
type input "Ashish"
click at [303, 84] on input "text" at bounding box center [311, 91] width 76 height 15
type input "Tiwari"
click at [365, 124] on select "Select [DEMOGRAPHIC_DATA] [DEMOGRAPHIC_DATA] Other Prefer Not To Say" at bounding box center [447, 123] width 166 height 15
select select "male"
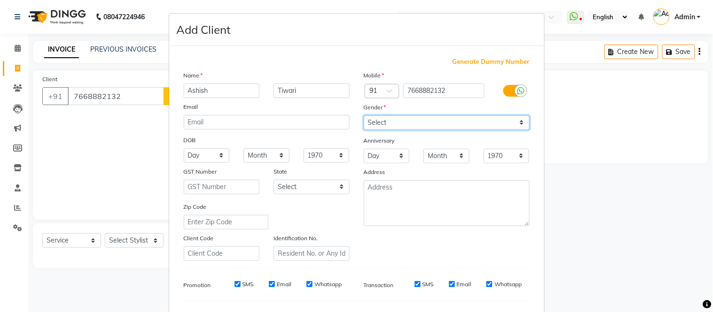
click at [364, 116] on select "Select [DEMOGRAPHIC_DATA] [DEMOGRAPHIC_DATA] Other Prefer Not To Say" at bounding box center [447, 123] width 166 height 15
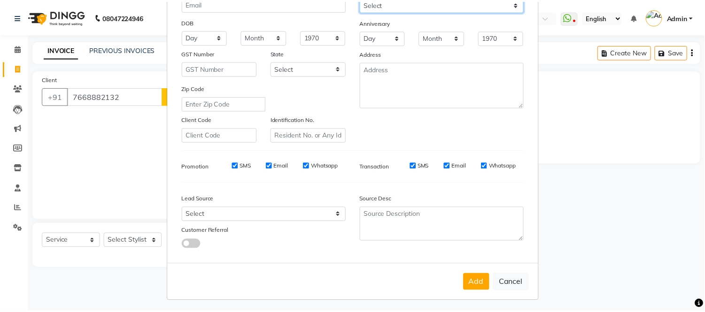
scroll to position [121, 0]
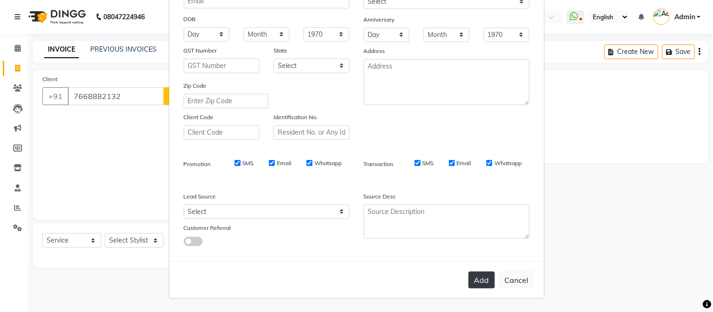
click at [476, 286] on button "Add" at bounding box center [481, 280] width 26 height 17
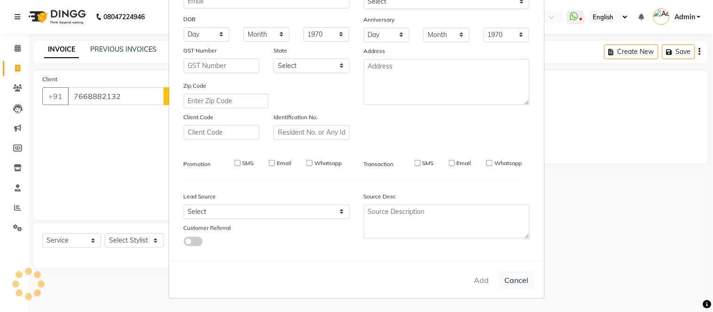
select select
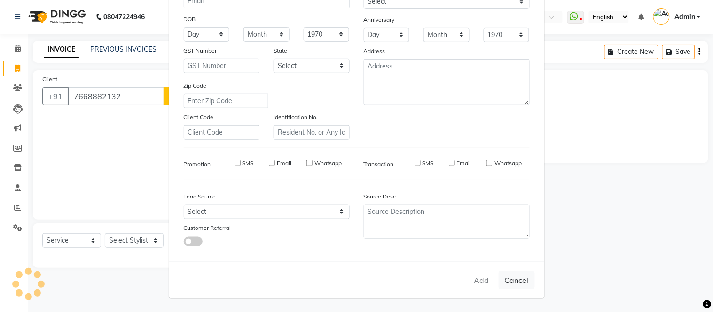
select select
checkbox input "false"
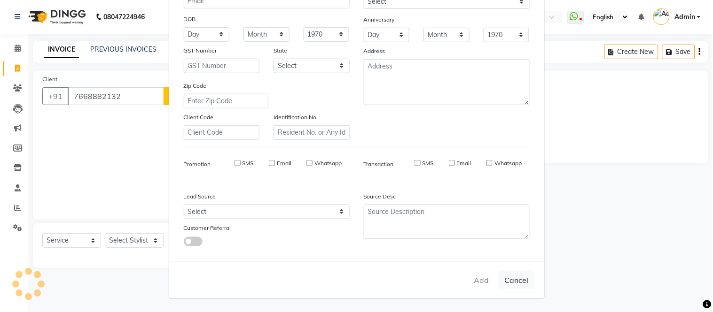
checkbox input "false"
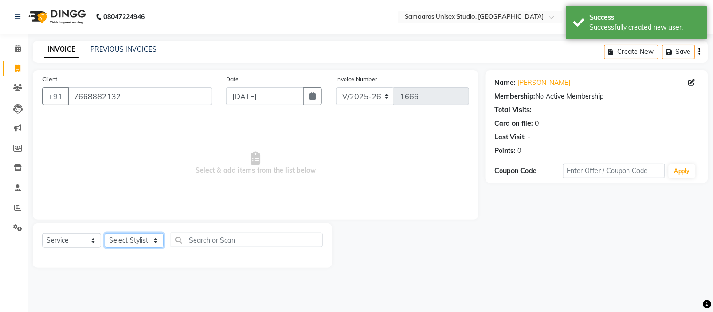
click at [135, 243] on select "Select Stylist [PERSON_NAME] Sir Front Desk junaid Kajal [PERSON_NAME] [PERSON_…" at bounding box center [134, 240] width 59 height 15
select select "88388"
click at [105, 234] on select "Select Stylist [PERSON_NAME] Sir Front Desk junaid Kajal [PERSON_NAME] [PERSON_…" at bounding box center [134, 240] width 59 height 15
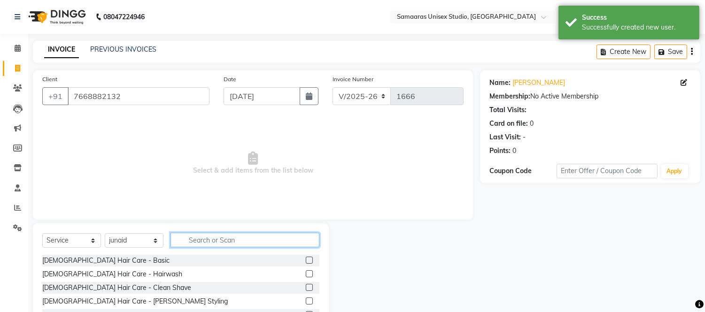
click at [217, 235] on input "text" at bounding box center [245, 240] width 149 height 15
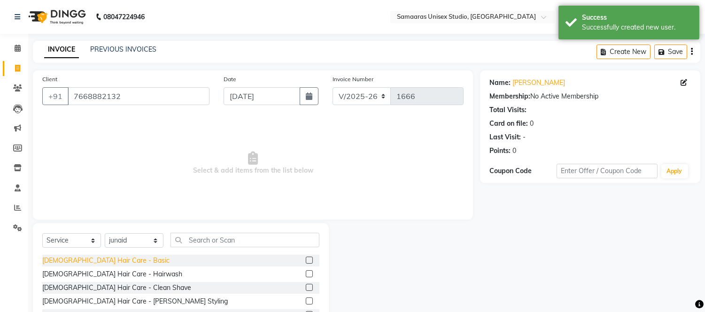
click at [104, 259] on div "[DEMOGRAPHIC_DATA] Hair Care - Basic" at bounding box center [105, 261] width 127 height 10
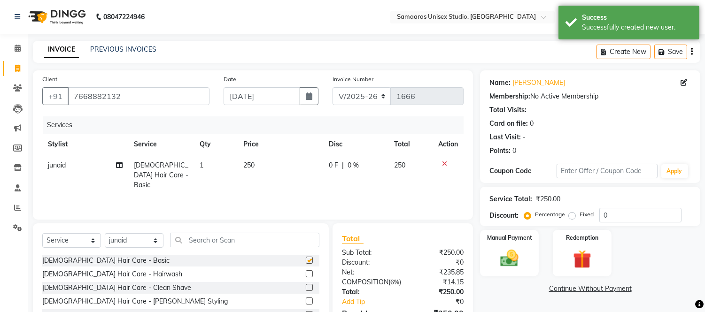
checkbox input "false"
click at [120, 292] on div "[DEMOGRAPHIC_DATA] Hair Care - Clean Shave" at bounding box center [116, 288] width 149 height 10
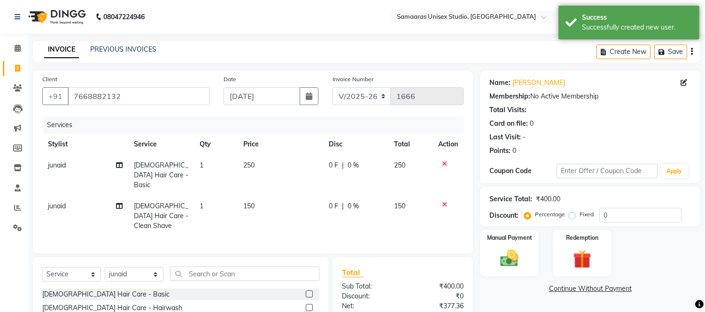
checkbox input "false"
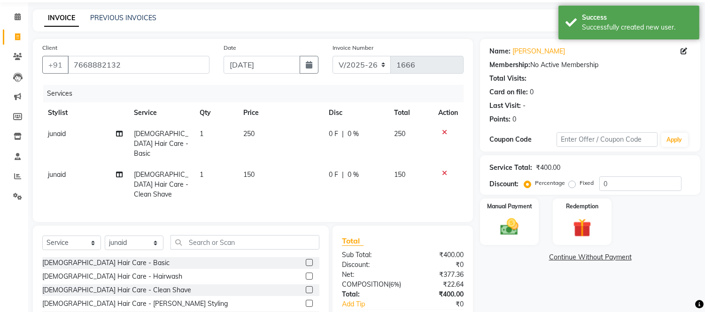
scroll to position [85, 0]
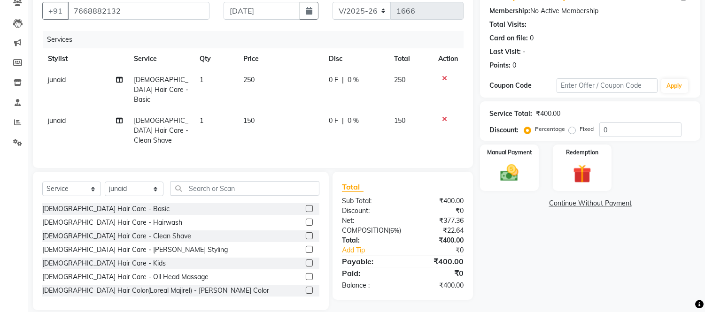
click at [371, 87] on td "0 F | 0 %" at bounding box center [355, 90] width 65 height 41
select select "88388"
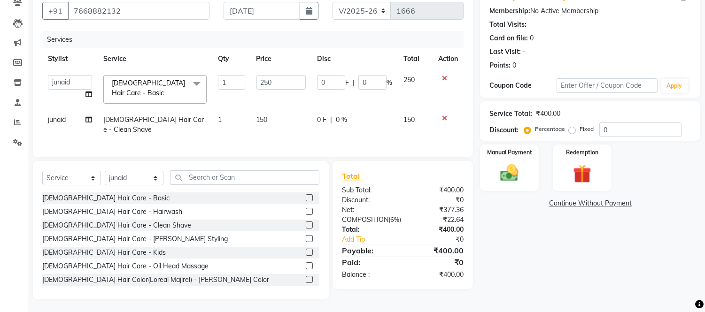
scroll to position [80, 0]
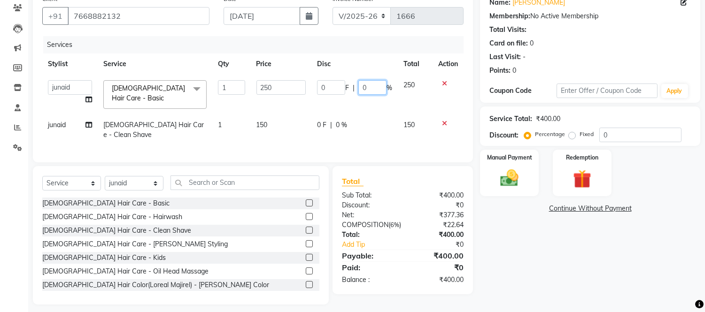
click at [371, 87] on input "0" at bounding box center [372, 87] width 28 height 15
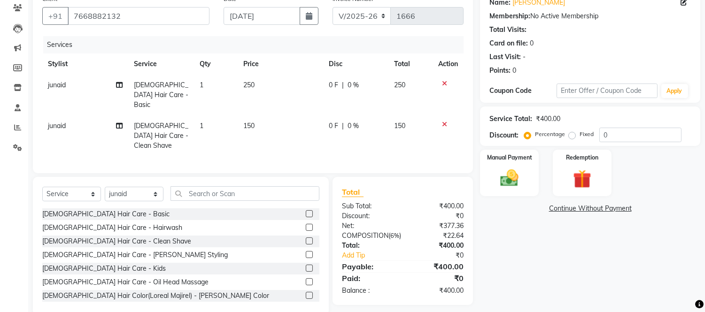
click at [285, 86] on td "250" at bounding box center [280, 95] width 85 height 41
select select "88388"
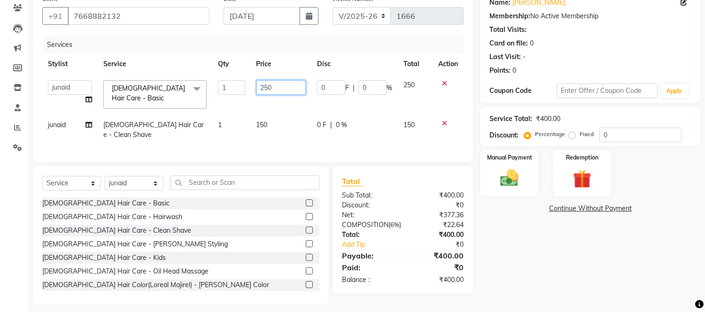
click at [285, 86] on input "250" at bounding box center [280, 87] width 49 height 15
type input "2"
type input "200"
click at [299, 109] on tbody "Daksh Sir Front Desk junaid Kajal prajakta Priya Salman Bhai Male Hair Care - B…" at bounding box center [252, 110] width 421 height 71
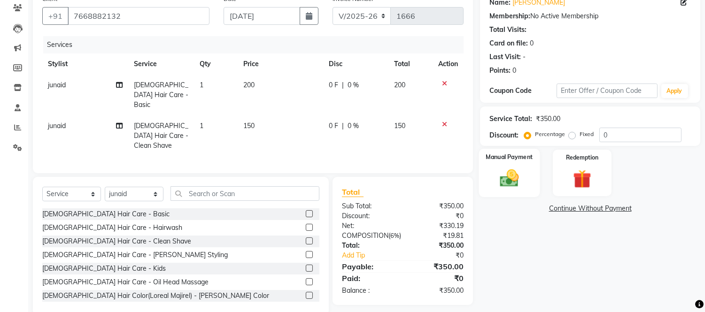
click at [523, 177] on img at bounding box center [509, 179] width 31 height 22
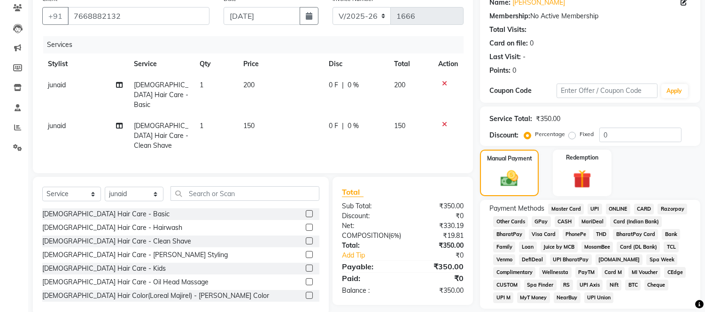
click at [537, 221] on span "GPay" at bounding box center [541, 222] width 19 height 11
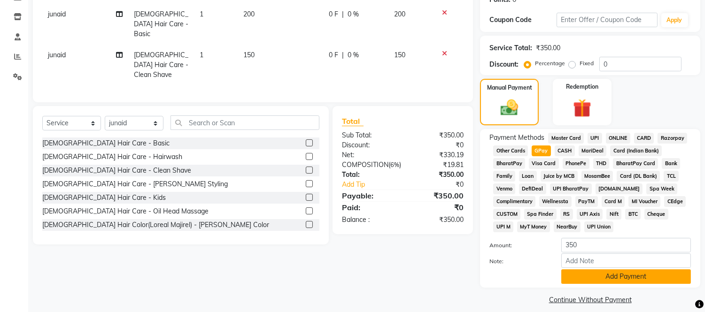
scroll to position [161, 0]
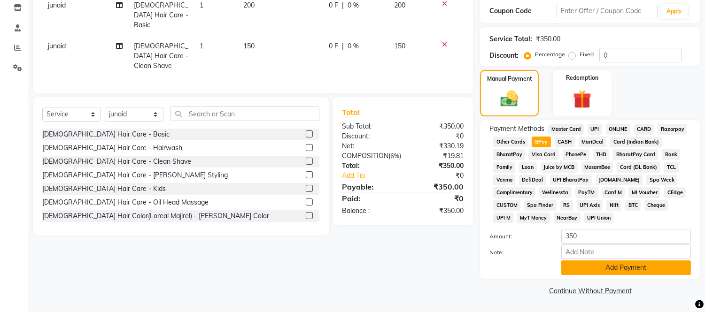
click at [567, 262] on button "Add Payment" at bounding box center [626, 268] width 130 height 15
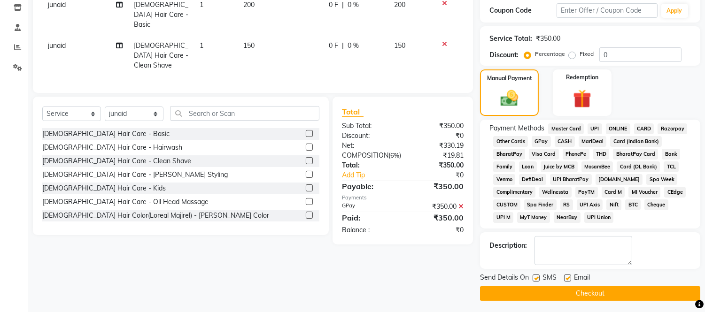
click at [529, 297] on button "Checkout" at bounding box center [590, 294] width 220 height 15
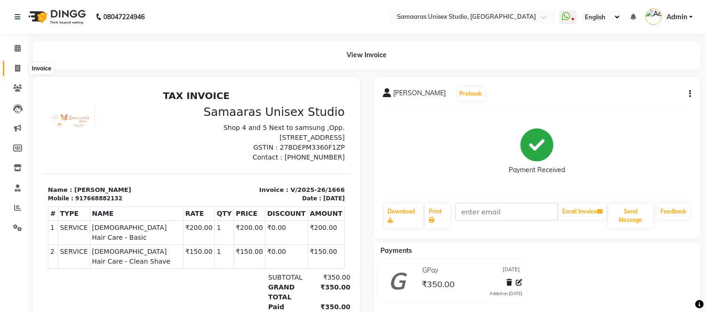
click at [23, 72] on span at bounding box center [17, 68] width 16 height 11
select select "service"
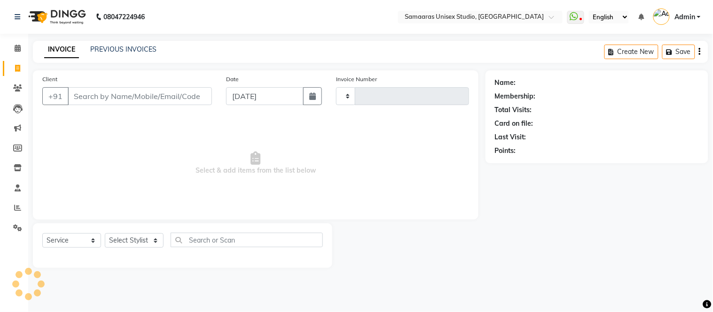
type input "1667"
select select "4525"
click at [69, 14] on img at bounding box center [56, 17] width 64 height 26
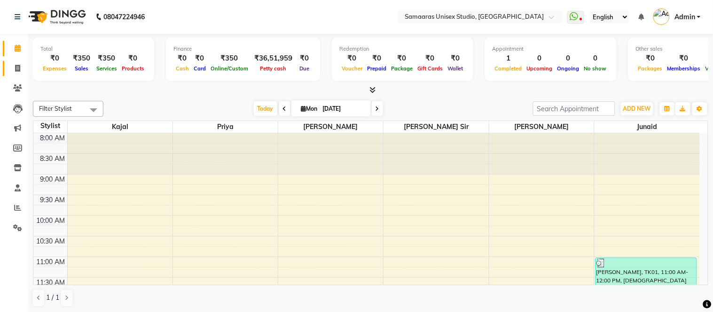
click at [19, 62] on link "Invoice" at bounding box center [14, 69] width 23 height 16
select select "4525"
select select "service"
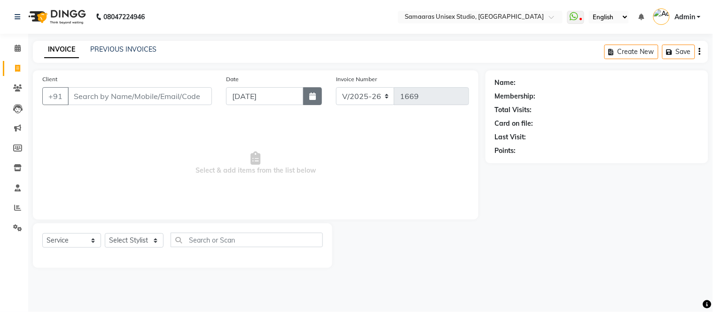
click at [309, 96] on icon "button" at bounding box center [312, 97] width 7 height 8
select select "9"
select select "2025"
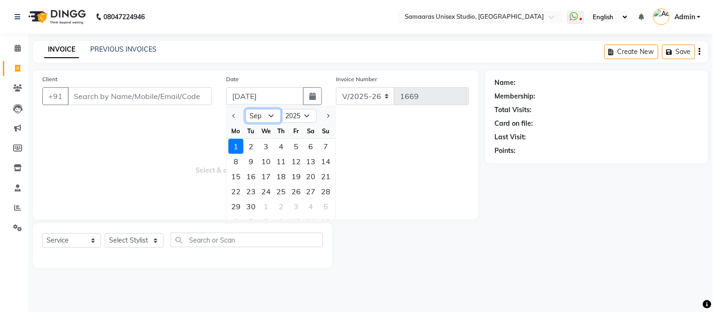
click at [256, 118] on select "Jan Feb Mar Apr May Jun [DATE] Aug Sep Oct Nov Dec" at bounding box center [263, 116] width 36 height 14
select select "8"
click at [245, 109] on select "Jan Feb Mar Apr May Jun [DATE] Aug Sep Oct Nov Dec" at bounding box center [263, 116] width 36 height 14
click at [330, 205] on div "31" at bounding box center [325, 206] width 15 height 15
type input "[DATE]"
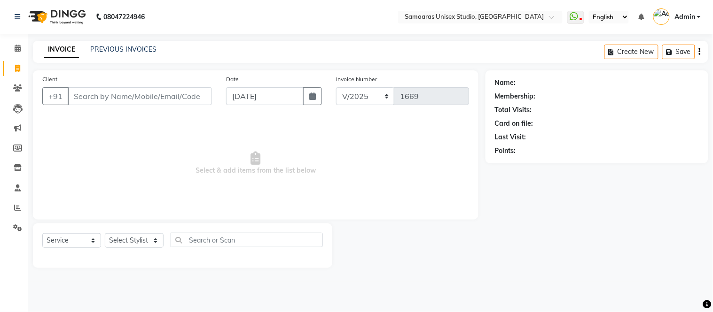
drag, startPoint x: 141, startPoint y: 83, endPoint x: 141, endPoint y: 89, distance: 6.1
click at [141, 87] on div "Client +91" at bounding box center [127, 93] width 184 height 39
click at [141, 96] on input "Client" at bounding box center [140, 96] width 144 height 18
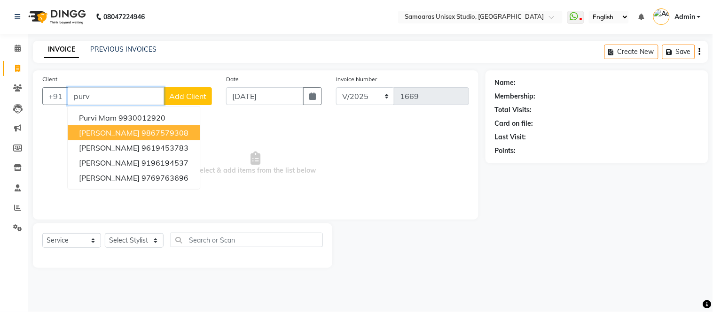
click at [146, 135] on ngb-highlight "9867579308" at bounding box center [164, 132] width 47 height 9
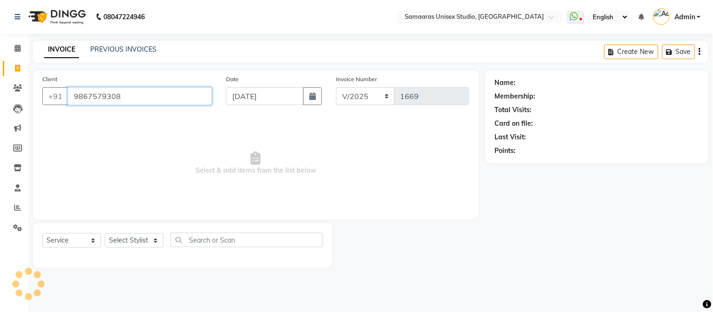
type input "9867579308"
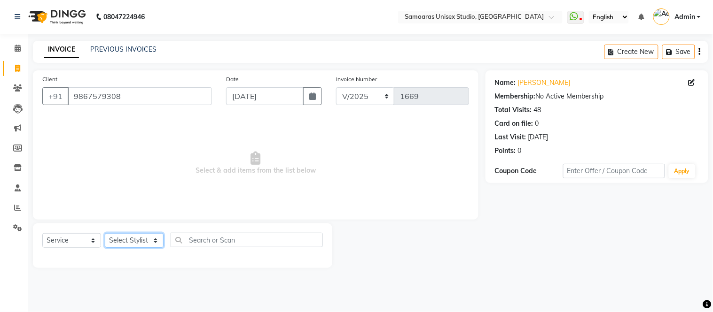
click at [148, 238] on select "Select Stylist [PERSON_NAME] Sir Front Desk junaid Kajal [PERSON_NAME] [PERSON_…" at bounding box center [134, 240] width 59 height 15
select select "30495"
click at [105, 234] on select "Select Stylist [PERSON_NAME] Sir Front Desk junaid Kajal [PERSON_NAME] [PERSON_…" at bounding box center [134, 240] width 59 height 15
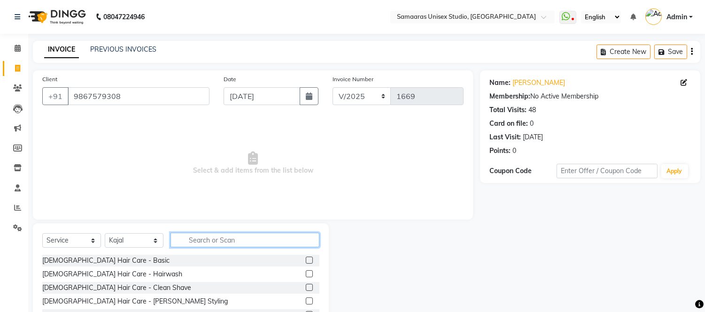
click at [204, 241] on input "text" at bounding box center [245, 240] width 149 height 15
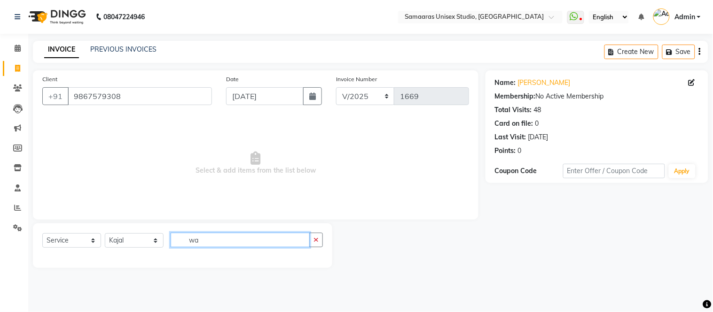
type input "w"
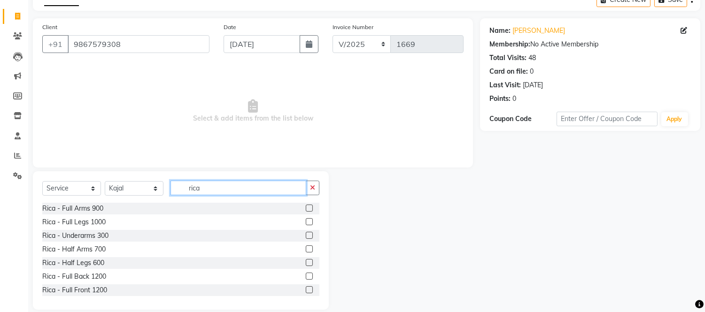
type input "rica"
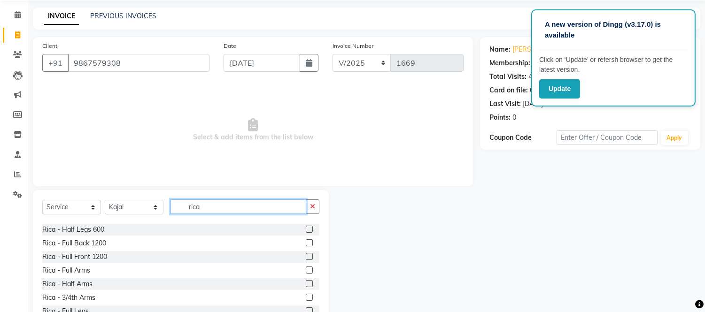
scroll to position [52, 0]
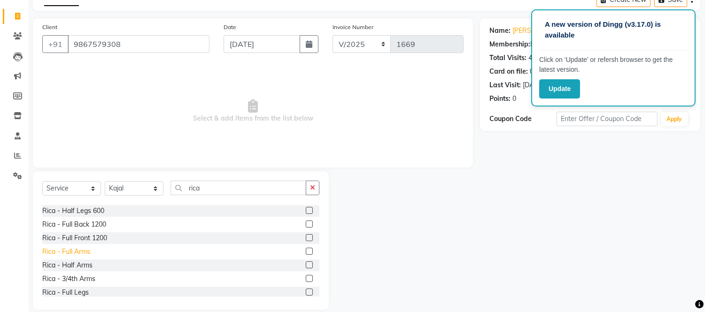
click at [69, 254] on div "Rica - Full Arms" at bounding box center [66, 252] width 48 height 10
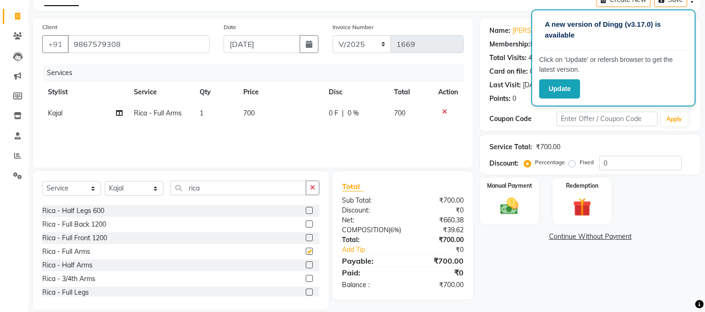
checkbox input "false"
click at [274, 111] on td "700" at bounding box center [280, 113] width 85 height 21
select select "30495"
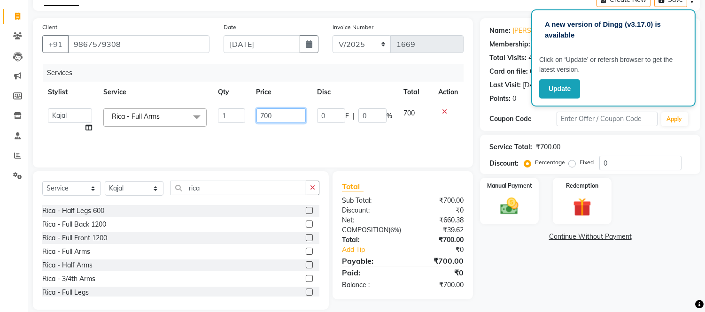
click at [274, 111] on input "700" at bounding box center [280, 116] width 49 height 15
type input "7"
type input "1499"
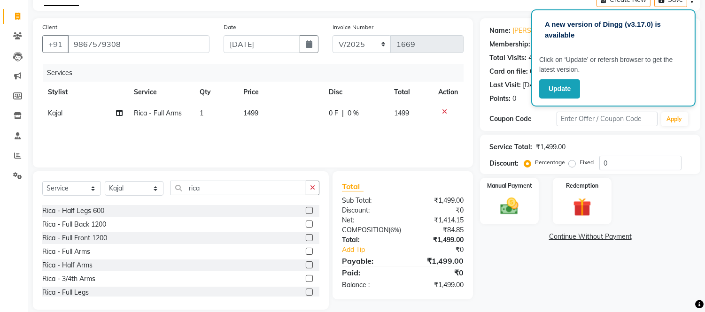
click at [286, 125] on div "Services Stylist Service Qty Price Disc Total Action Kajal Rica - Full Arms 1 1…" at bounding box center [252, 111] width 421 height 94
drag, startPoint x: 205, startPoint y: 192, endPoint x: 87, endPoint y: 185, distance: 118.6
click at [87, 185] on div "Select Service Product Membership Package Voucher Prepaid Gift Card Select Styl…" at bounding box center [180, 192] width 277 height 22
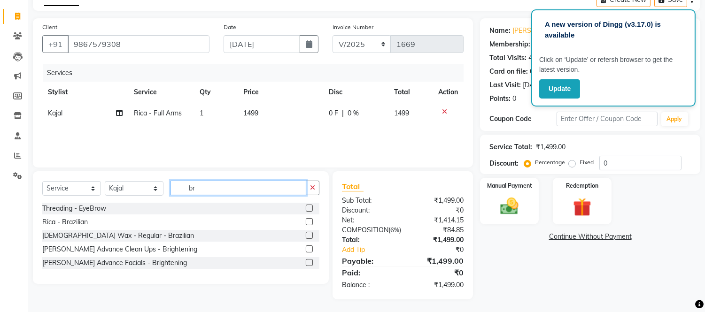
scroll to position [0, 0]
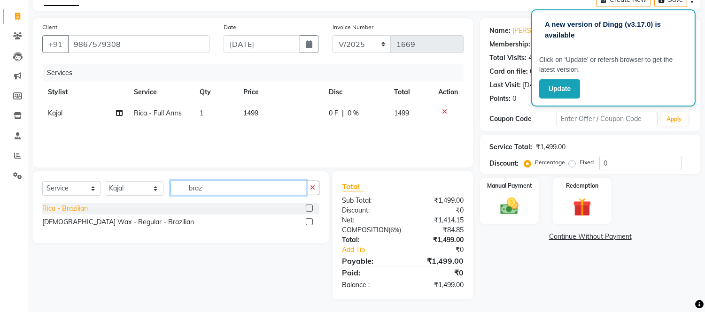
type input "braz"
click at [87, 204] on div "Rica - Brazilian" at bounding box center [65, 209] width 46 height 10
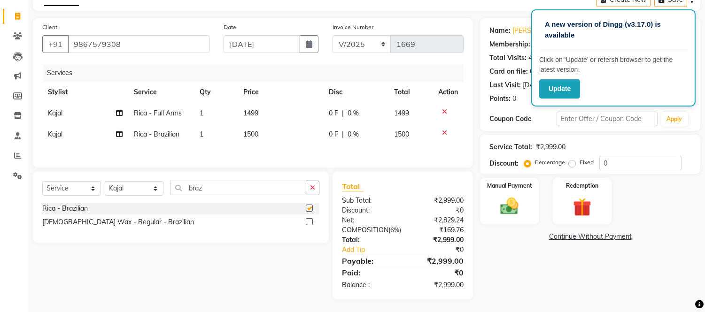
checkbox input "false"
click at [276, 143] on td "1500" at bounding box center [280, 134] width 85 height 21
select select "30495"
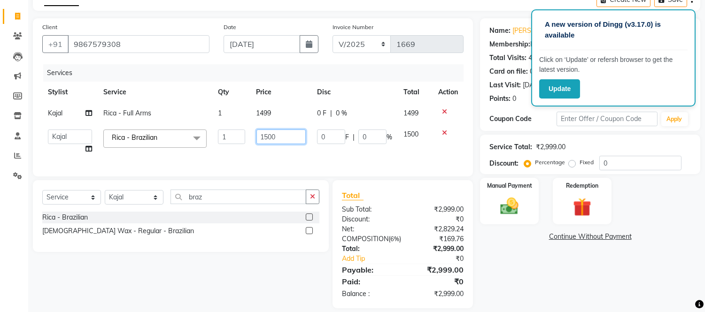
drag, startPoint x: 276, startPoint y: 139, endPoint x: 198, endPoint y: 123, distance: 79.6
click at [198, 123] on tbody "Kajal Rica - Full Arms 1 1499 0 F | 0 % 1499 Daksh Sir Front Desk junaid Kajal …" at bounding box center [252, 131] width 421 height 57
type input "2000"
click at [198, 163] on div "Client +91 9867579308 Date 31-08-2025 Invoice Number V/2025 V/2025-26 1669 Serv…" at bounding box center [253, 97] width 440 height 158
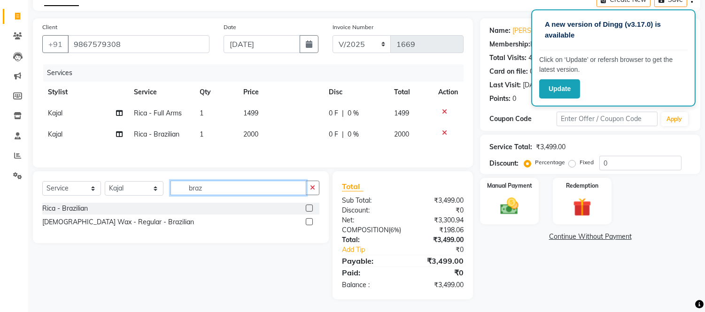
drag, startPoint x: 220, startPoint y: 193, endPoint x: 195, endPoint y: 190, distance: 24.6
click at [195, 190] on input "braz" at bounding box center [239, 188] width 136 height 15
type input "butt"
click at [56, 212] on div "Rica - Butt" at bounding box center [58, 209] width 33 height 10
checkbox input "false"
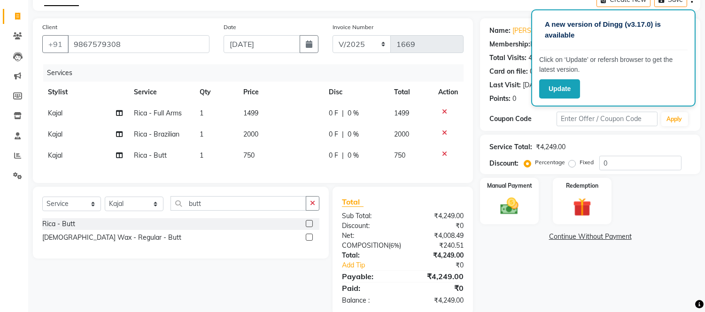
click at [248, 218] on div "Select Service Product Membership Package Voucher Prepaid Gift Card Select Styl…" at bounding box center [180, 207] width 277 height 22
click at [247, 211] on input "butt" at bounding box center [239, 203] width 136 height 15
type input "b"
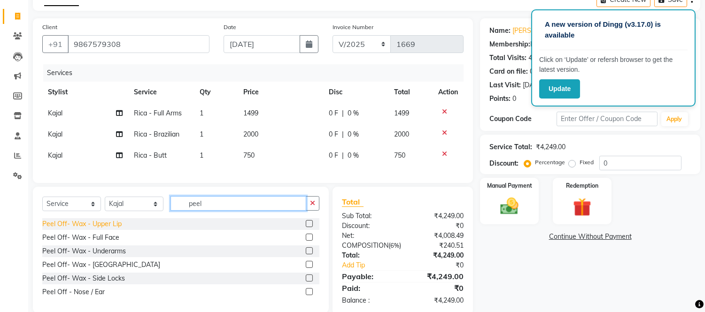
type input "peel"
click at [111, 229] on div "Peel Off- Wax - Upper Lip" at bounding box center [81, 224] width 79 height 10
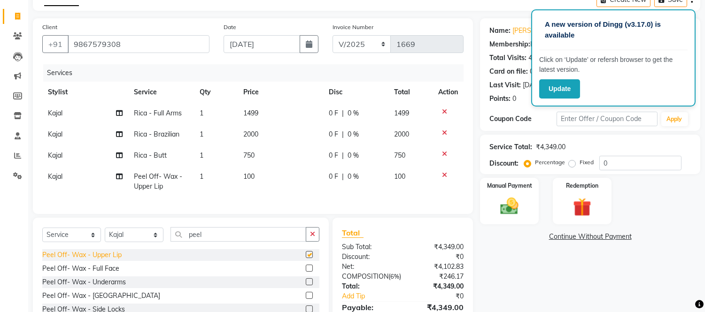
checkbox input "false"
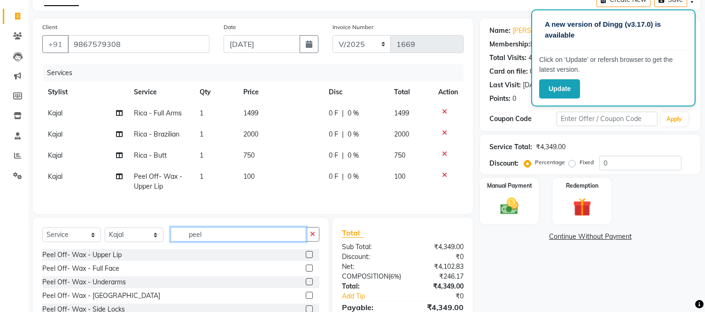
drag, startPoint x: 233, startPoint y: 246, endPoint x: 32, endPoint y: 186, distance: 209.3
click at [36, 199] on div "Client +91 9867579308 Date 31-08-2025 Invoice Number V/2025 V/2025-26 1669 Serv…" at bounding box center [253, 182] width 454 height 328
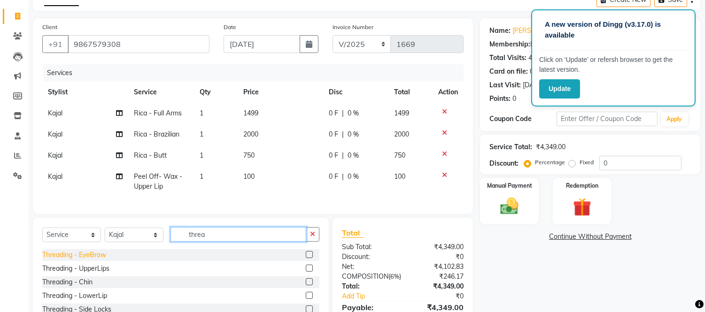
type input "threa"
click at [91, 257] on div "Threading - EyeBrow" at bounding box center [74, 255] width 64 height 10
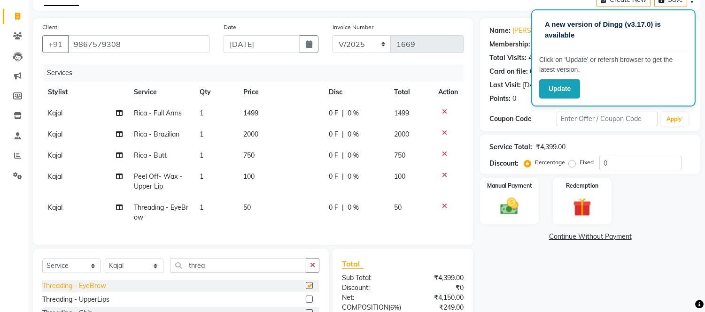
checkbox input "false"
click at [219, 273] on input "threa" at bounding box center [239, 265] width 136 height 15
drag, startPoint x: 219, startPoint y: 276, endPoint x: 97, endPoint y: 217, distance: 135.9
click at [119, 260] on div "Select Service Product Membership Package Voucher Prepaid Gift Card Select Styl…" at bounding box center [181, 318] width 296 height 139
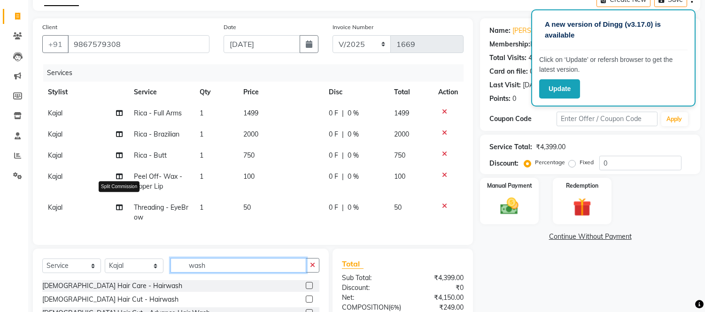
scroll to position [148, 0]
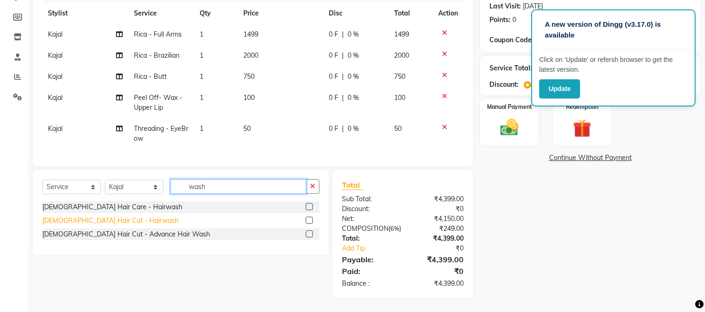
type input "wash"
click at [121, 216] on div "[DEMOGRAPHIC_DATA] Hair Cut - Hairwash" at bounding box center [110, 221] width 136 height 10
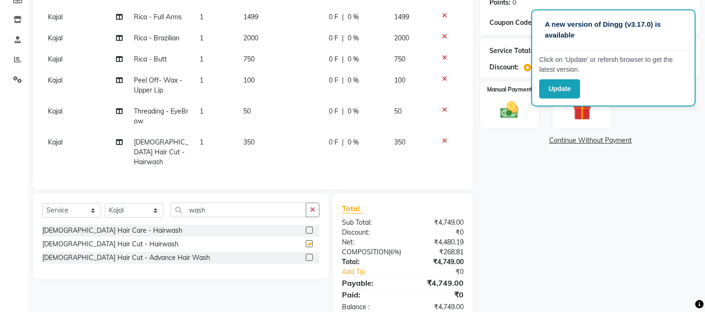
checkbox input "false"
click at [360, 143] on div "0 F | 0 %" at bounding box center [356, 143] width 54 height 10
select select "30495"
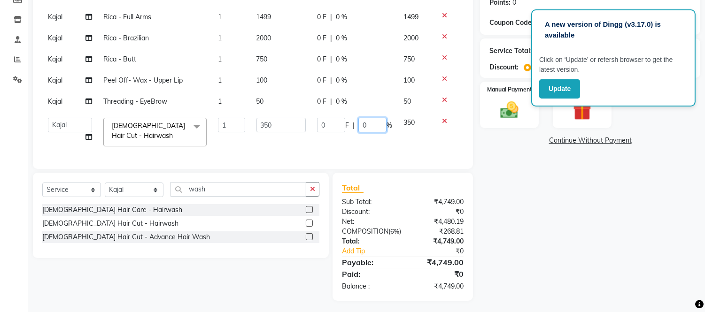
click at [368, 131] on input "0" at bounding box center [372, 125] width 28 height 15
type input "20"
click at [322, 151] on td "0 F | 20 %" at bounding box center [354, 132] width 86 height 40
select select "30495"
click at [272, 97] on td "50" at bounding box center [281, 101] width 61 height 21
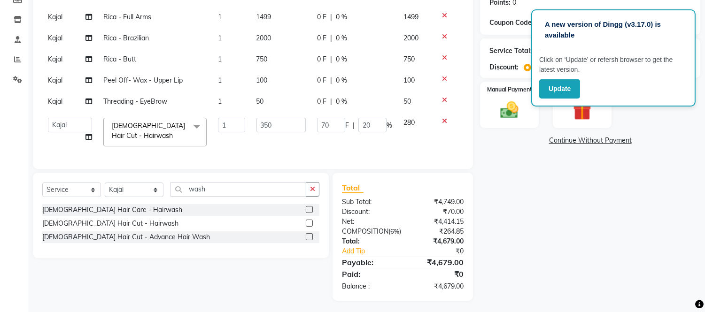
select select "30495"
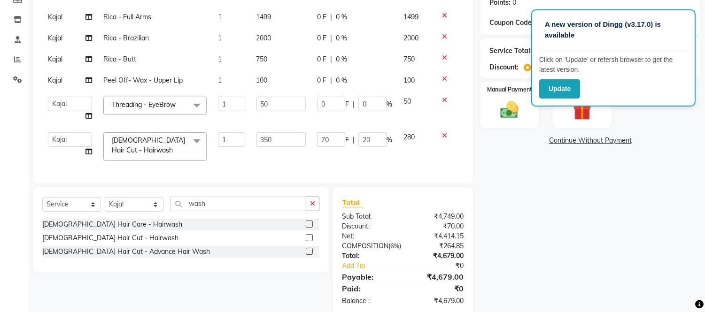
click at [272, 97] on input "50" at bounding box center [280, 104] width 49 height 15
type input "5"
type input "100"
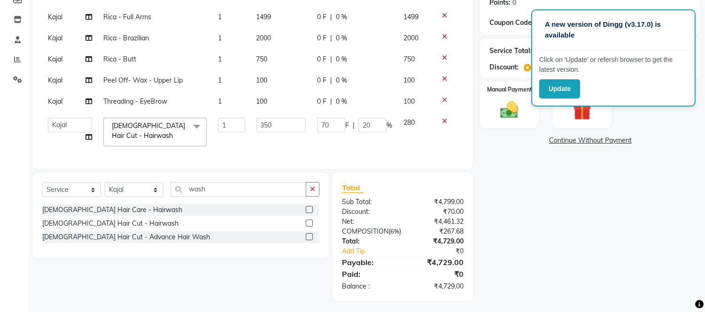
click at [266, 90] on td "100" at bounding box center [281, 80] width 61 height 21
select select "30495"
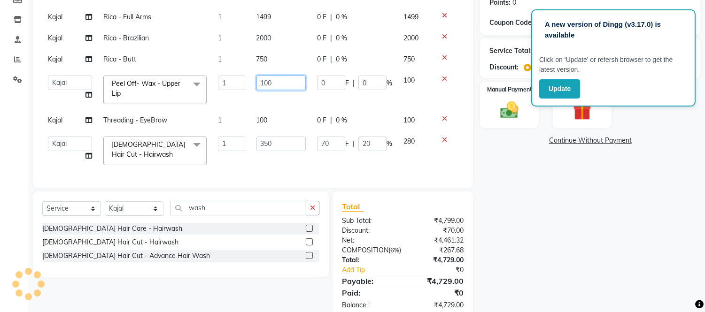
click at [278, 80] on input "100" at bounding box center [280, 83] width 49 height 15
type input "1"
type input "200"
click at [278, 73] on td "200" at bounding box center [281, 90] width 61 height 40
select select "30495"
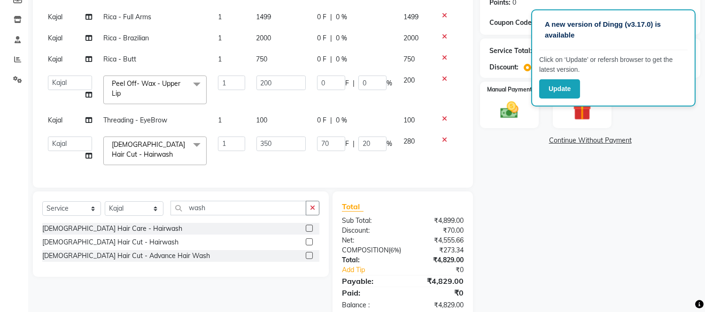
click at [367, 63] on div "0 F | 0 %" at bounding box center [354, 59] width 75 height 10
select select "30495"
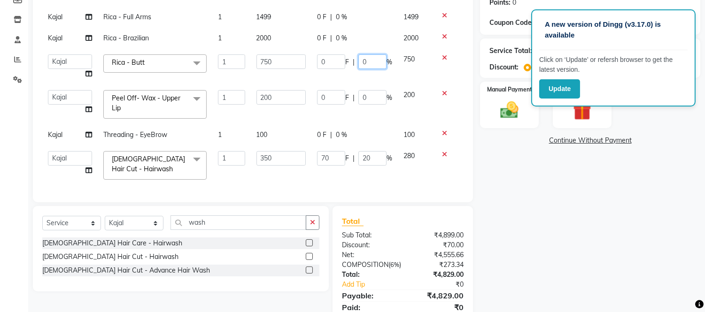
click at [367, 63] on input "0" at bounding box center [372, 61] width 28 height 15
type input "20"
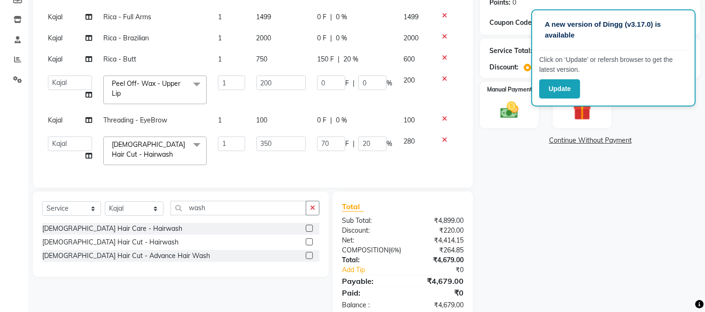
click at [358, 47] on td "0 F | 0 %" at bounding box center [354, 38] width 86 height 21
select select "30495"
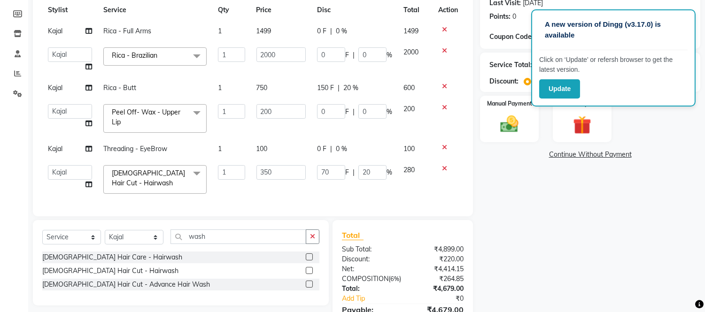
scroll to position [0, 0]
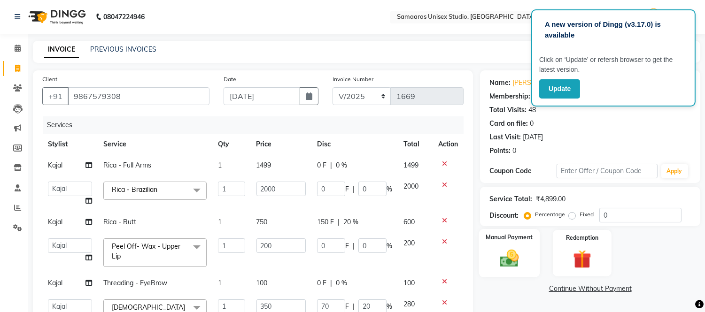
click at [526, 247] on div "Manual Payment" at bounding box center [509, 253] width 61 height 48
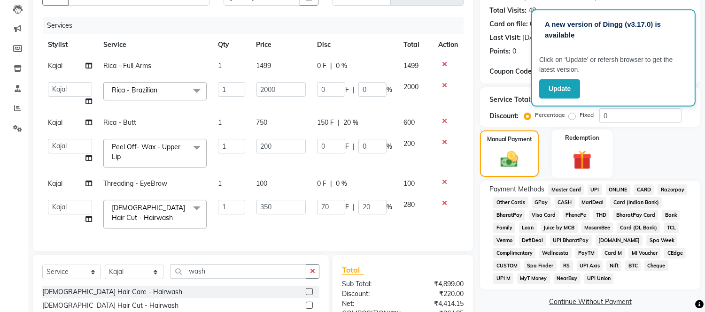
scroll to position [104, 0]
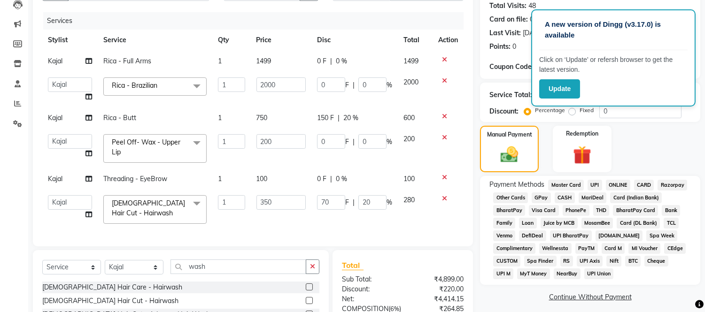
click at [537, 194] on span "GPay" at bounding box center [541, 198] width 19 height 11
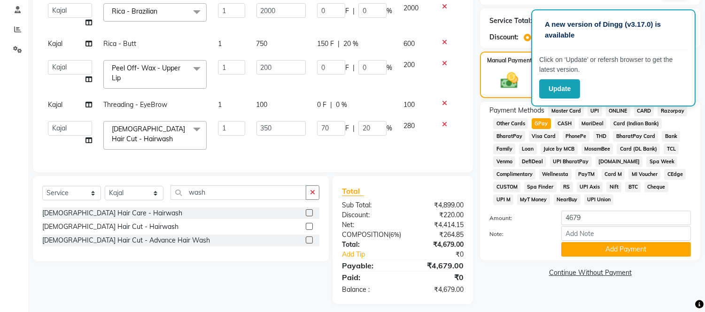
scroll to position [202, 0]
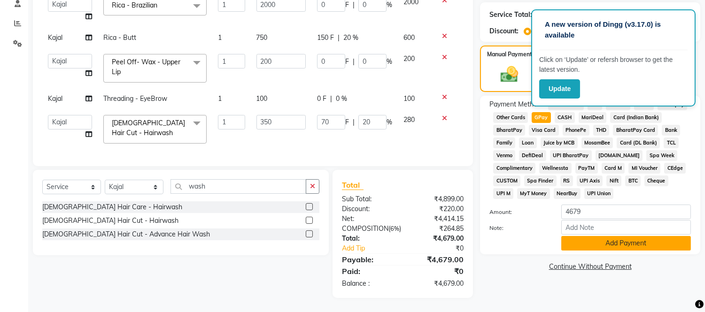
click at [625, 236] on button "Add Payment" at bounding box center [626, 243] width 130 height 15
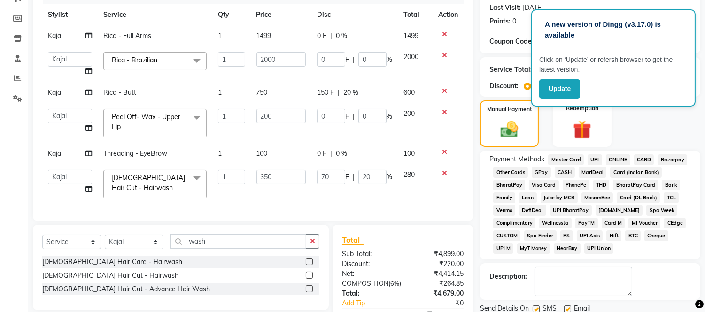
scroll to position [222, 0]
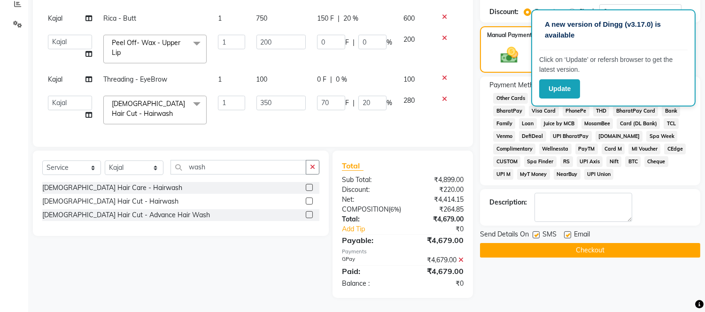
click at [623, 243] on button "Checkout" at bounding box center [590, 250] width 220 height 15
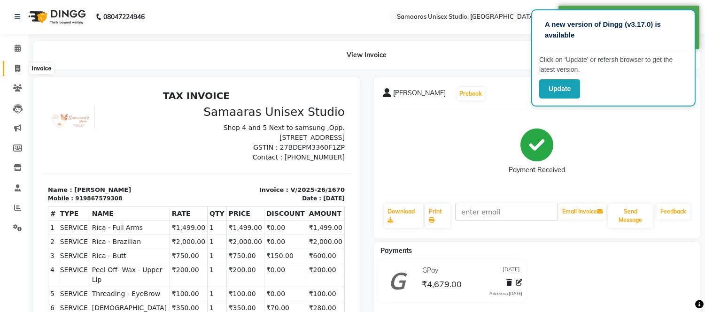
click at [22, 71] on span at bounding box center [17, 68] width 16 height 11
select select "service"
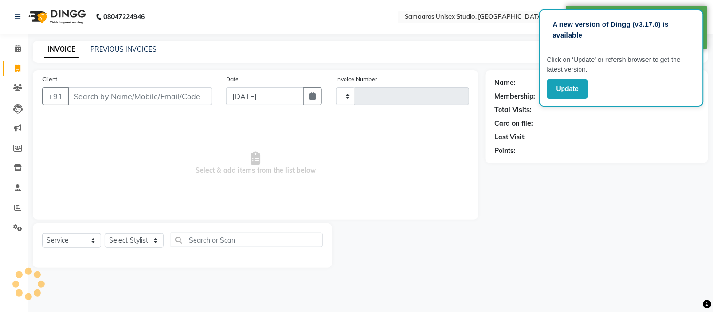
type input "1671"
select select "4525"
click at [133, 237] on select "Select Stylist [PERSON_NAME] Sir Front Desk junaid Kajal [PERSON_NAME] [PERSON_…" at bounding box center [134, 240] width 59 height 15
select select "88206"
click at [105, 234] on select "Select Stylist [PERSON_NAME] Sir Front Desk junaid Kajal [PERSON_NAME] [PERSON_…" at bounding box center [134, 240] width 59 height 15
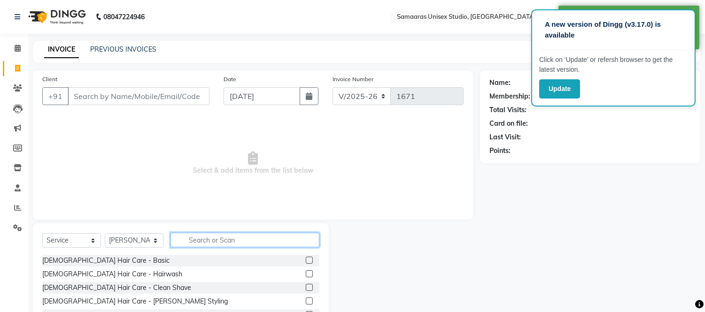
click at [218, 241] on input "text" at bounding box center [245, 240] width 149 height 15
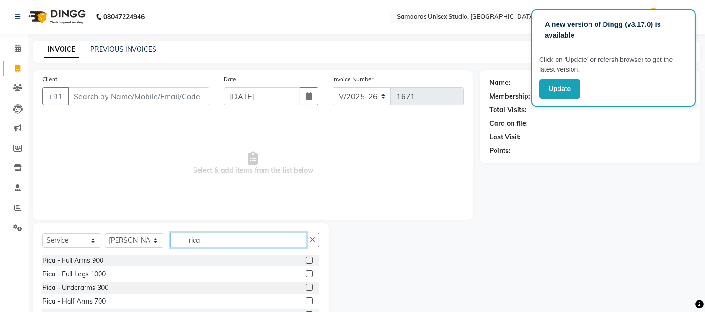
type input "rica"
click at [84, 16] on img at bounding box center [56, 17] width 64 height 26
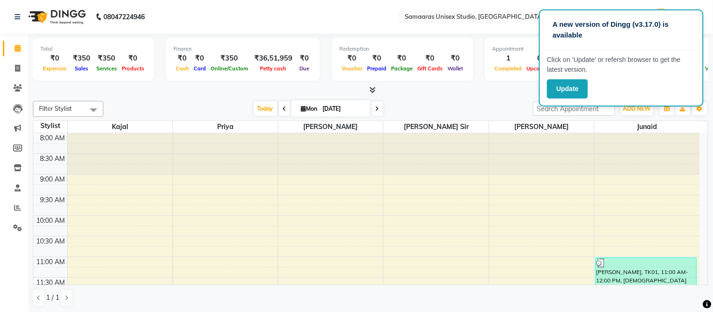
click at [322, 15] on nav "08047224946 Select Location × [GEOGRAPHIC_DATA], [GEOGRAPHIC_DATA] WhatsApp Sta…" at bounding box center [356, 17] width 713 height 34
click at [255, 16] on nav "08047224946 Select Location × [GEOGRAPHIC_DATA], [GEOGRAPHIC_DATA] WhatsApp Sta…" at bounding box center [356, 17] width 713 height 34
